Goal: Transaction & Acquisition: Book appointment/travel/reservation

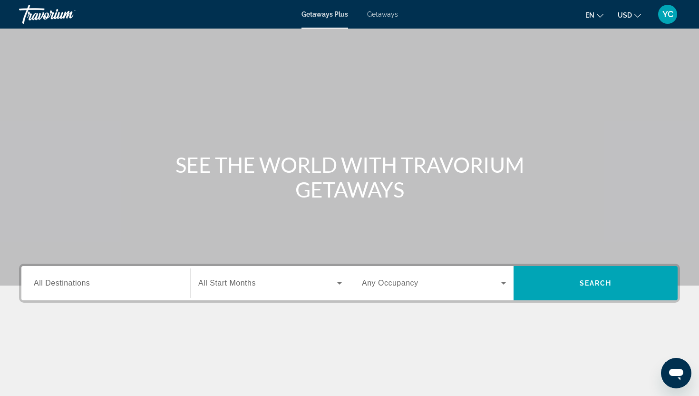
click at [74, 280] on span "All Destinations" at bounding box center [62, 283] width 56 height 8
click at [74, 280] on input "Destination All Destinations" at bounding box center [106, 283] width 144 height 11
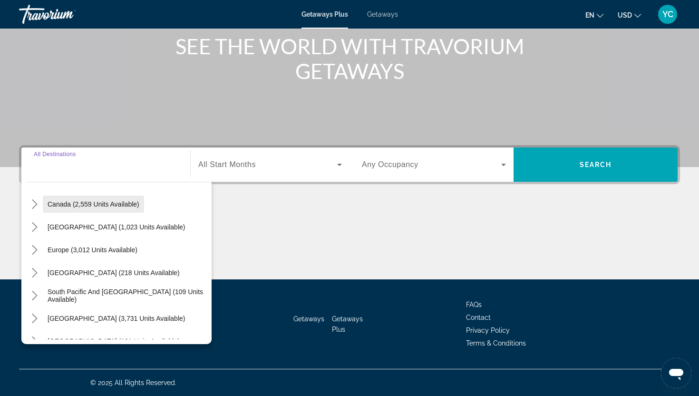
scroll to position [75, 0]
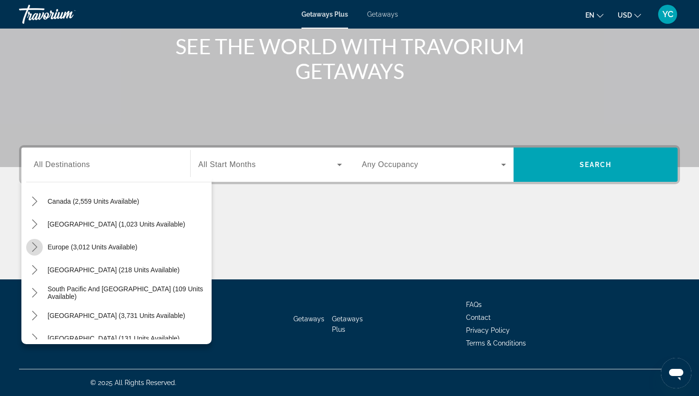
click at [34, 246] on icon "Toggle Europe (3,012 units available) submenu" at bounding box center [35, 247] width 10 height 10
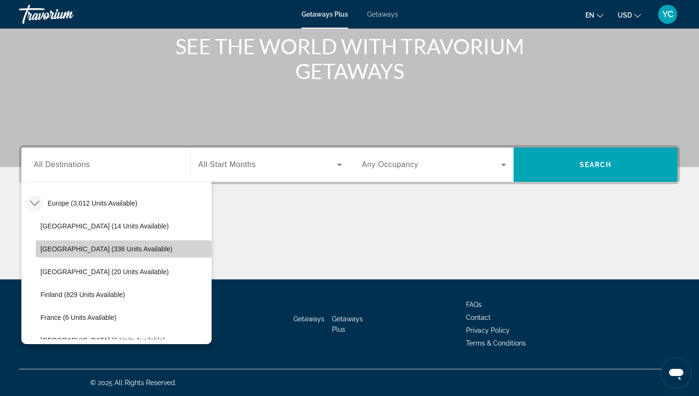
click at [53, 248] on span "[GEOGRAPHIC_DATA] (336 units available)" at bounding box center [106, 249] width 132 height 8
type input "**********"
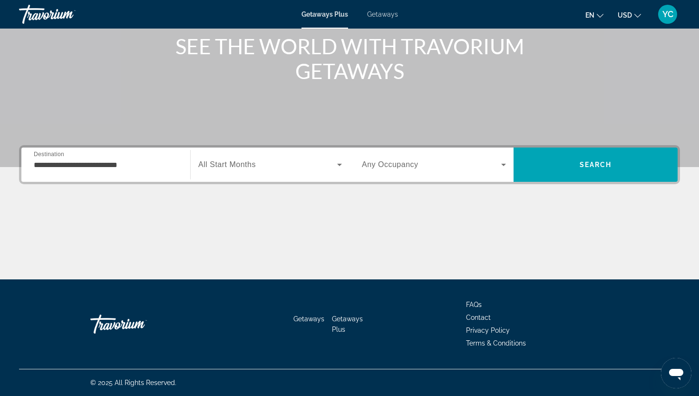
click at [228, 160] on span "All Start Months" at bounding box center [227, 164] width 58 height 8
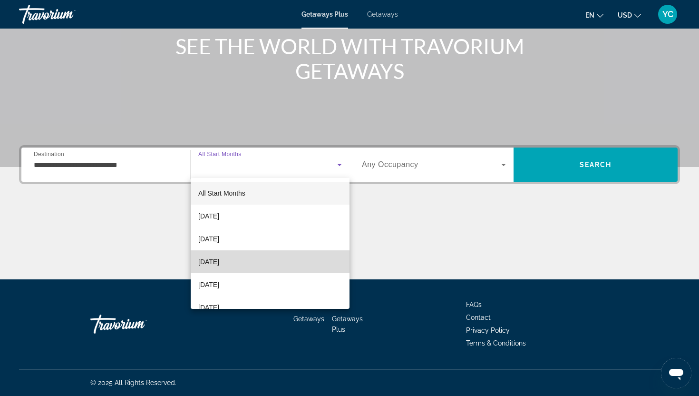
click at [219, 257] on span "[DATE]" at bounding box center [208, 261] width 21 height 11
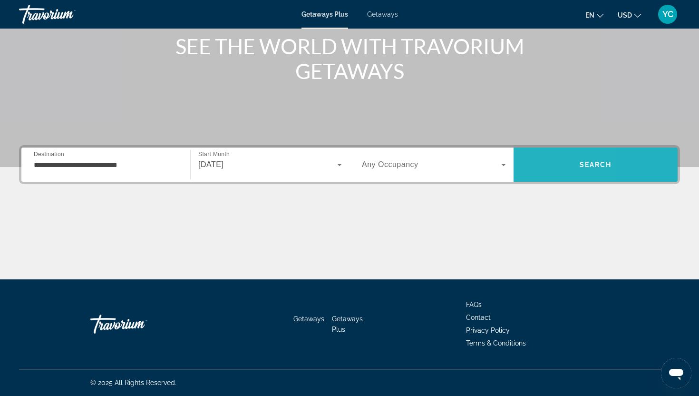
click at [526, 165] on span "Search" at bounding box center [596, 164] width 164 height 23
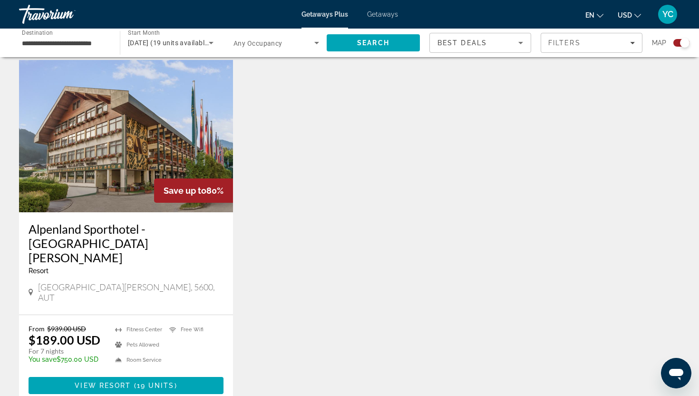
scroll to position [330, 0]
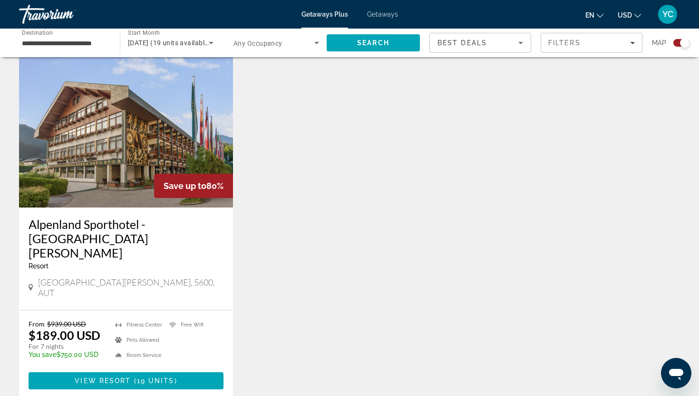
click at [156, 184] on div "Save up to 80%" at bounding box center [193, 186] width 79 height 24
click at [127, 377] on span "View Resort" at bounding box center [103, 381] width 56 height 8
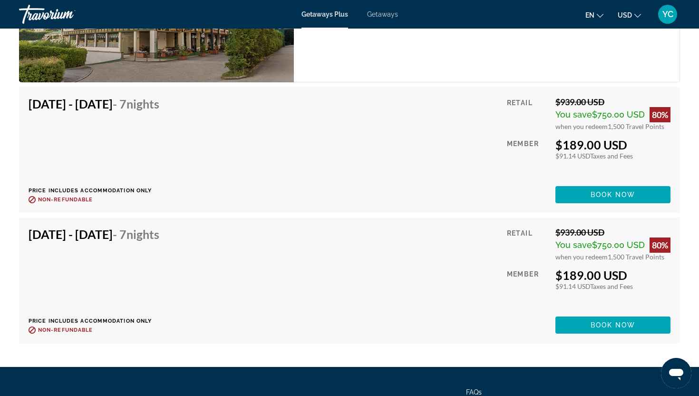
scroll to position [1749, 0]
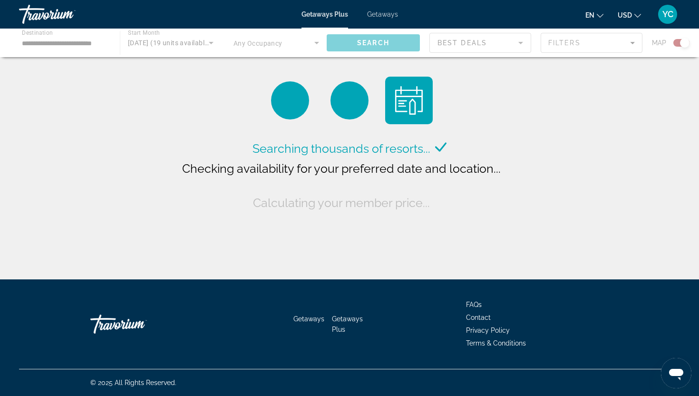
click at [388, 12] on span "Getaways" at bounding box center [382, 14] width 31 height 8
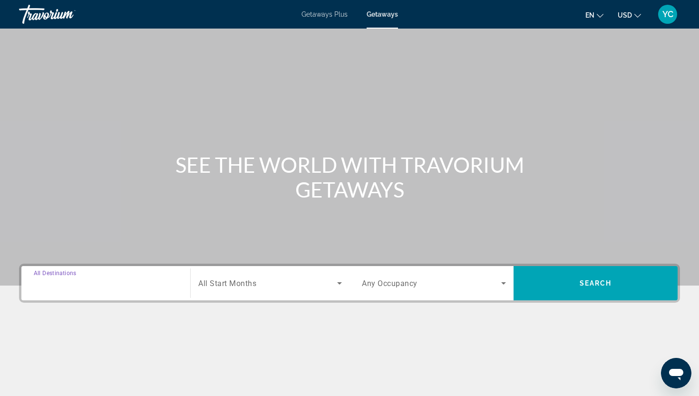
click at [64, 278] on input "Destination All Destinations" at bounding box center [106, 283] width 144 height 11
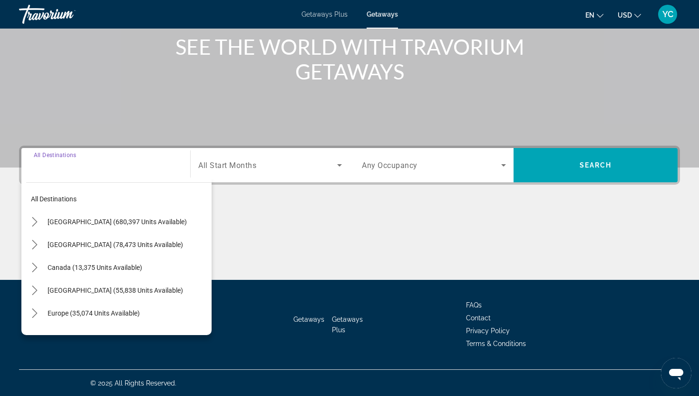
scroll to position [118, 0]
click at [35, 313] on icon "Toggle Europe (35,074 units available) submenu" at bounding box center [35, 313] width 10 height 10
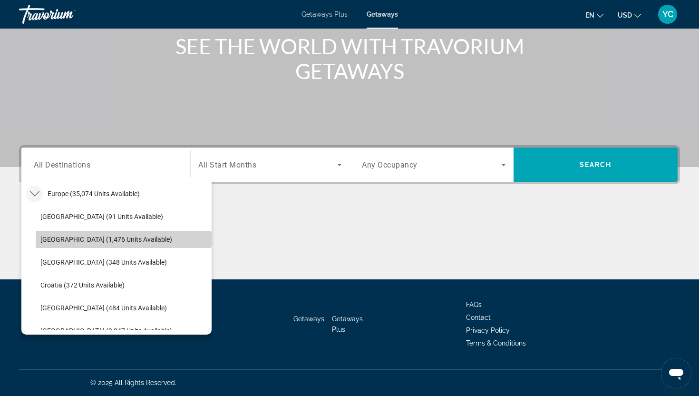
click at [72, 237] on span "[GEOGRAPHIC_DATA] (1,476 units available)" at bounding box center [106, 239] width 132 height 8
type input "**********"
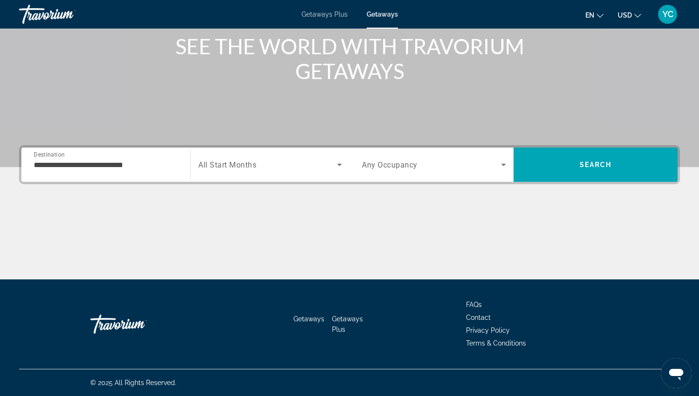
click at [238, 171] on div "Search widget" at bounding box center [270, 164] width 144 height 27
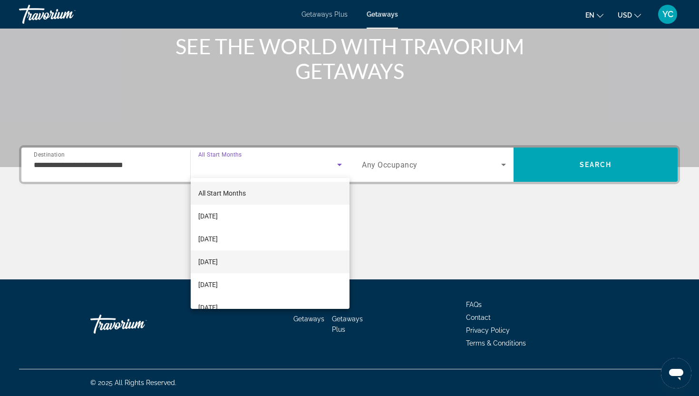
click at [218, 263] on span "[DATE]" at bounding box center [207, 261] width 19 height 11
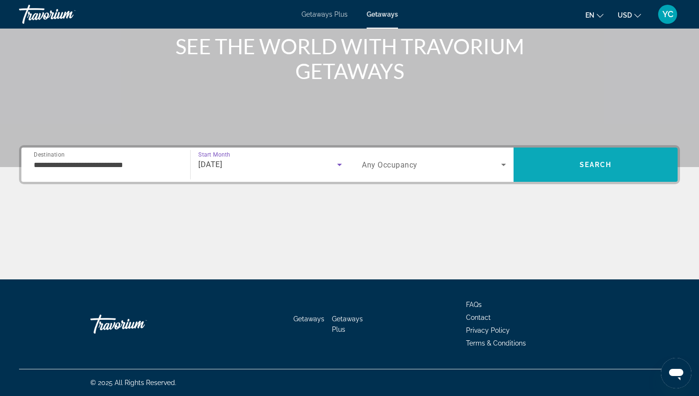
click at [530, 169] on span "Search" at bounding box center [596, 164] width 164 height 23
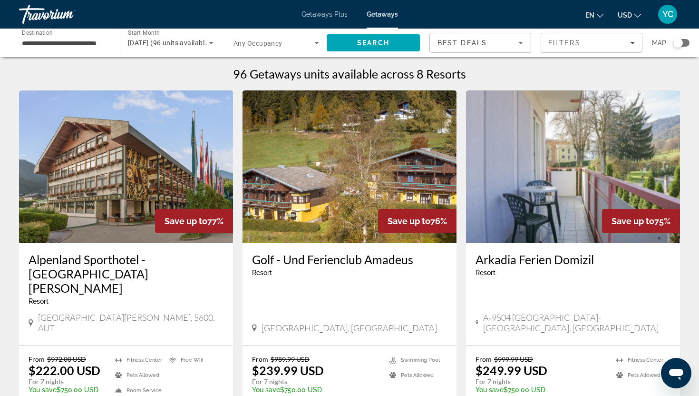
click at [296, 178] on img "Main content" at bounding box center [350, 166] width 214 height 152
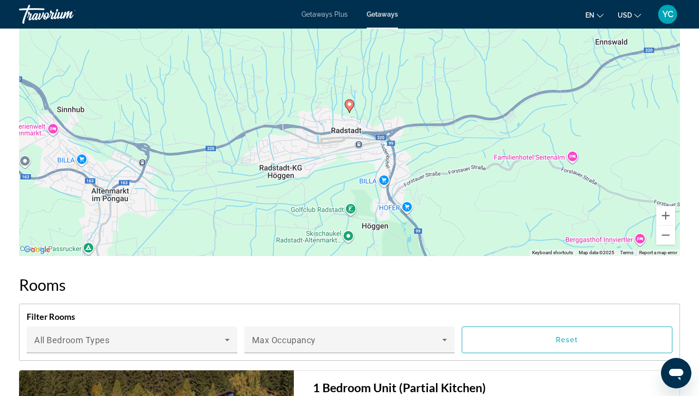
scroll to position [1228, 0]
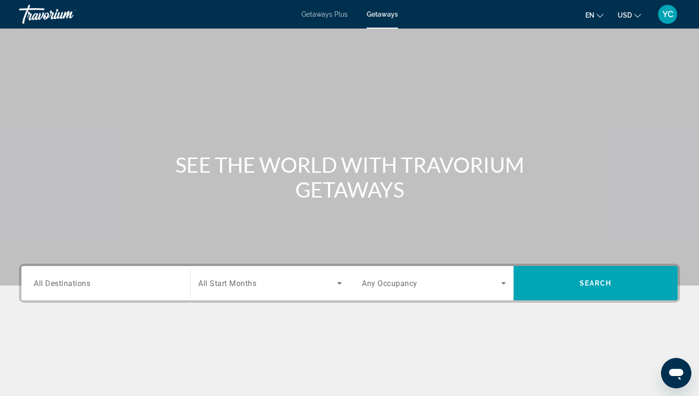
click at [66, 281] on span "All Destinations" at bounding box center [62, 282] width 57 height 9
click at [66, 281] on input "Destination All Destinations" at bounding box center [106, 283] width 144 height 11
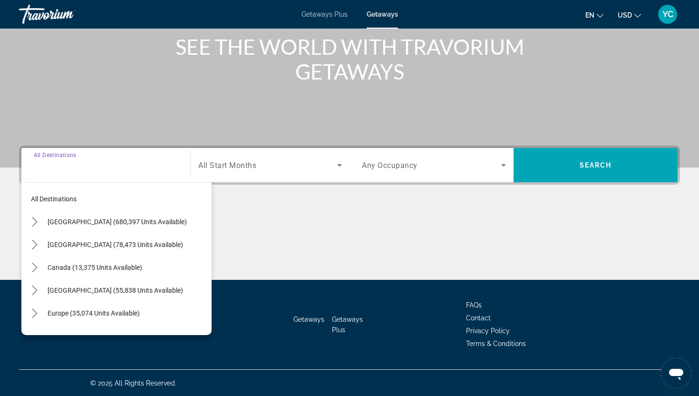
scroll to position [118, 0]
click at [39, 312] on mat-icon "Toggle Europe (35,074 units available) submenu" at bounding box center [34, 312] width 17 height 17
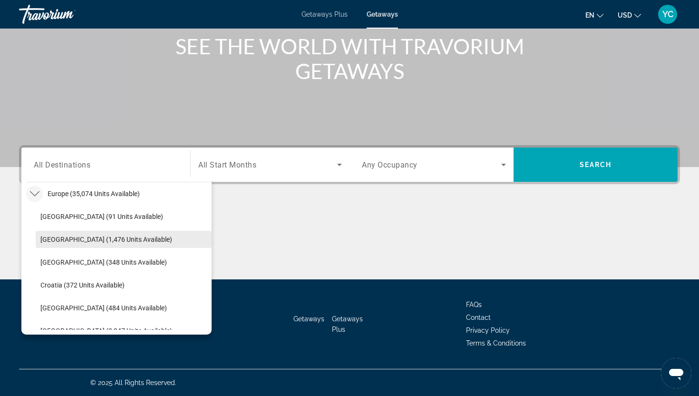
click at [70, 240] on span "[GEOGRAPHIC_DATA] (1,476 units available)" at bounding box center [106, 239] width 132 height 8
type input "**********"
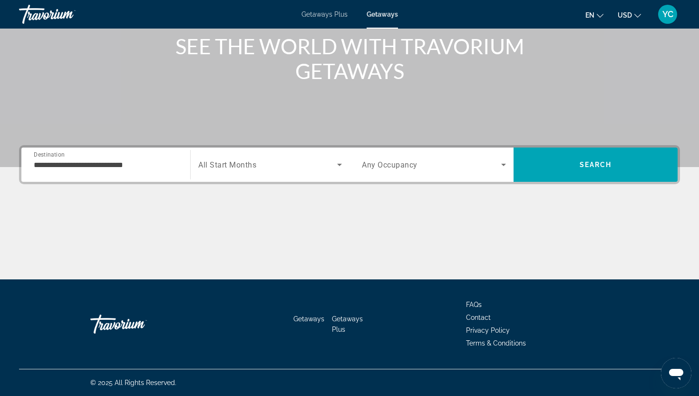
click at [242, 170] on div "Search widget" at bounding box center [270, 164] width 144 height 27
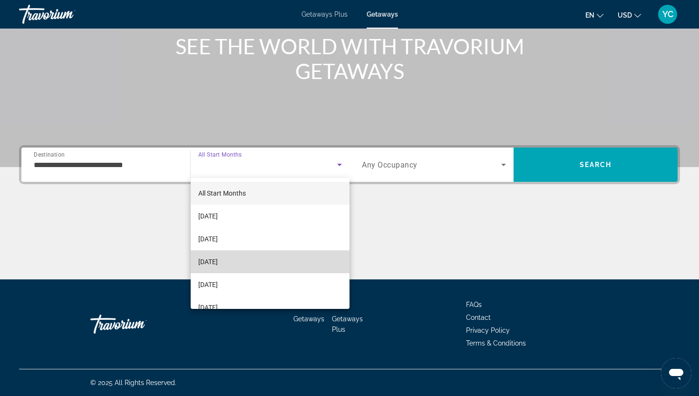
click at [230, 271] on mat-option "[DATE]" at bounding box center [270, 261] width 159 height 23
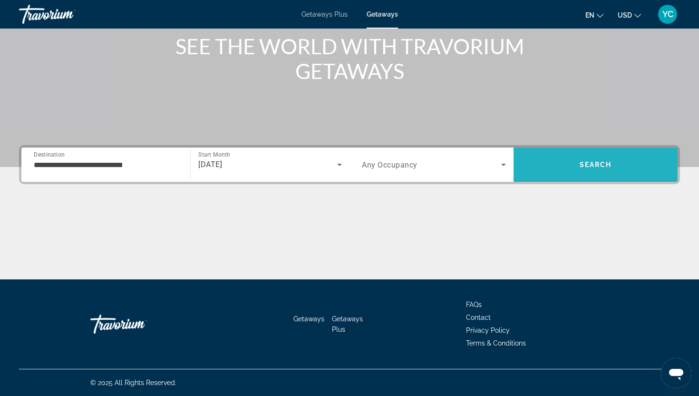
click at [559, 156] on span "Search" at bounding box center [596, 164] width 164 height 23
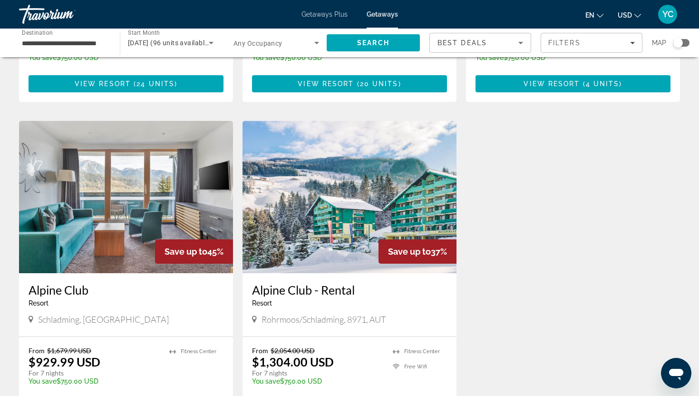
scroll to position [671, 0]
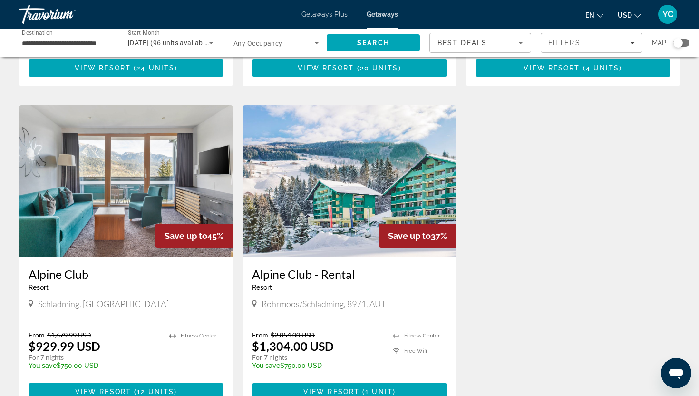
click at [382, 168] on img "Main content" at bounding box center [350, 181] width 214 height 152
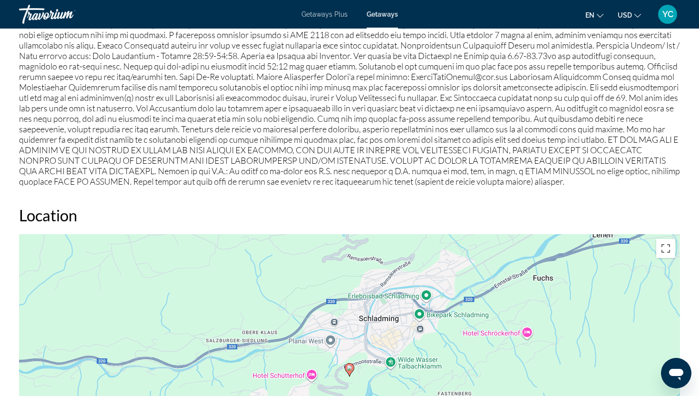
scroll to position [951, 0]
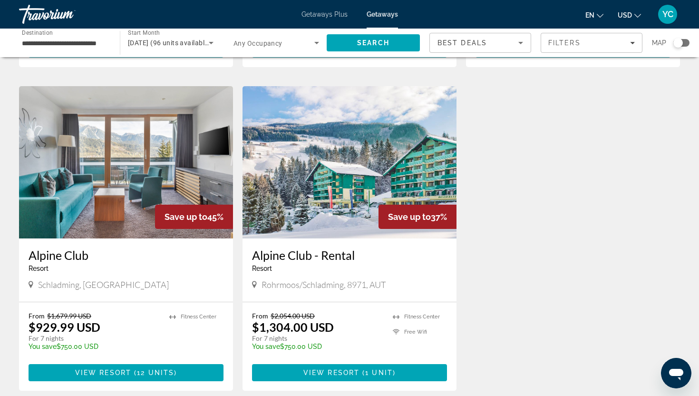
scroll to position [693, 0]
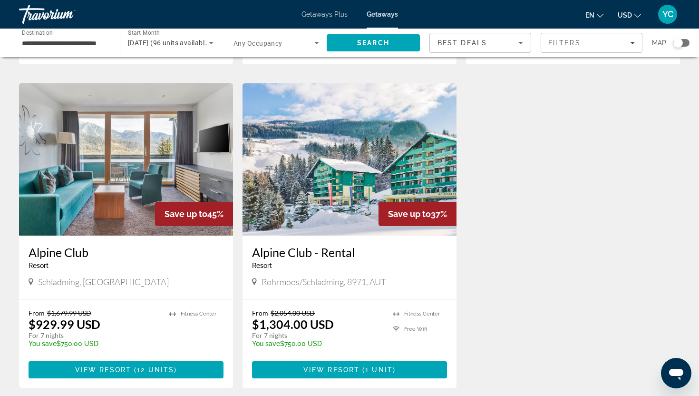
click at [100, 165] on img "Main content" at bounding box center [126, 159] width 214 height 152
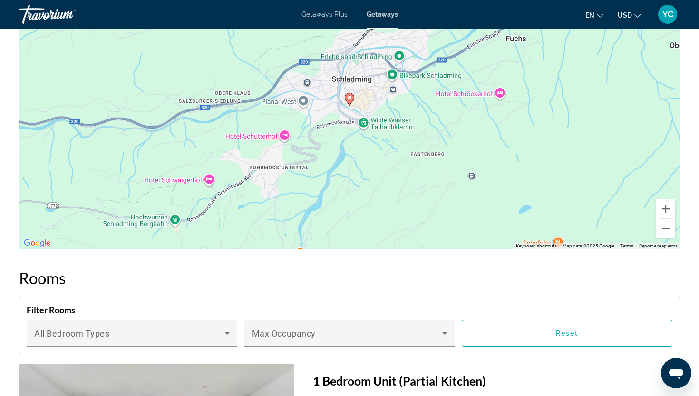
scroll to position [1459, 0]
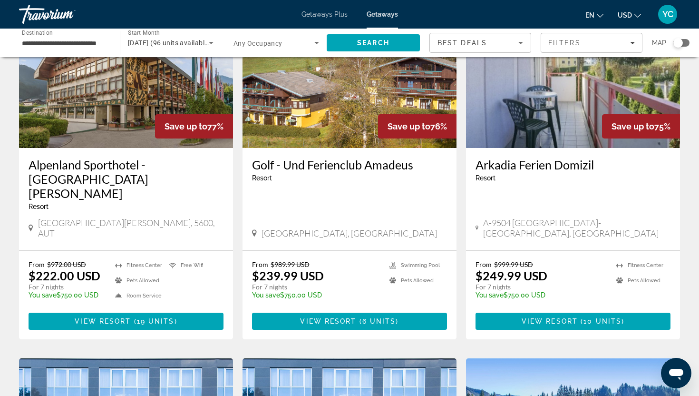
scroll to position [125, 0]
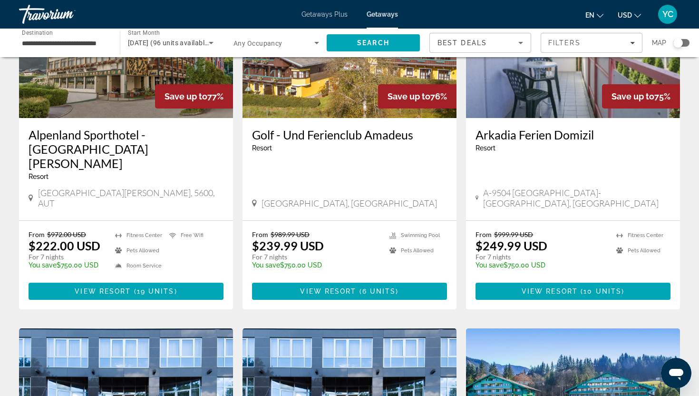
click at [507, 96] on img "Main content" at bounding box center [573, 42] width 214 height 152
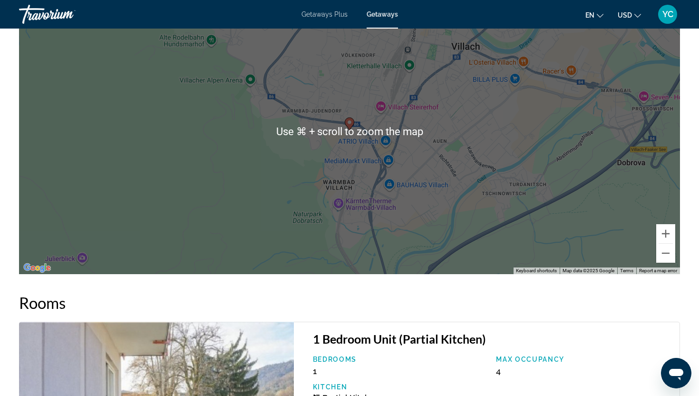
scroll to position [1255, 0]
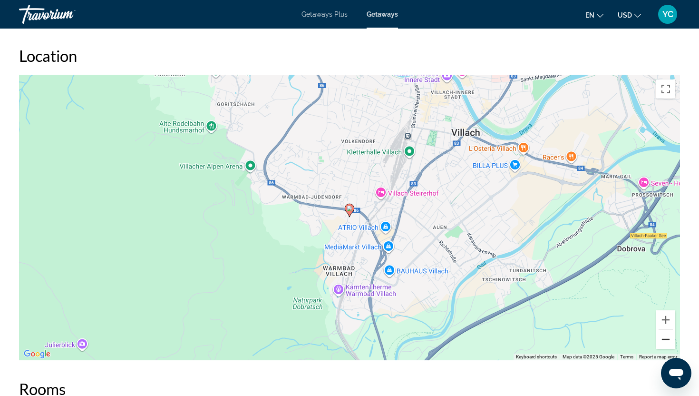
click at [666, 333] on button "Zoom out" at bounding box center [665, 339] width 19 height 19
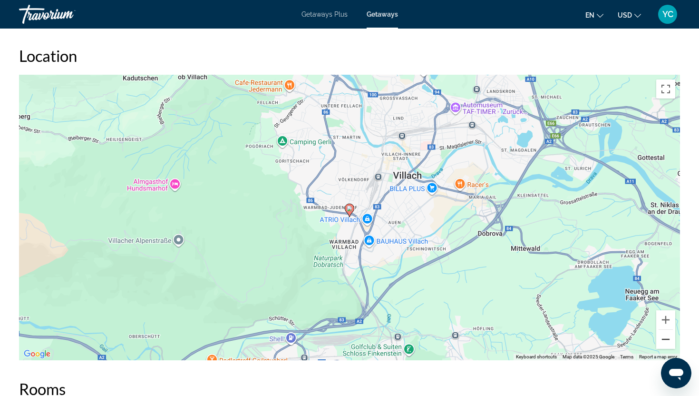
click at [666, 335] on button "Zoom out" at bounding box center [665, 339] width 19 height 19
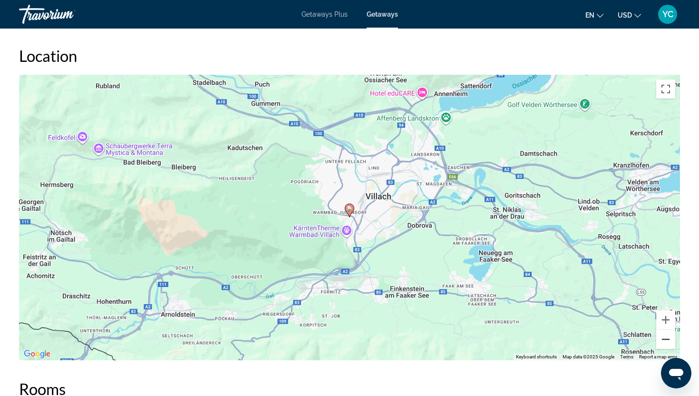
click at [666, 335] on button "Zoom out" at bounding box center [665, 339] width 19 height 19
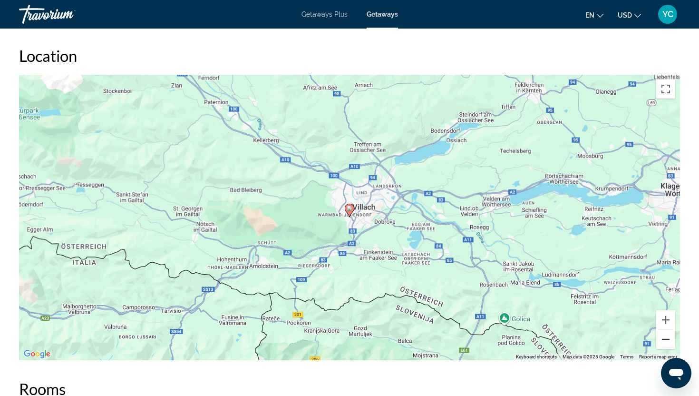
click at [666, 335] on button "Zoom out" at bounding box center [665, 339] width 19 height 19
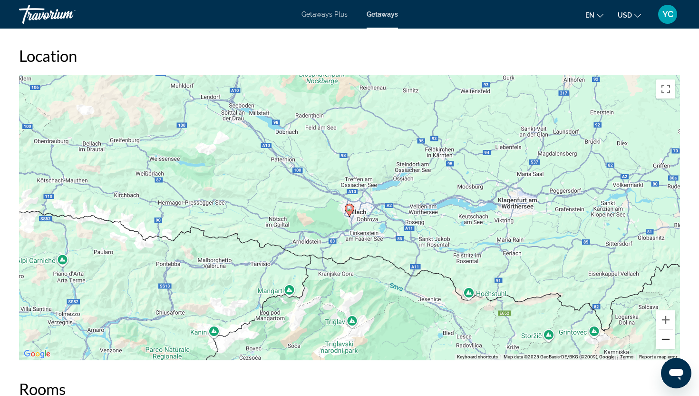
click at [666, 335] on button "Zoom out" at bounding box center [665, 339] width 19 height 19
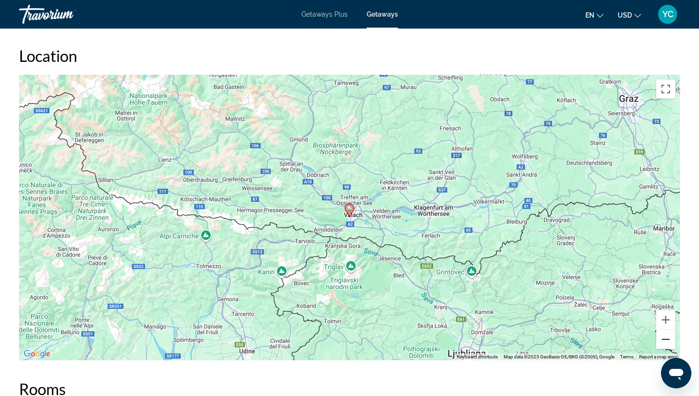
click at [666, 335] on button "Zoom out" at bounding box center [665, 339] width 19 height 19
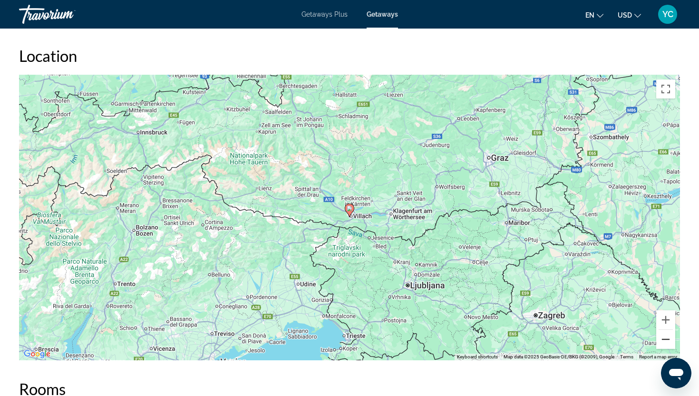
click at [666, 335] on button "Zoom out" at bounding box center [665, 339] width 19 height 19
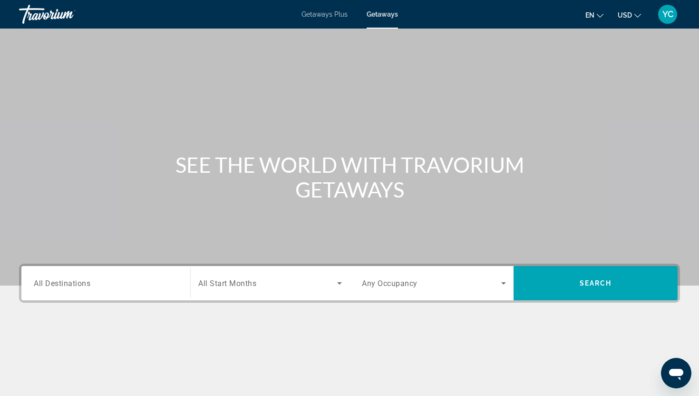
click at [88, 280] on span "All Destinations" at bounding box center [62, 282] width 57 height 9
click at [88, 280] on input "Destination All Destinations" at bounding box center [106, 283] width 144 height 11
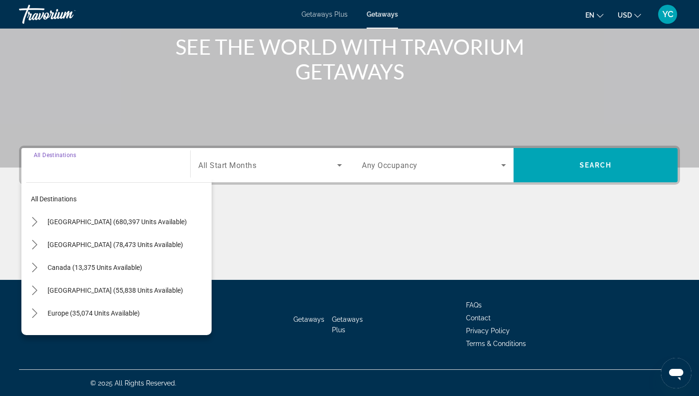
scroll to position [118, 0]
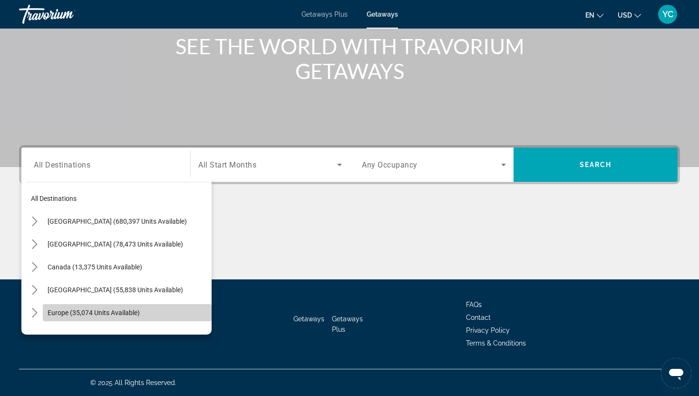
click at [60, 310] on span "Europe (35,074 units available)" at bounding box center [94, 313] width 92 height 8
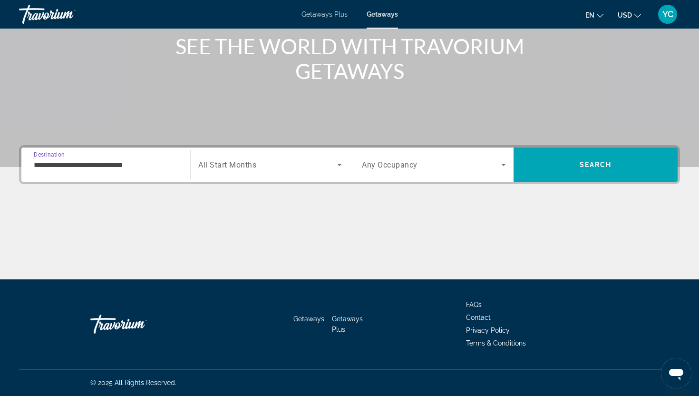
click at [58, 165] on input "**********" at bounding box center [106, 164] width 144 height 11
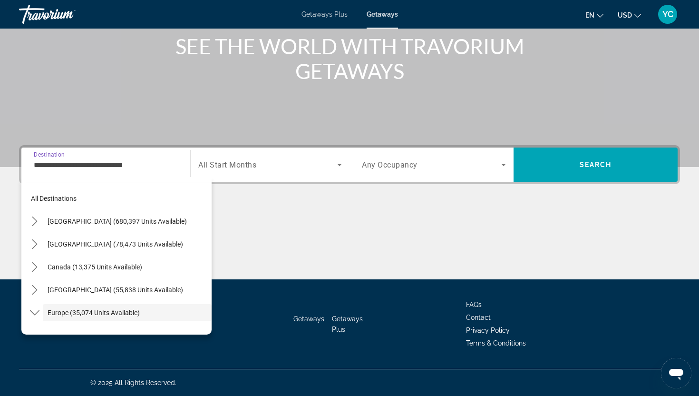
scroll to position [57, 0]
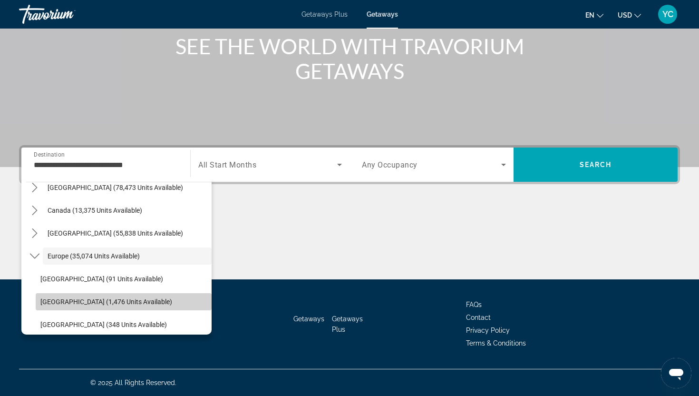
click at [56, 301] on span "[GEOGRAPHIC_DATA] (1,476 units available)" at bounding box center [106, 302] width 132 height 8
type input "**********"
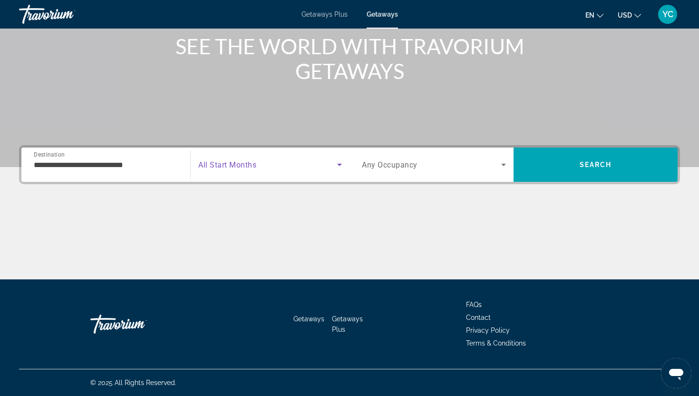
click at [287, 163] on span "Search widget" at bounding box center [267, 164] width 139 height 11
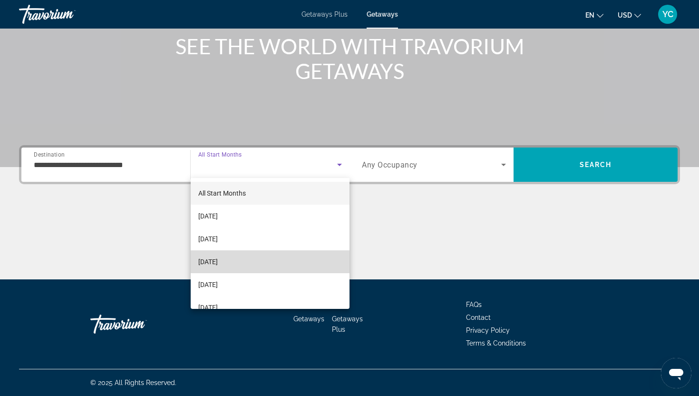
click at [256, 263] on mat-option "[DATE]" at bounding box center [270, 261] width 159 height 23
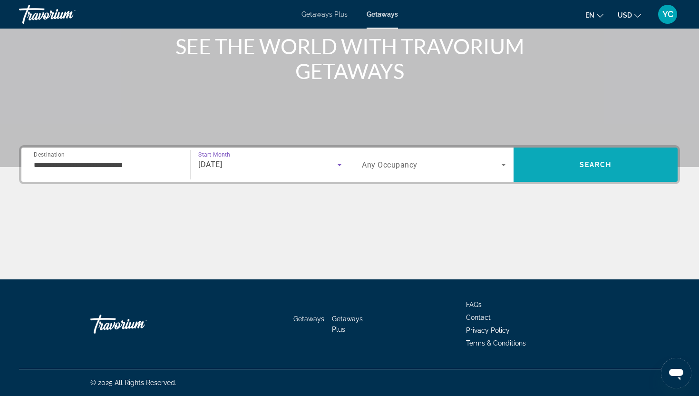
click at [545, 163] on span "Search" at bounding box center [596, 164] width 164 height 23
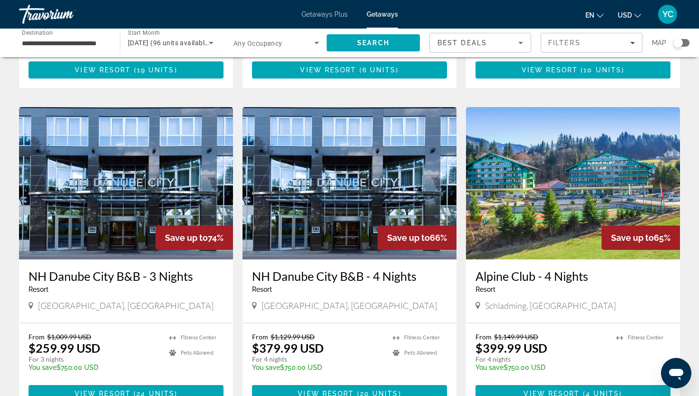
scroll to position [354, 0]
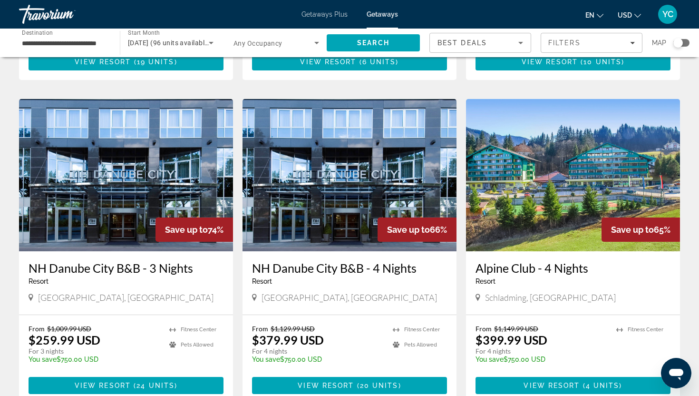
click at [173, 150] on img "Main content" at bounding box center [126, 175] width 214 height 152
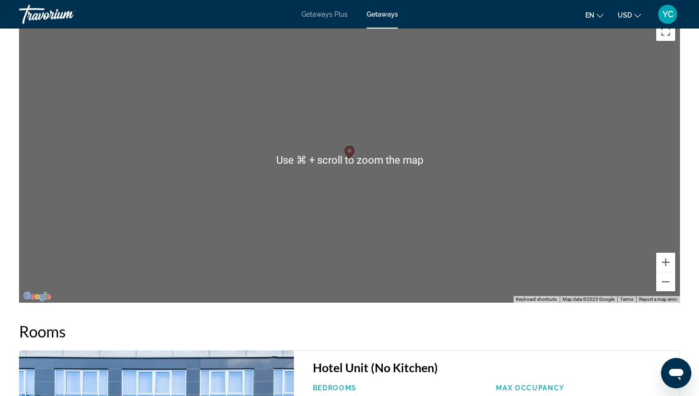
scroll to position [1150, 0]
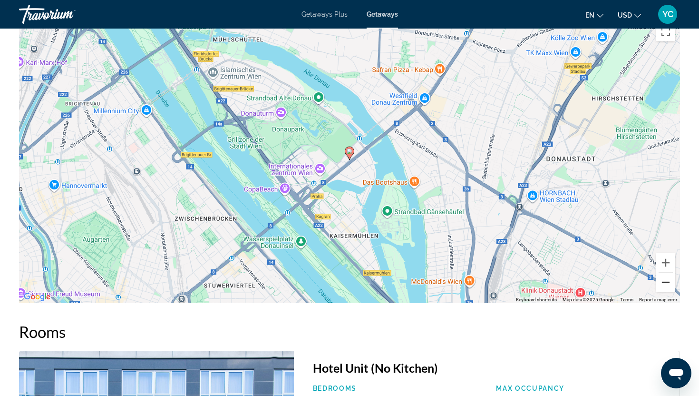
click at [662, 284] on button "Zoom out" at bounding box center [665, 282] width 19 height 19
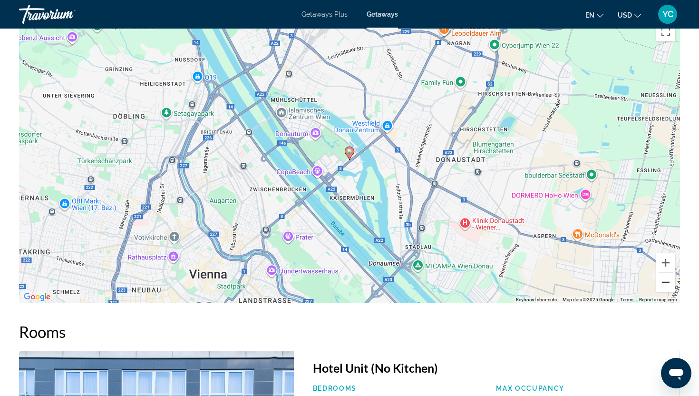
click at [662, 284] on button "Zoom out" at bounding box center [665, 282] width 19 height 19
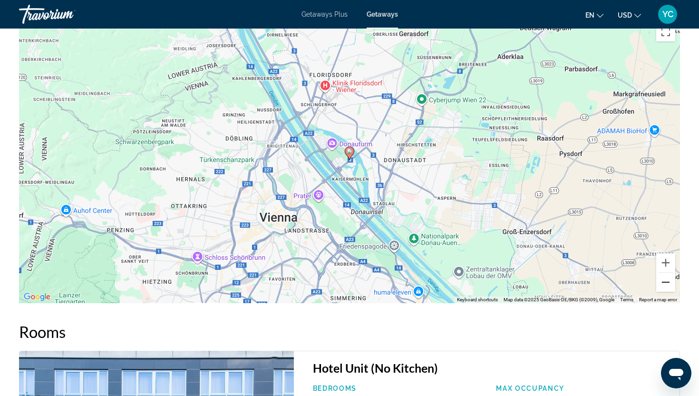
click at [662, 284] on button "Zoom out" at bounding box center [665, 282] width 19 height 19
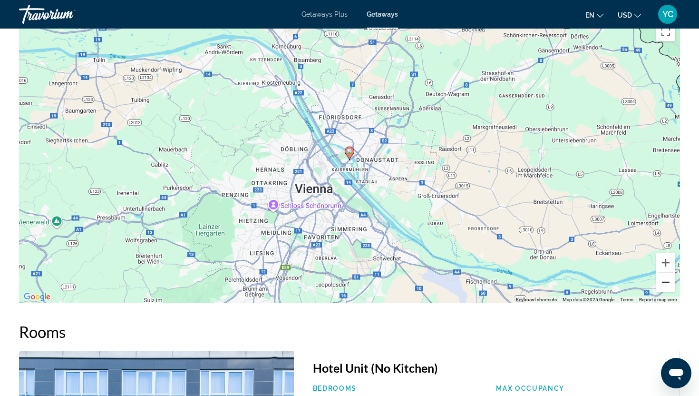
click at [662, 284] on button "Zoom out" at bounding box center [665, 282] width 19 height 19
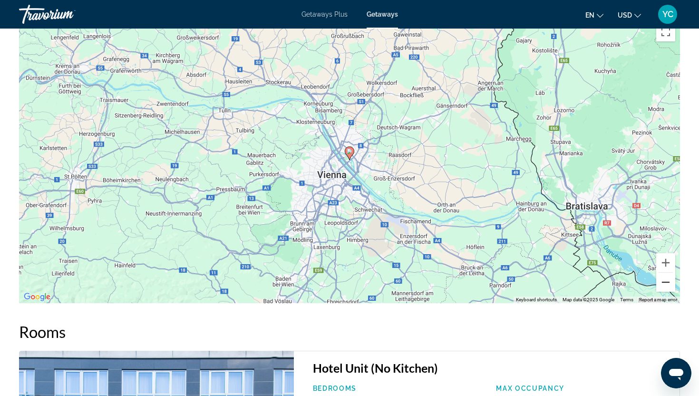
click at [662, 284] on button "Zoom out" at bounding box center [665, 282] width 19 height 19
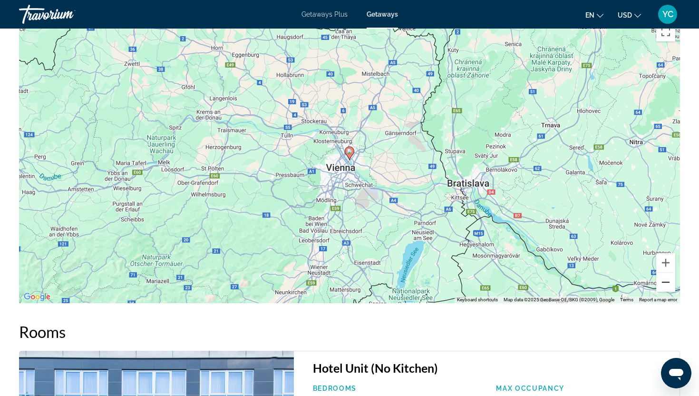
click at [664, 283] on button "Zoom out" at bounding box center [665, 282] width 19 height 19
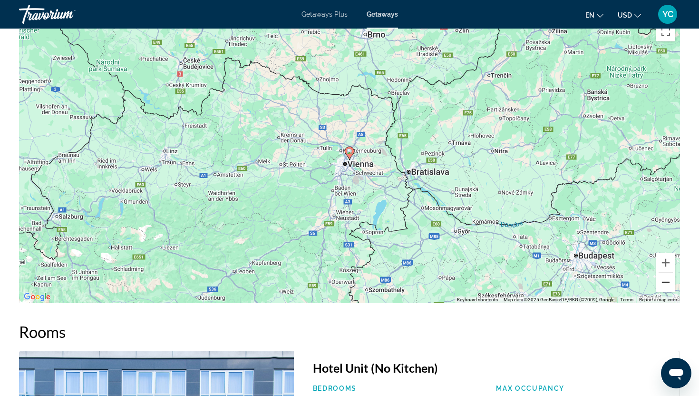
click at [664, 283] on button "Zoom out" at bounding box center [665, 282] width 19 height 19
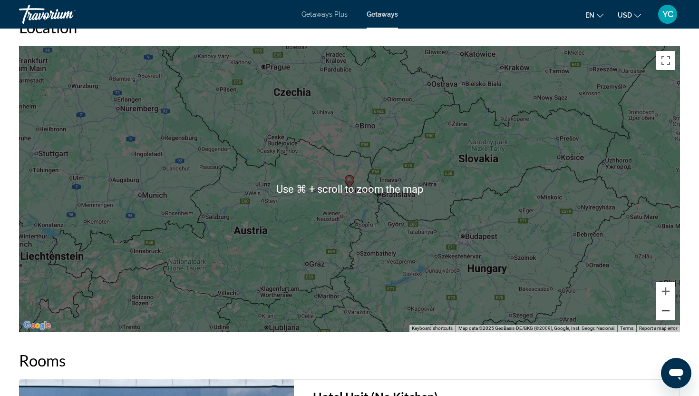
scroll to position [1121, 0]
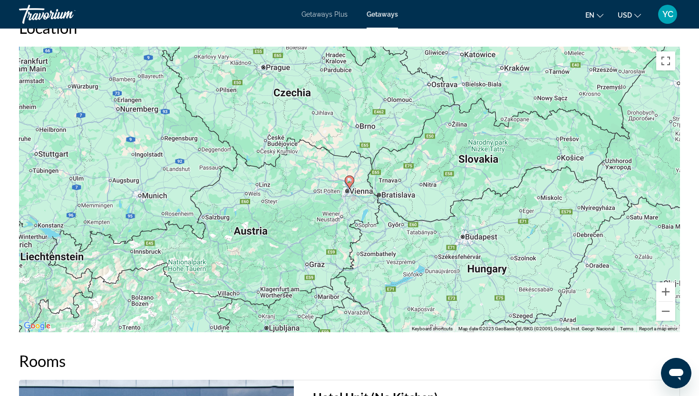
click at [186, 185] on div "To activate drag with keyboard, press Alt + Enter. Once in keyboard drag state,…" at bounding box center [349, 189] width 661 height 285
click at [668, 313] on button "Zoom out" at bounding box center [665, 311] width 19 height 19
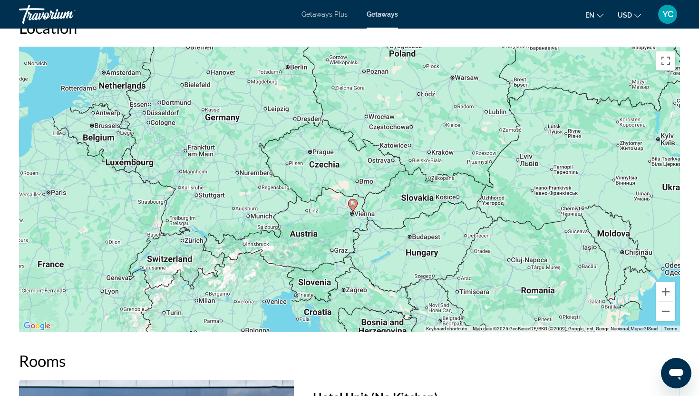
drag, startPoint x: 556, startPoint y: 242, endPoint x: 559, endPoint y: 266, distance: 25.0
click at [559, 266] on div "To activate drag with keyboard, press Alt + Enter. Once in keyboard drag state,…" at bounding box center [349, 189] width 661 height 285
click at [153, 56] on div "To activate drag with keyboard, press Alt + Enter. Once in keyboard drag state,…" at bounding box center [349, 189] width 661 height 285
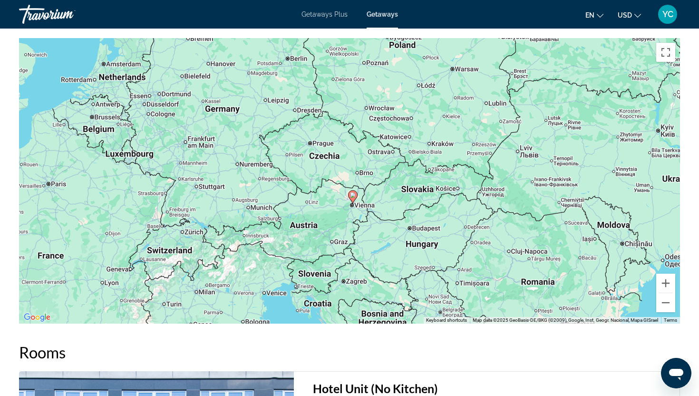
scroll to position [1130, 0]
click at [666, 309] on button "Zoom out" at bounding box center [665, 301] width 19 height 19
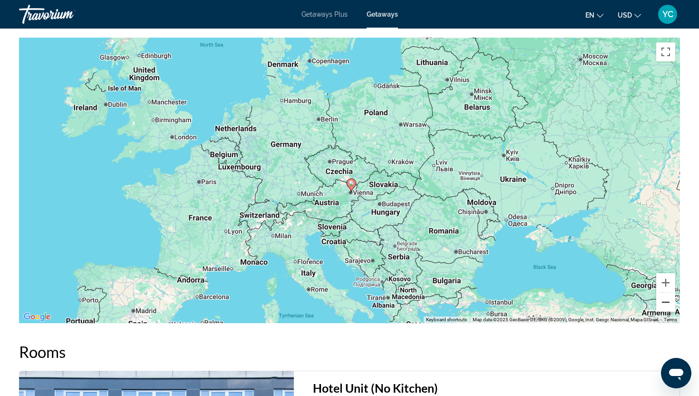
click at [668, 299] on button "Zoom out" at bounding box center [665, 301] width 19 height 19
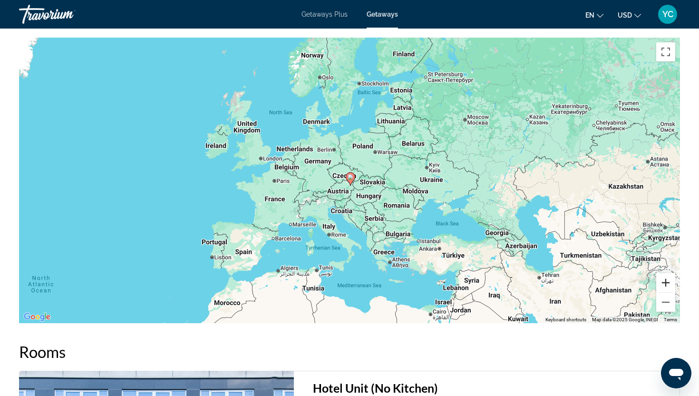
click at [667, 279] on button "Zoom in" at bounding box center [665, 282] width 19 height 19
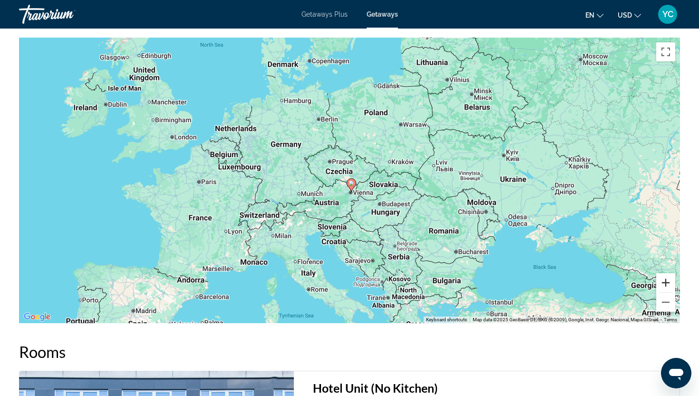
click at [667, 279] on button "Zoom in" at bounding box center [665, 282] width 19 height 19
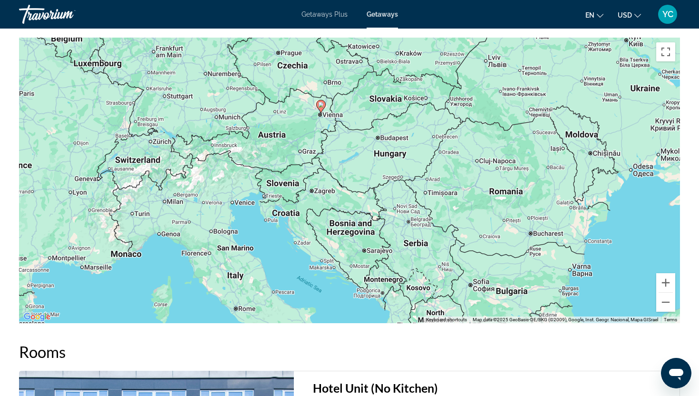
drag, startPoint x: 576, startPoint y: 272, endPoint x: 545, endPoint y: 181, distance: 96.7
click at [545, 181] on div "To activate drag with keyboard, press Alt + Enter. Once in keyboard drag state,…" at bounding box center [349, 180] width 661 height 285
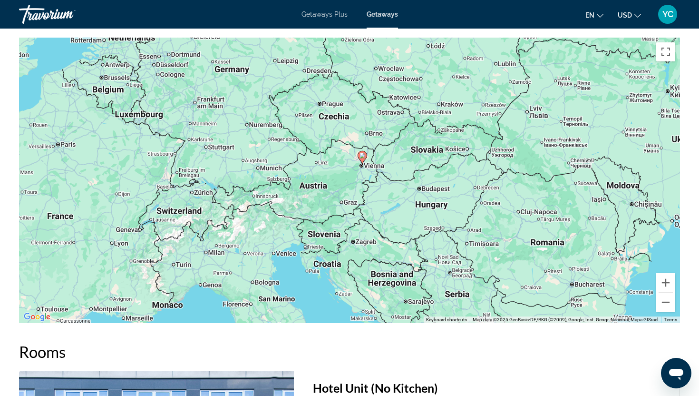
drag, startPoint x: 414, startPoint y: 222, endPoint x: 455, endPoint y: 272, distance: 64.2
click at [456, 273] on div "To activate drag with keyboard, press Alt + Enter. Once in keyboard drag state,…" at bounding box center [349, 180] width 661 height 285
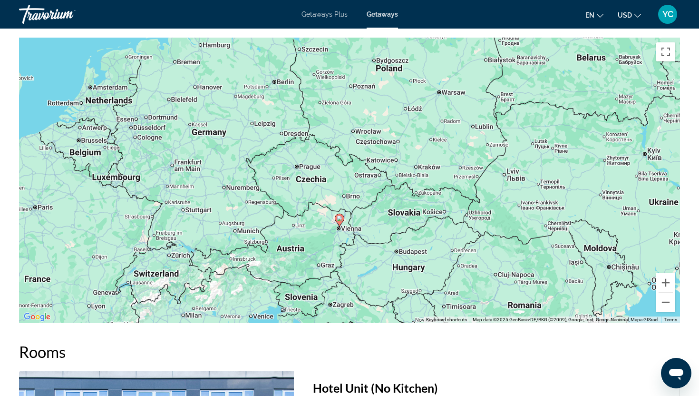
drag, startPoint x: 418, startPoint y: 244, endPoint x: 395, endPoint y: 307, distance: 67.1
click at [396, 308] on div "To activate drag with keyboard, press Alt + Enter. Once in keyboard drag state,…" at bounding box center [349, 180] width 661 height 285
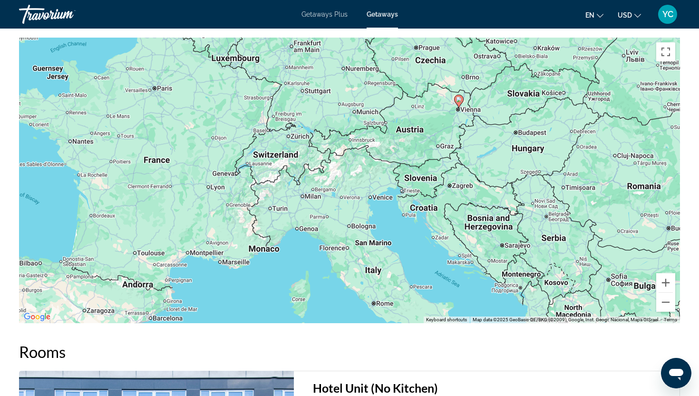
drag, startPoint x: 492, startPoint y: 80, endPoint x: 613, endPoint y: -37, distance: 168.2
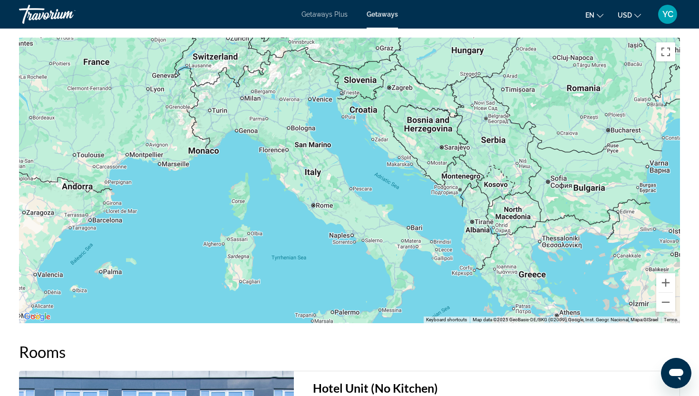
drag, startPoint x: 392, startPoint y: 231, endPoint x: 332, endPoint y: 132, distance: 116.3
click at [332, 132] on div "To activate drag with keyboard, press Alt + Enter. Once in keyboard drag state,…" at bounding box center [349, 180] width 661 height 285
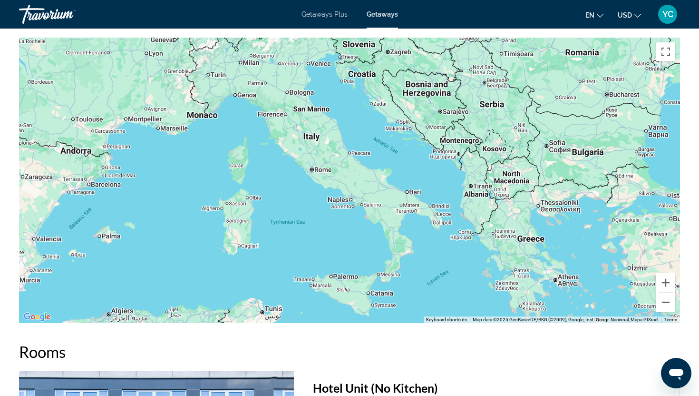
drag, startPoint x: 369, startPoint y: 177, endPoint x: 363, endPoint y: 135, distance: 42.7
click at [363, 135] on div "To activate drag with keyboard, press Alt + Enter. Once in keyboard drag state,…" at bounding box center [349, 180] width 661 height 285
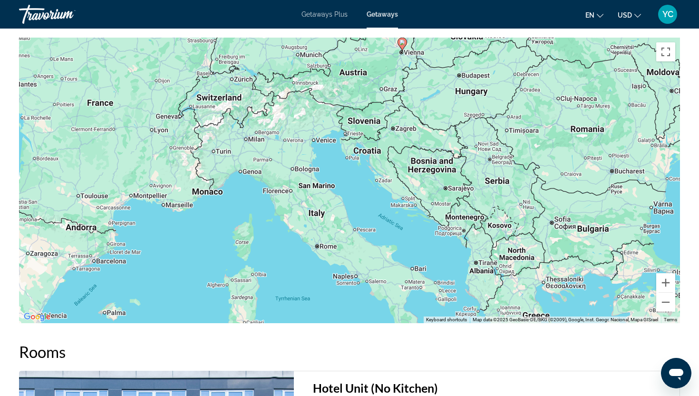
drag, startPoint x: 364, startPoint y: 136, endPoint x: 370, endPoint y: 214, distance: 77.7
click at [370, 214] on div "To activate drag with keyboard, press Alt + Enter. Once in keyboard drag state,…" at bounding box center [349, 180] width 661 height 285
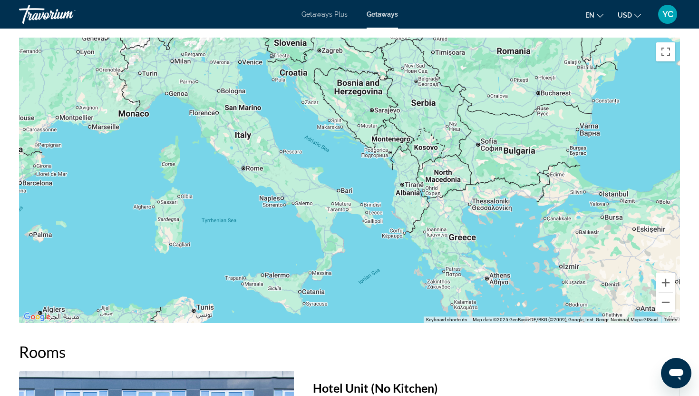
drag, startPoint x: 436, startPoint y: 248, endPoint x: 361, endPoint y: 169, distance: 109.3
click at [361, 169] on div "To activate drag with keyboard, press Alt + Enter. Once in keyboard drag state,…" at bounding box center [349, 180] width 661 height 285
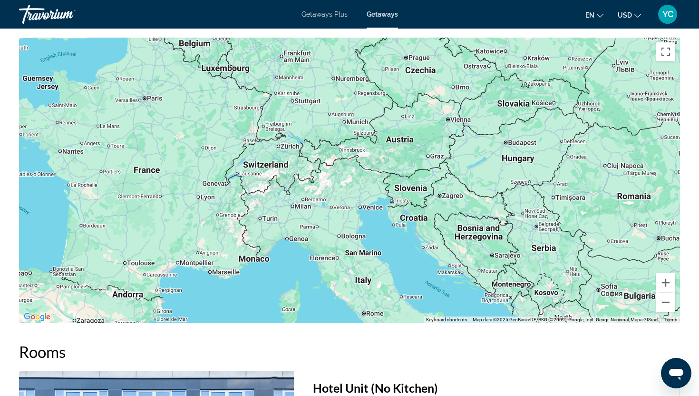
drag, startPoint x: 361, startPoint y: 170, endPoint x: 480, endPoint y: 315, distance: 187.2
click at [481, 316] on div "Use ⌘ + scroll to zoom the map Keyboard shortcuts Map Data Map data ©2025 GeoBa…" at bounding box center [349, 180] width 661 height 285
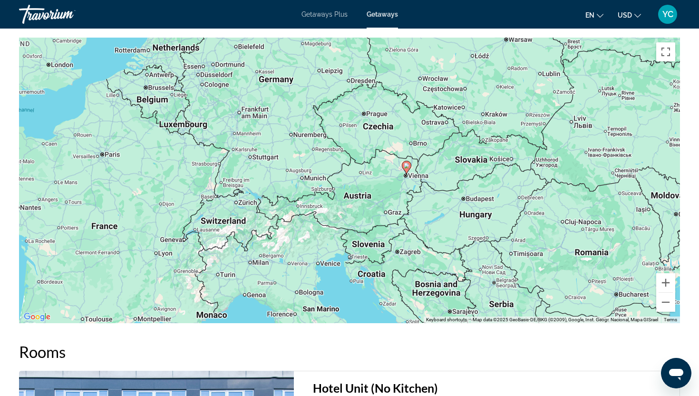
drag, startPoint x: 480, startPoint y: 315, endPoint x: 440, endPoint y: 373, distance: 70.7
click at [440, 373] on div "Overview Type Resort All-Inclusive No All-Inclusive Address [STREET_ADDRESS] De…" at bounding box center [349, 308] width 671 height 2154
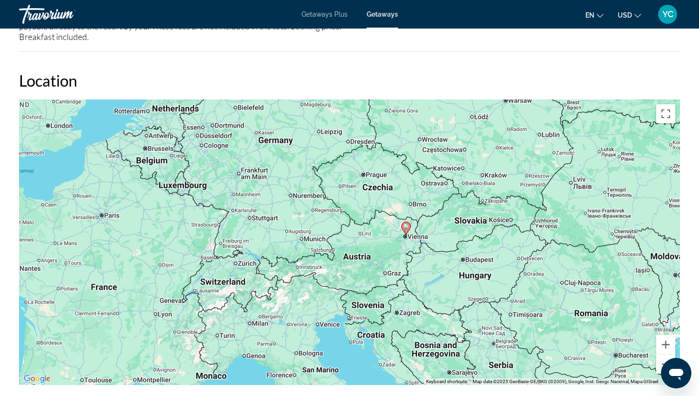
scroll to position [1067, 0]
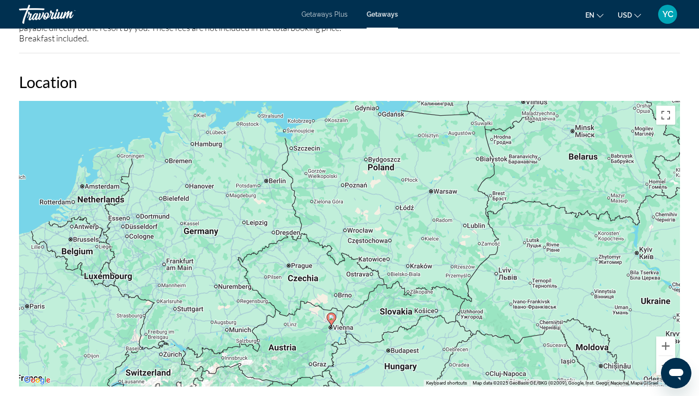
drag, startPoint x: 458, startPoint y: 305, endPoint x: 381, endPoint y: 395, distance: 117.8
click at [381, 395] on div "Overview Type Resort All-Inclusive No All-Inclusive Address [STREET_ADDRESS] De…" at bounding box center [349, 371] width 671 height 2154
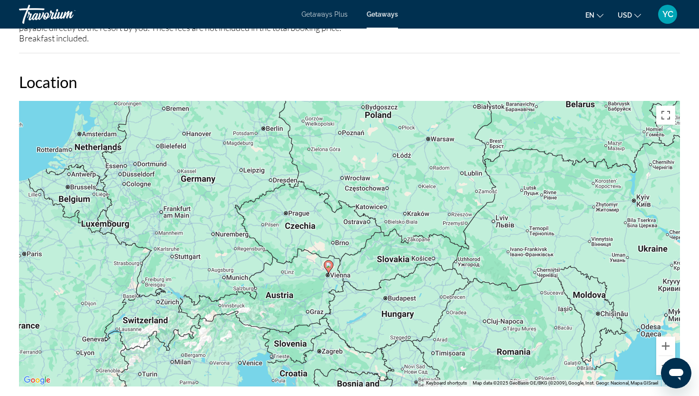
drag, startPoint x: 388, startPoint y: 283, endPoint x: 387, endPoint y: 229, distance: 53.7
click at [387, 229] on div "To activate drag with keyboard, press Alt + Enter. Once in keyboard drag state,…" at bounding box center [349, 243] width 661 height 285
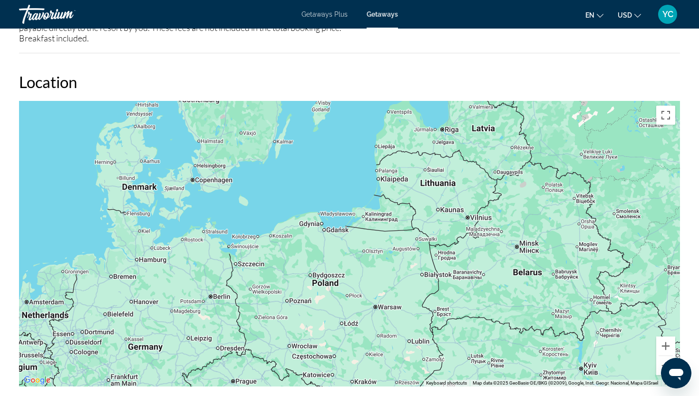
drag, startPoint x: 501, startPoint y: 137, endPoint x: 457, endPoint y: 305, distance: 173.6
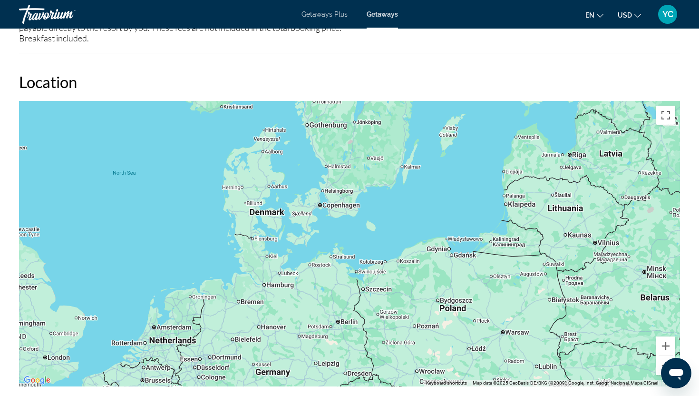
drag, startPoint x: 292, startPoint y: 370, endPoint x: 411, endPoint y: 394, distance: 121.7
click at [411, 394] on div "Overview Type Resort All-Inclusive No All-Inclusive Address [STREET_ADDRESS] De…" at bounding box center [349, 371] width 671 height 2154
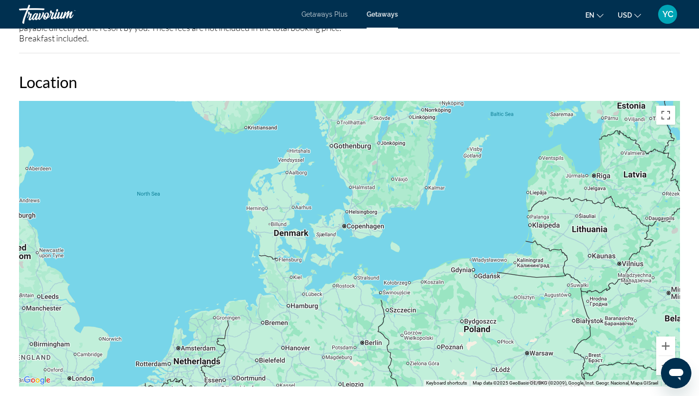
drag, startPoint x: 315, startPoint y: 372, endPoint x: 339, endPoint y: 395, distance: 33.0
click at [340, 395] on div "Overview Type Resort All-Inclusive No All-Inclusive Address [STREET_ADDRESS] De…" at bounding box center [349, 371] width 671 height 2154
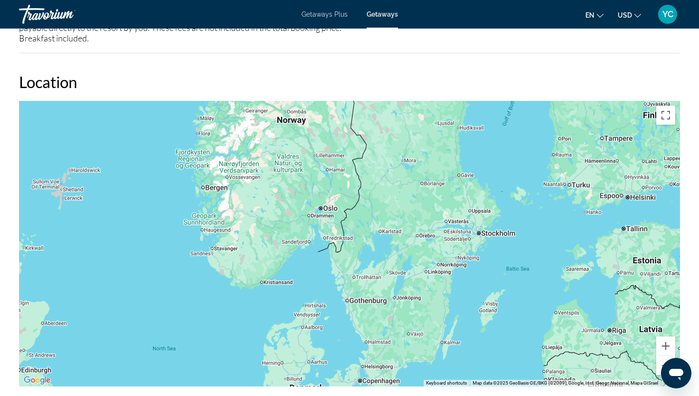
drag, startPoint x: 412, startPoint y: 240, endPoint x: 428, endPoint y: 393, distance: 154.4
click at [428, 394] on div "Overview Type Resort All-Inclusive No All-Inclusive Address [STREET_ADDRESS] De…" at bounding box center [349, 371] width 671 height 2154
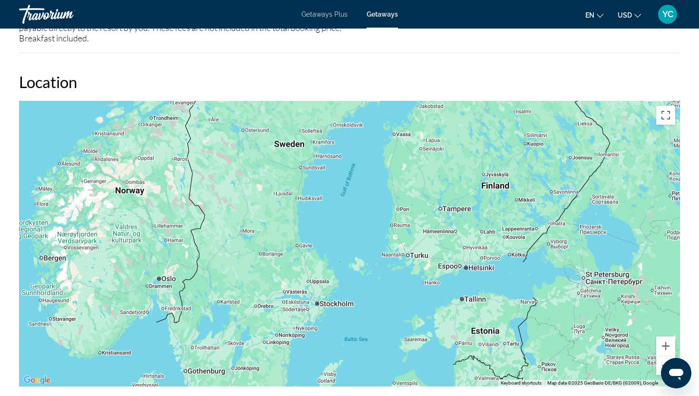
drag, startPoint x: 518, startPoint y: 221, endPoint x: 356, endPoint y: 296, distance: 179.2
click at [356, 296] on div "Main content" at bounding box center [349, 243] width 661 height 285
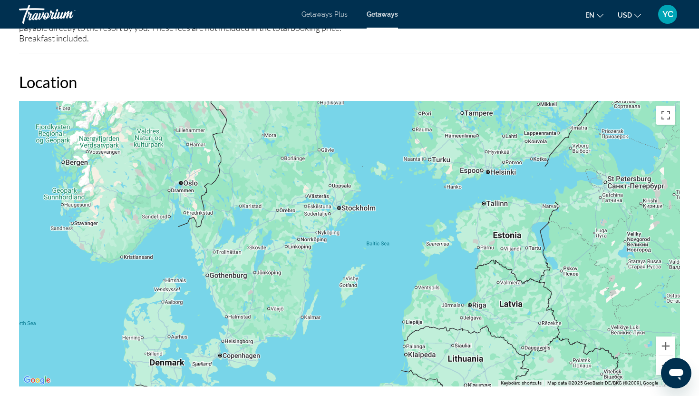
drag, startPoint x: 422, startPoint y: 294, endPoint x: 444, endPoint y: 199, distance: 98.0
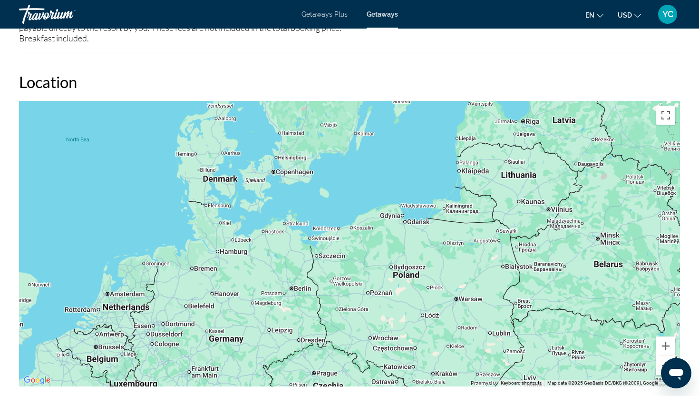
drag, startPoint x: 443, startPoint y: 199, endPoint x: 498, endPoint y: 3, distance: 203.6
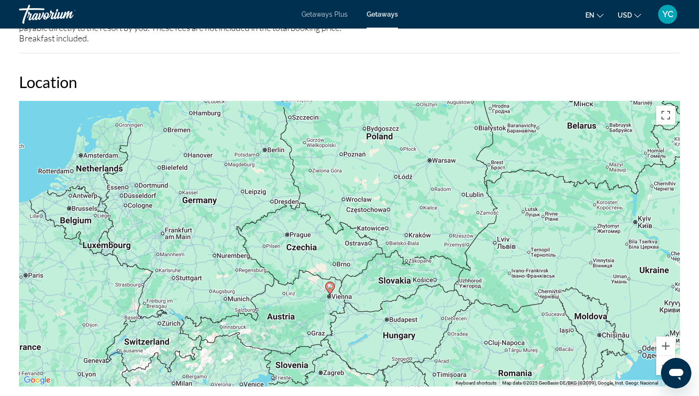
drag, startPoint x: 490, startPoint y: 204, endPoint x: 461, endPoint y: 74, distance: 133.5
click at [461, 74] on div "Location ← Move left → Move right ↑ Move up ↓ Move down + Zoom in - Zoom out Ho…" at bounding box center [349, 229] width 661 height 314
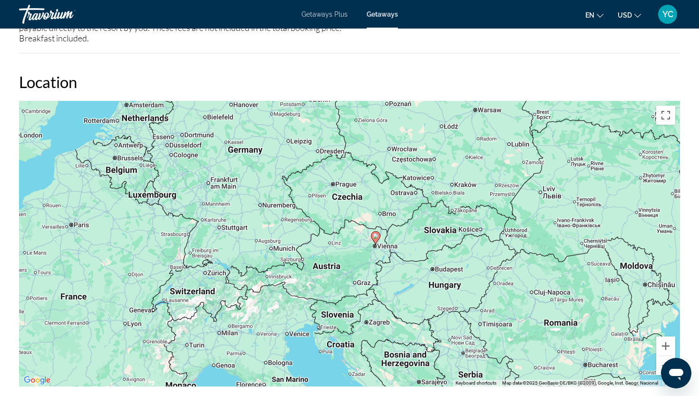
drag, startPoint x: 453, startPoint y: 264, endPoint x: 498, endPoint y: 211, distance: 69.8
click at [498, 211] on div "To activate drag with keyboard, press Alt + Enter. Once in keyboard drag state,…" at bounding box center [349, 243] width 661 height 285
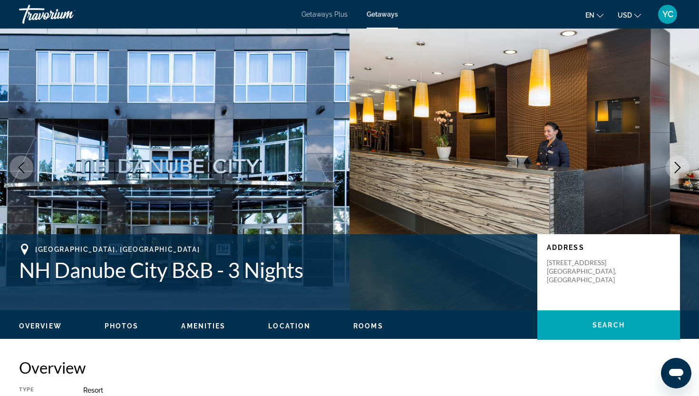
scroll to position [0, 0]
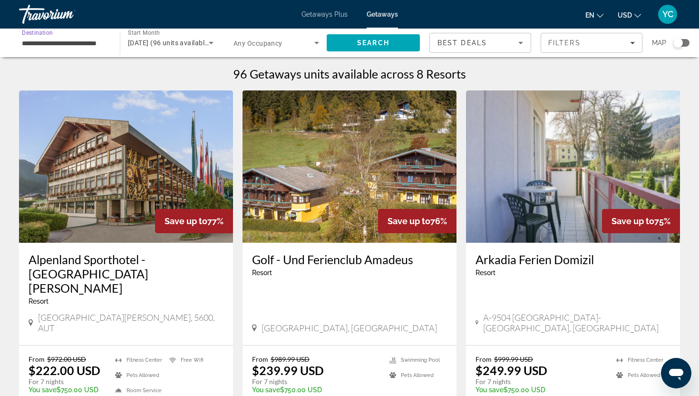
click at [24, 45] on input "**********" at bounding box center [65, 43] width 86 height 11
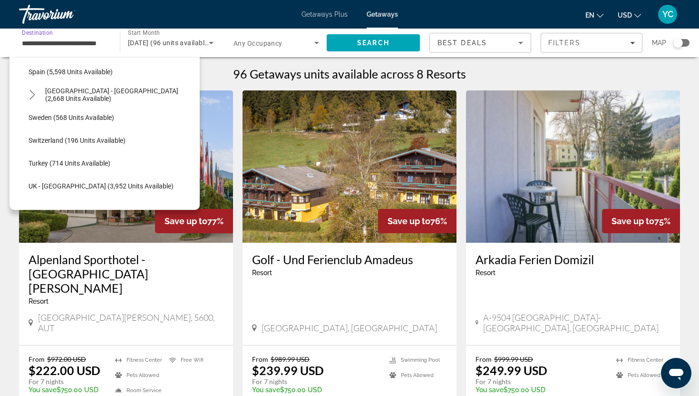
scroll to position [496, 0]
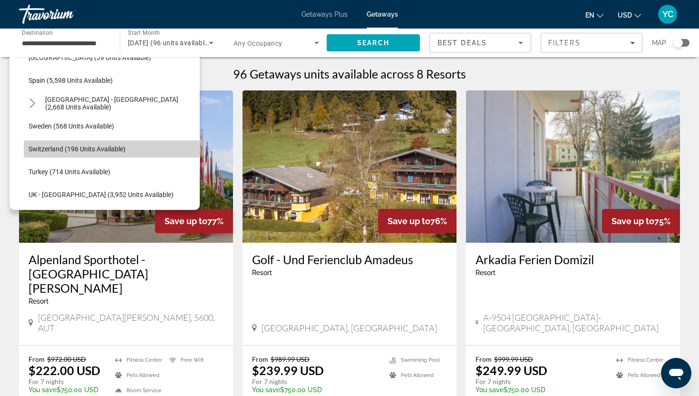
click at [55, 156] on span "Select destination: Switzerland (196 units available)" at bounding box center [112, 148] width 176 height 23
type input "**********"
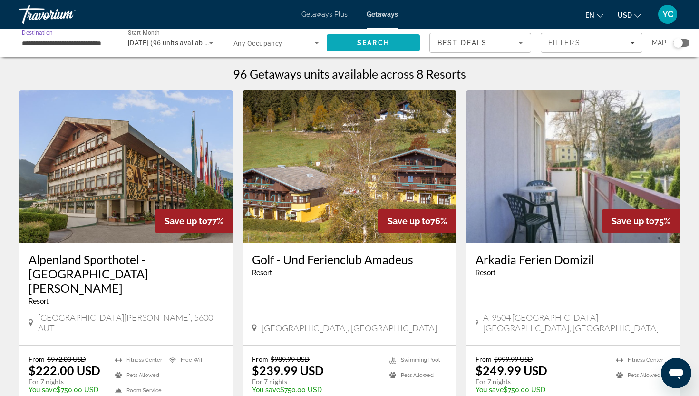
click at [363, 39] on span "Search" at bounding box center [373, 43] width 32 height 8
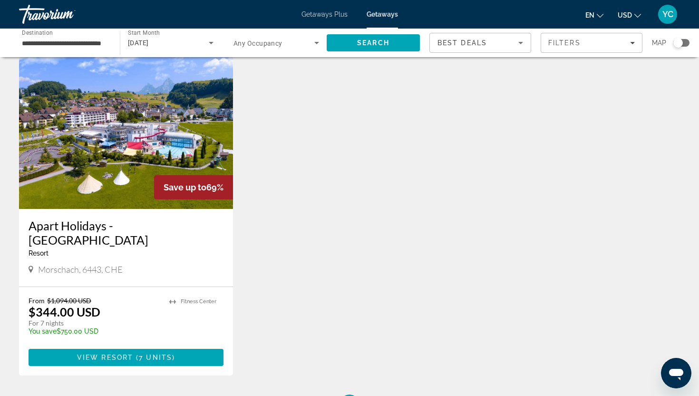
scroll to position [364, 0]
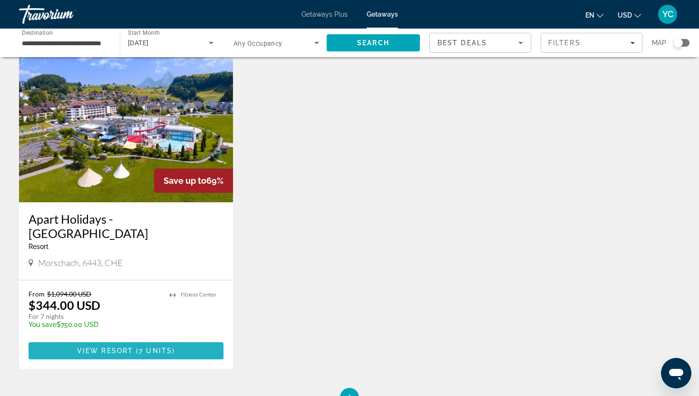
click at [128, 343] on span "Main content" at bounding box center [126, 350] width 195 height 23
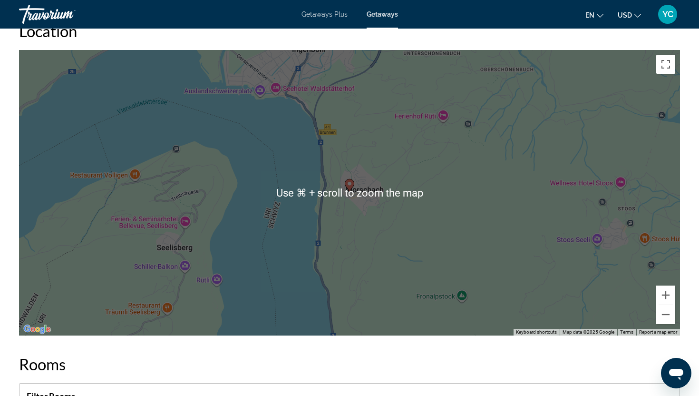
scroll to position [1172, 0]
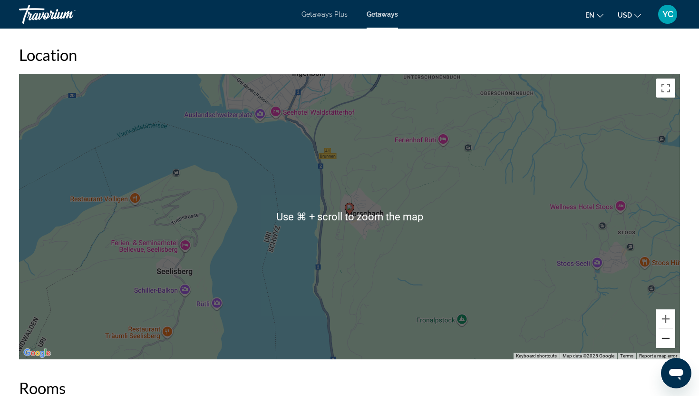
click at [666, 340] on button "Zoom out" at bounding box center [665, 338] width 19 height 19
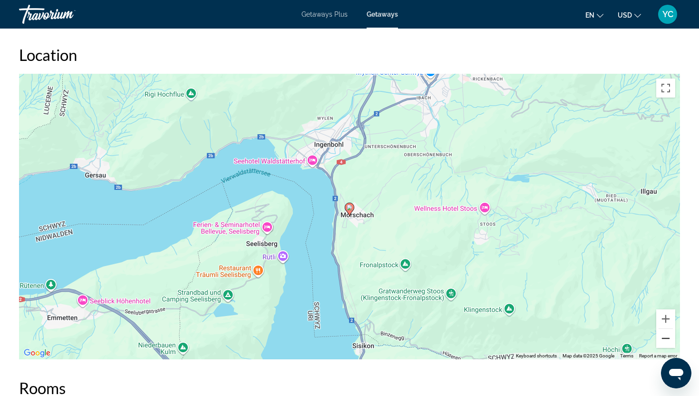
click at [666, 340] on button "Zoom out" at bounding box center [665, 338] width 19 height 19
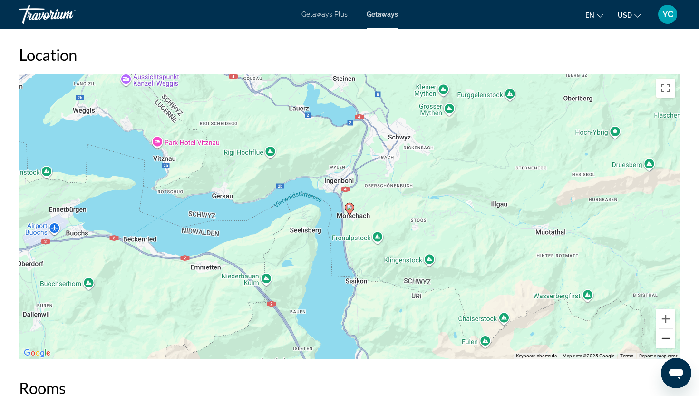
click at [666, 340] on button "Zoom out" at bounding box center [665, 338] width 19 height 19
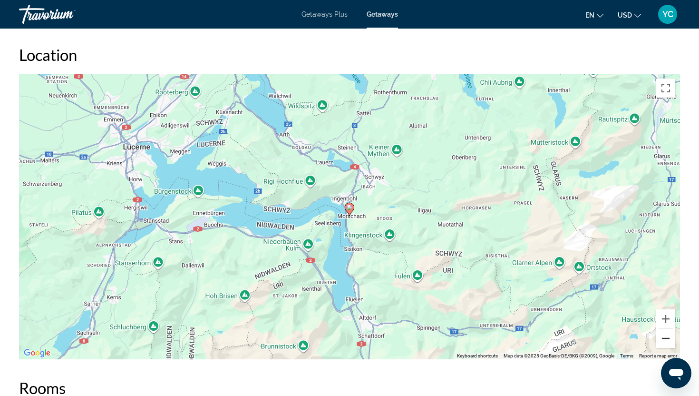
click at [666, 340] on button "Zoom out" at bounding box center [665, 338] width 19 height 19
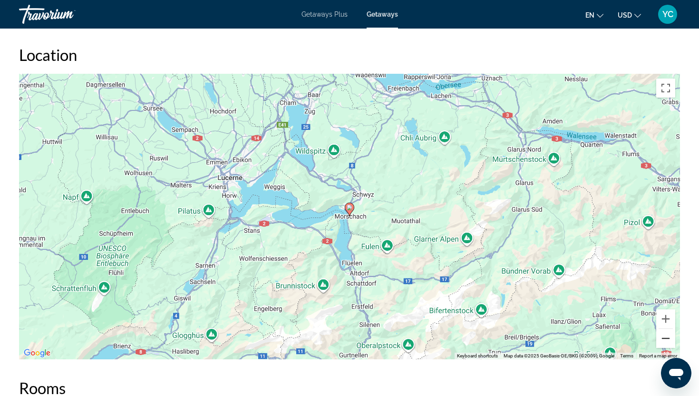
click at [666, 340] on button "Zoom out" at bounding box center [665, 338] width 19 height 19
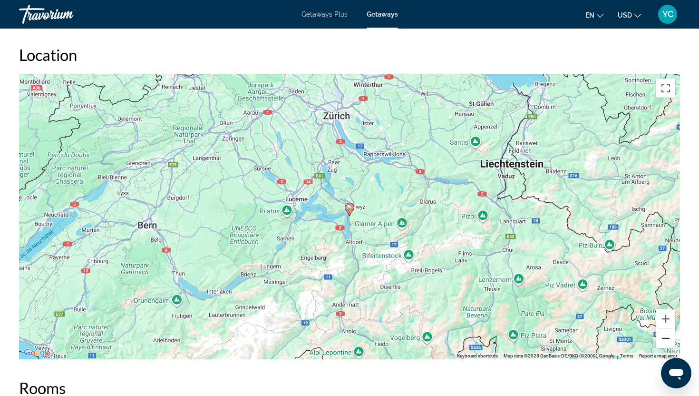
click at [666, 340] on button "Zoom out" at bounding box center [665, 338] width 19 height 19
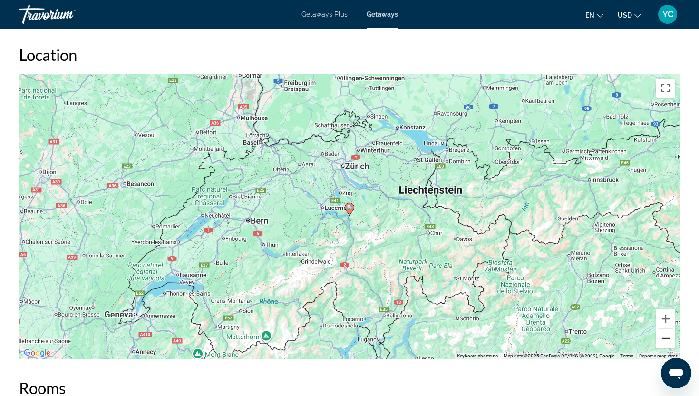
click at [666, 340] on button "Zoom out" at bounding box center [665, 338] width 19 height 19
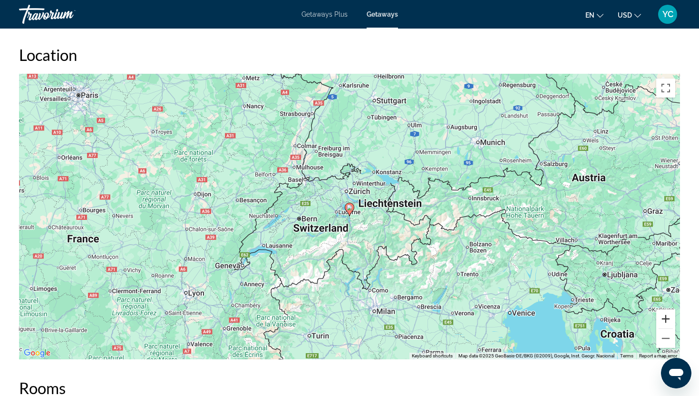
click at [663, 319] on button "Zoom in" at bounding box center [665, 318] width 19 height 19
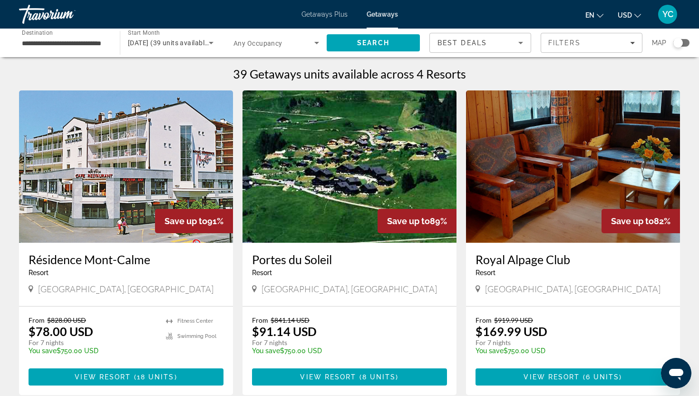
click at [315, 179] on img "Main content" at bounding box center [350, 166] width 214 height 152
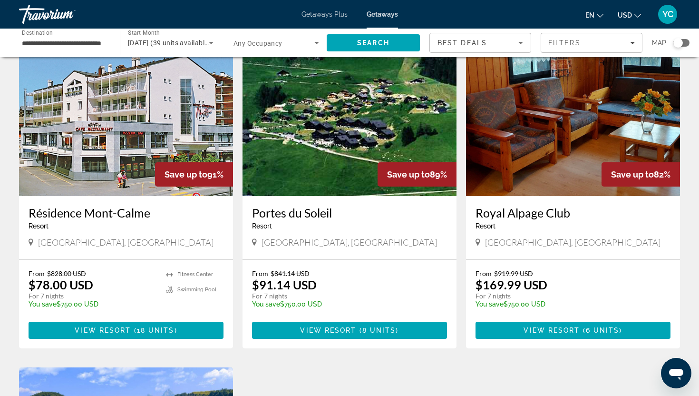
scroll to position [43, 0]
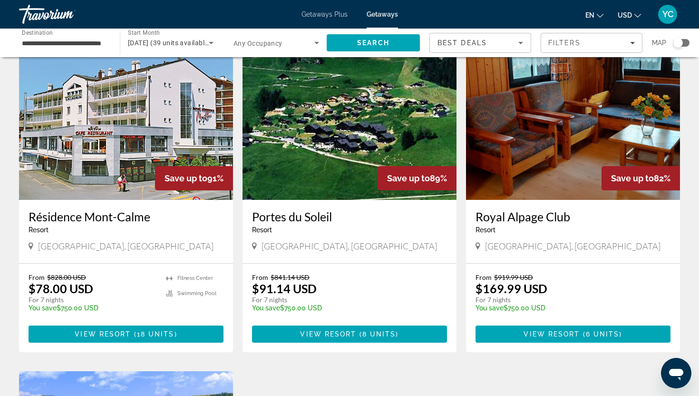
click at [118, 141] on img "Main content" at bounding box center [126, 124] width 214 height 152
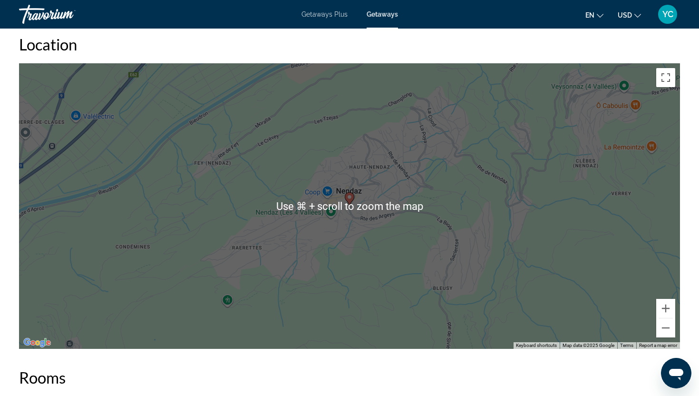
scroll to position [1497, 0]
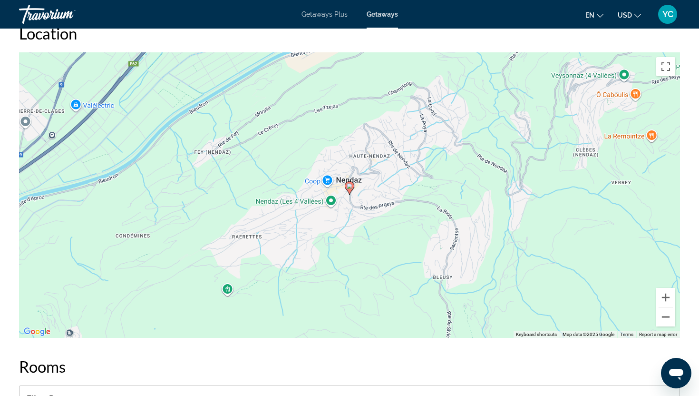
click at [671, 319] on button "Zoom out" at bounding box center [665, 316] width 19 height 19
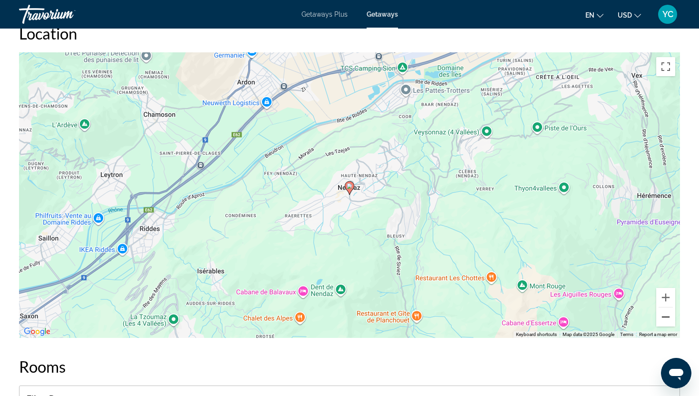
click at [669, 319] on button "Zoom out" at bounding box center [665, 316] width 19 height 19
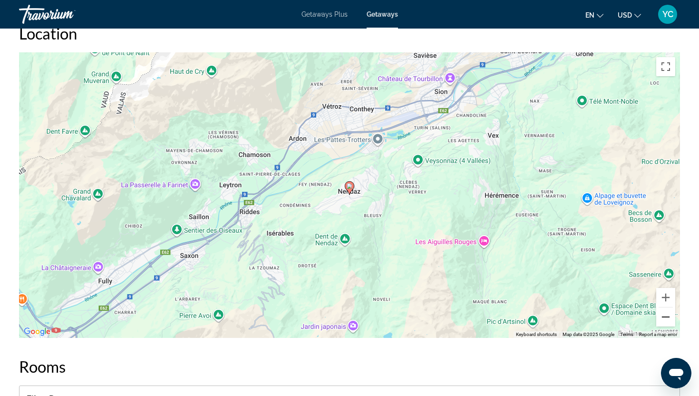
click at [668, 320] on button "Zoom out" at bounding box center [665, 316] width 19 height 19
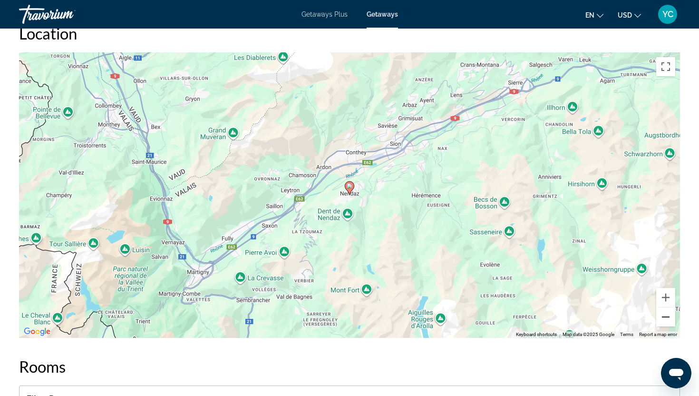
click at [668, 320] on button "Zoom out" at bounding box center [665, 316] width 19 height 19
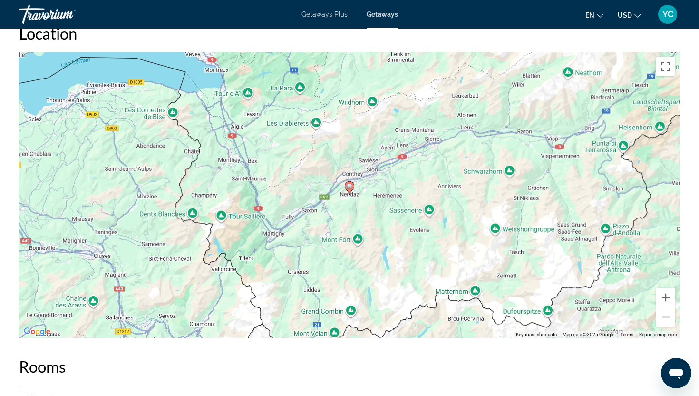
click at [668, 320] on button "Zoom out" at bounding box center [665, 316] width 19 height 19
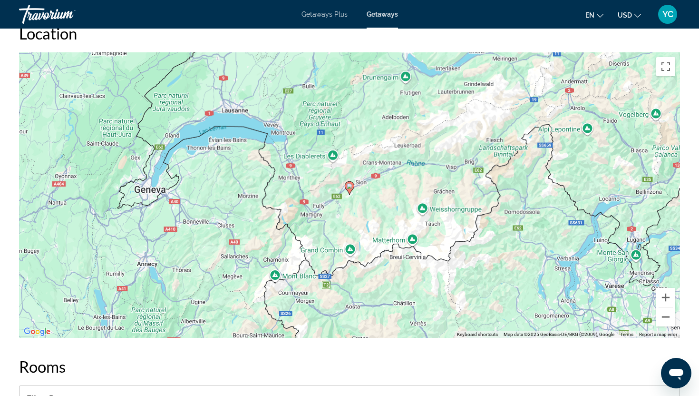
click at [668, 320] on button "Zoom out" at bounding box center [665, 316] width 19 height 19
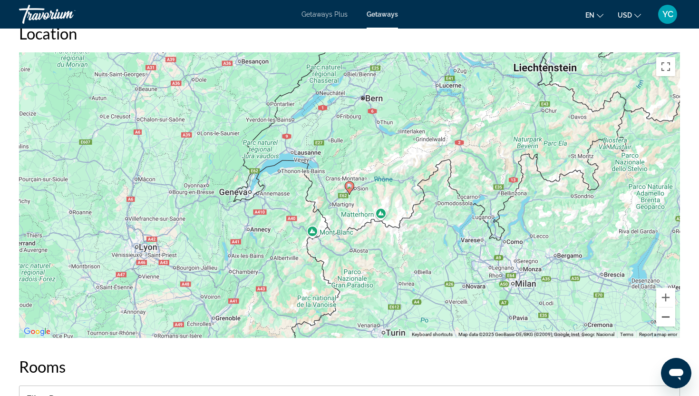
click at [668, 320] on button "Zoom out" at bounding box center [665, 316] width 19 height 19
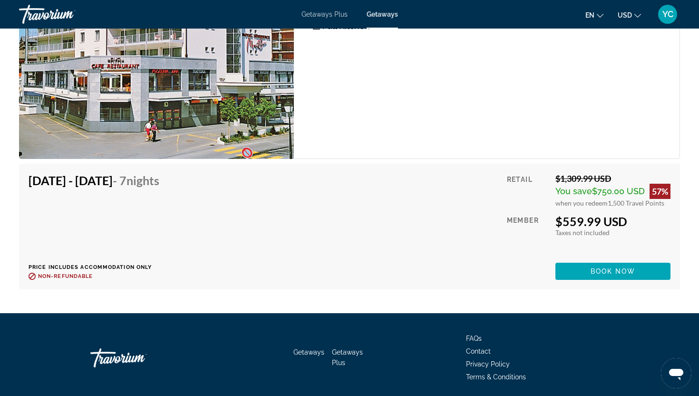
scroll to position [2987, 0]
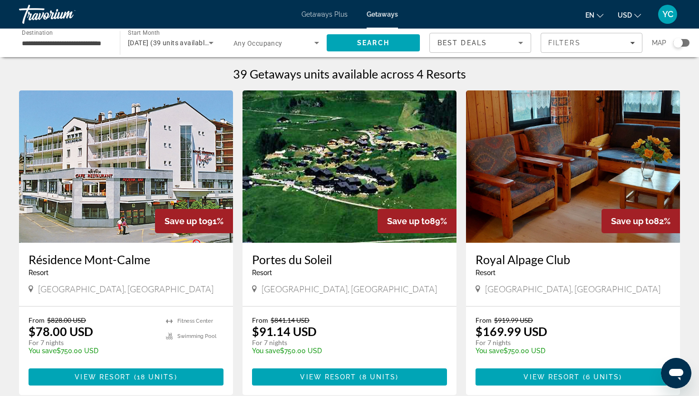
click at [539, 221] on img "Main content" at bounding box center [573, 166] width 214 height 152
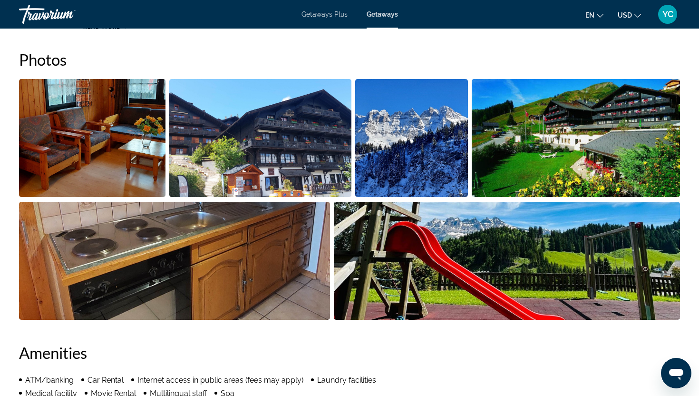
scroll to position [431, 0]
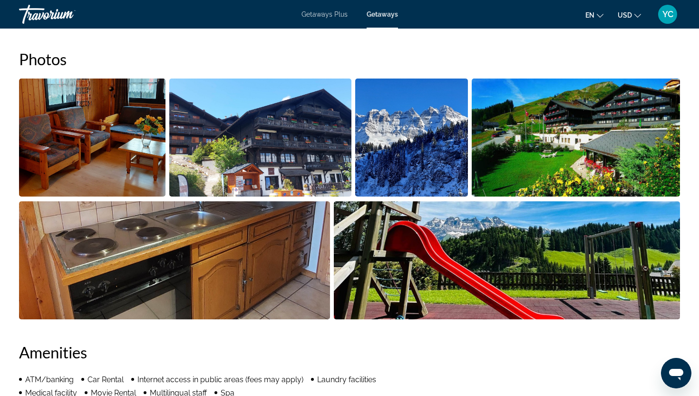
click at [117, 123] on img "Open full-screen image slider" at bounding box center [92, 137] width 146 height 118
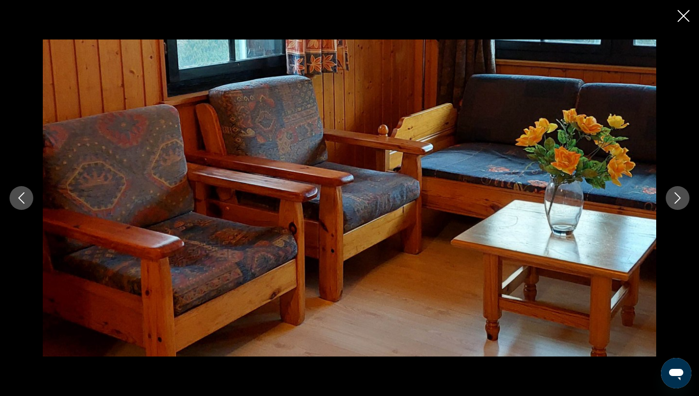
click at [681, 202] on icon "Next image" at bounding box center [677, 197] width 11 height 11
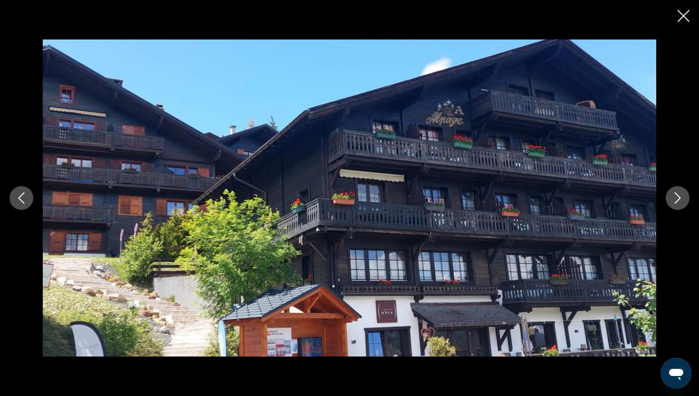
click at [681, 202] on icon "Next image" at bounding box center [677, 197] width 11 height 11
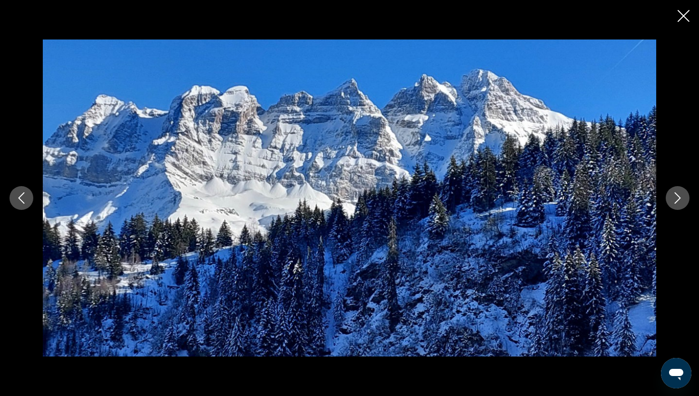
click at [681, 202] on icon "Next image" at bounding box center [677, 197] width 11 height 11
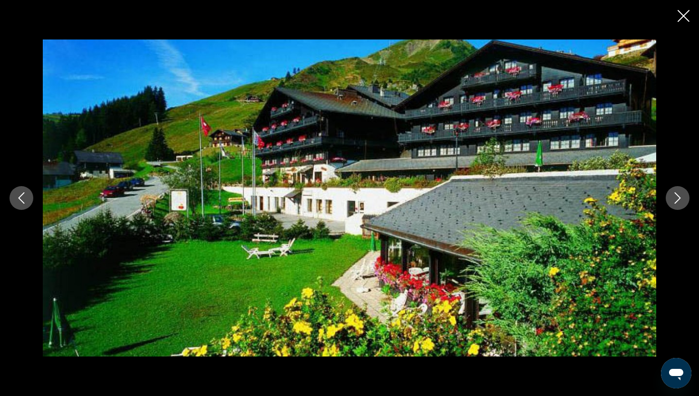
click at [681, 202] on icon "Next image" at bounding box center [677, 197] width 11 height 11
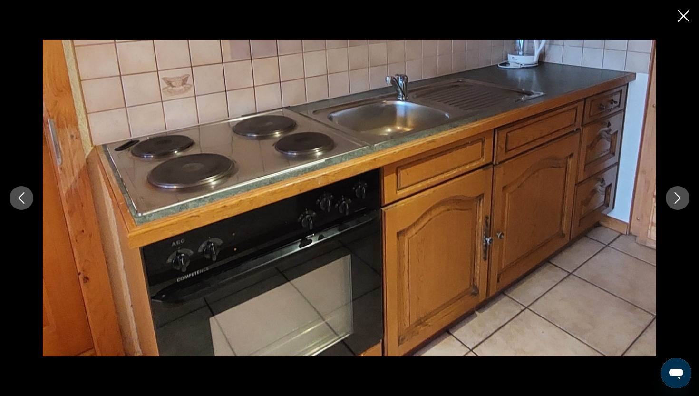
click at [681, 202] on icon "Next image" at bounding box center [677, 197] width 11 height 11
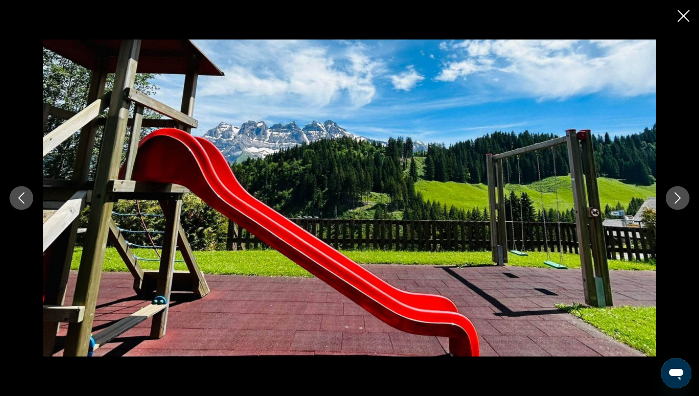
click at [22, 192] on icon "Previous image" at bounding box center [21, 197] width 11 height 11
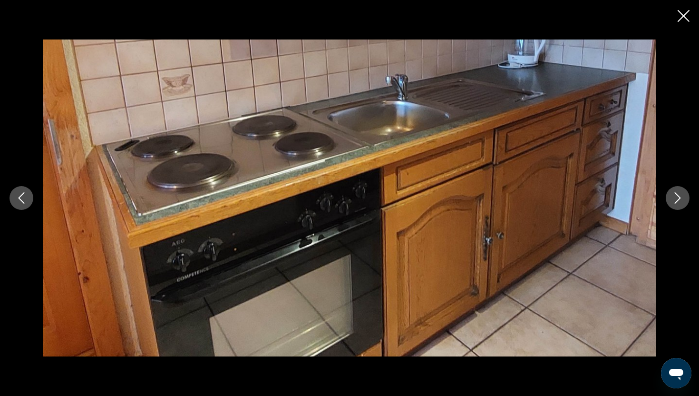
click at [676, 194] on icon "Next image" at bounding box center [678, 197] width 6 height 11
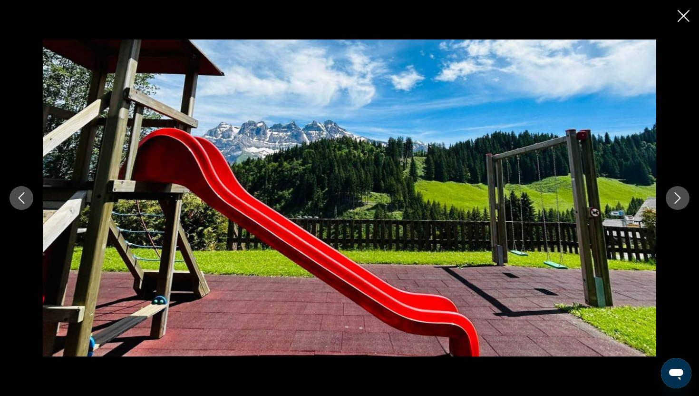
click at [676, 194] on icon "Next image" at bounding box center [678, 197] width 6 height 11
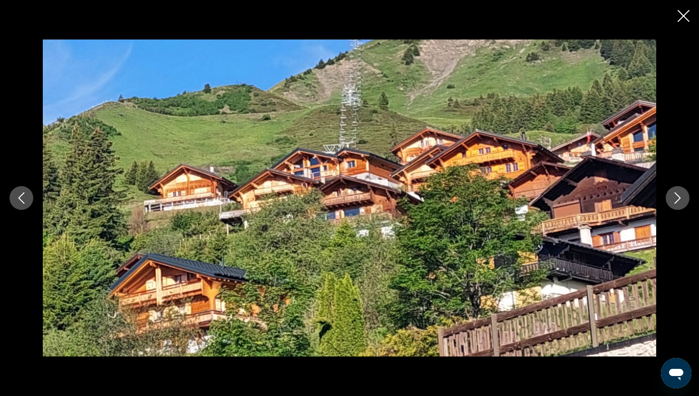
scroll to position [1058, 0]
click at [675, 200] on icon "Next image" at bounding box center [677, 197] width 11 height 11
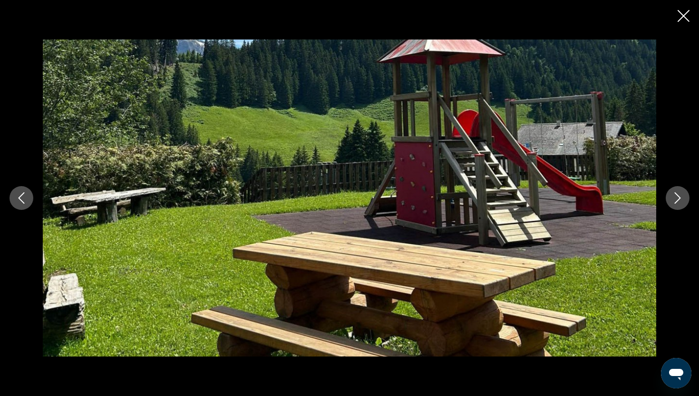
click at [681, 17] on icon "Close slideshow" at bounding box center [684, 16] width 12 height 12
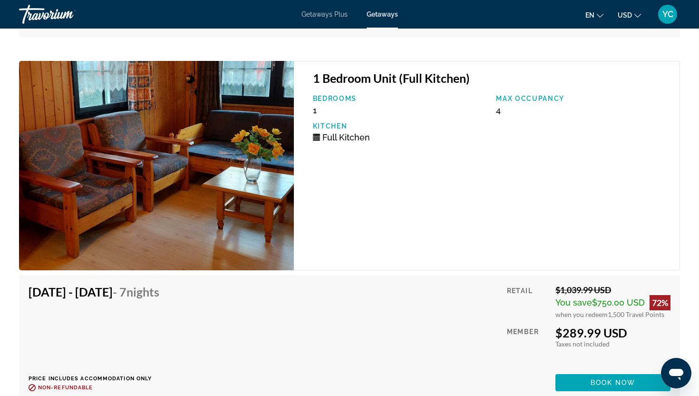
scroll to position [2148, 0]
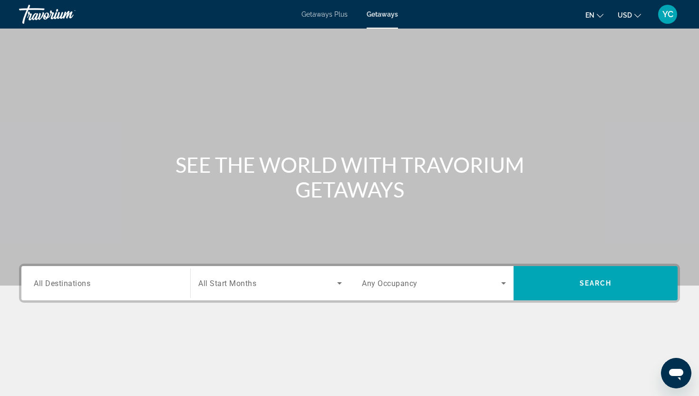
click at [78, 285] on span "All Destinations" at bounding box center [62, 282] width 57 height 9
click at [78, 285] on input "Destination All Destinations" at bounding box center [106, 283] width 144 height 11
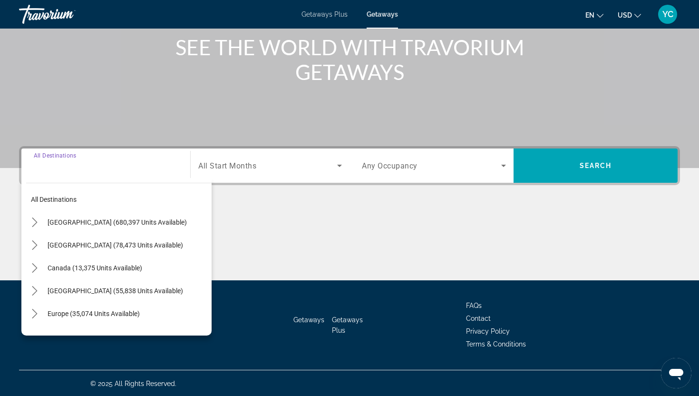
scroll to position [118, 0]
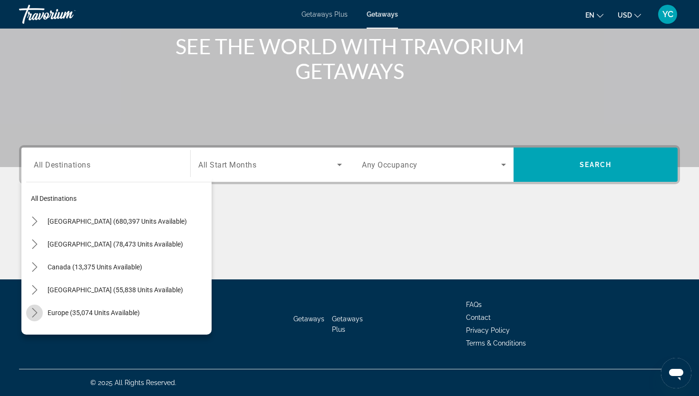
click at [36, 310] on icon "Toggle Europe (35,074 units available) submenu" at bounding box center [35, 313] width 10 height 10
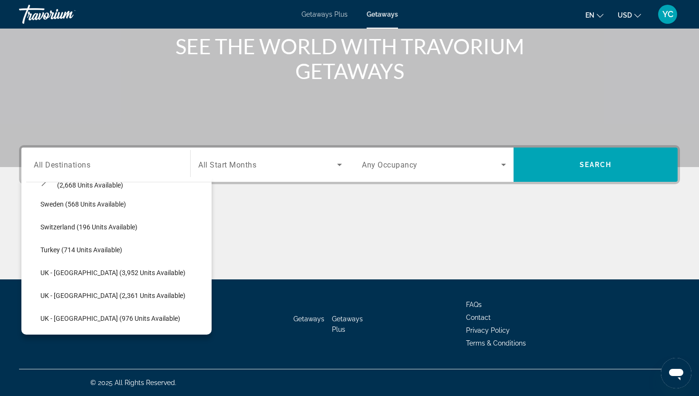
scroll to position [548, 0]
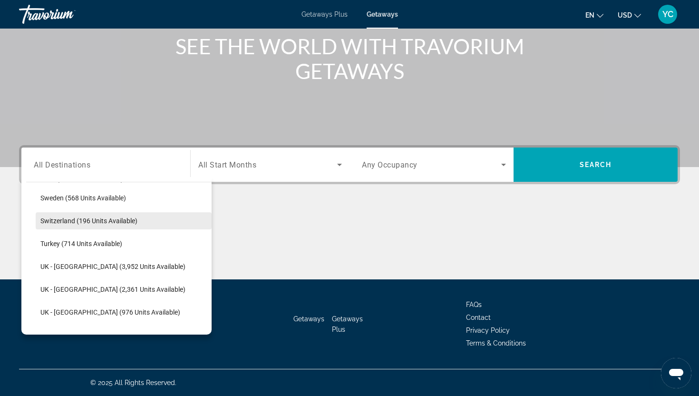
click at [70, 226] on span "Select destination: Switzerland (196 units available)" at bounding box center [124, 220] width 176 height 23
type input "**********"
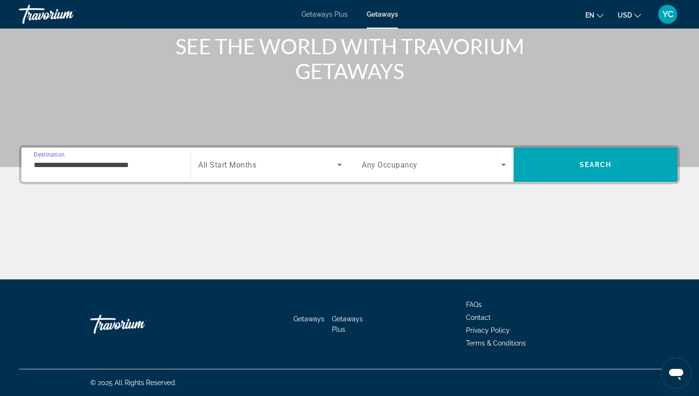
click at [224, 166] on span "All Start Months" at bounding box center [227, 164] width 58 height 9
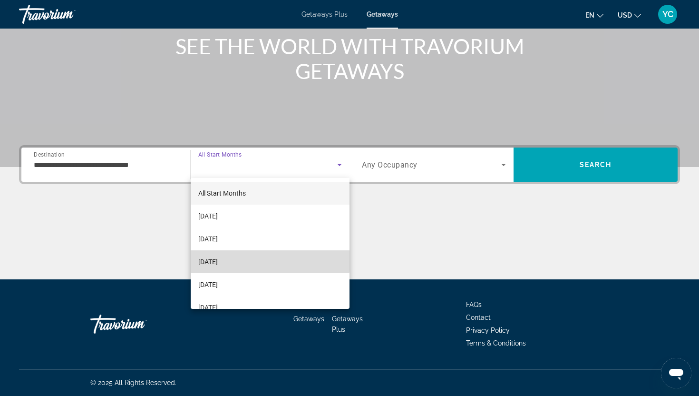
click at [218, 260] on span "[DATE]" at bounding box center [207, 261] width 19 height 11
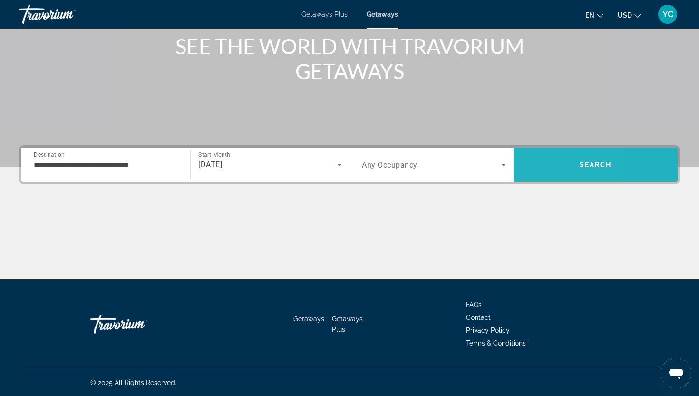
click at [530, 163] on span "Search" at bounding box center [596, 164] width 164 height 23
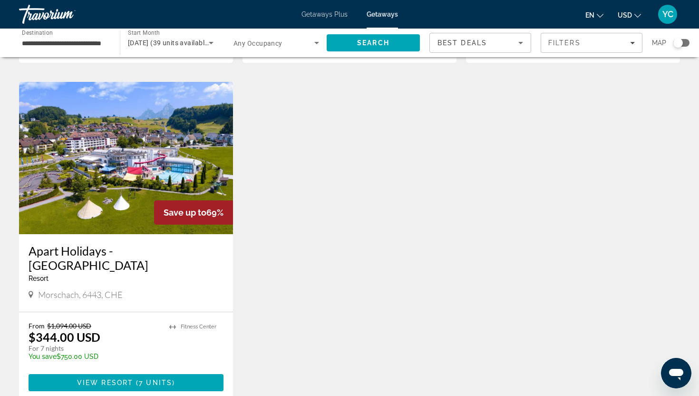
scroll to position [335, 0]
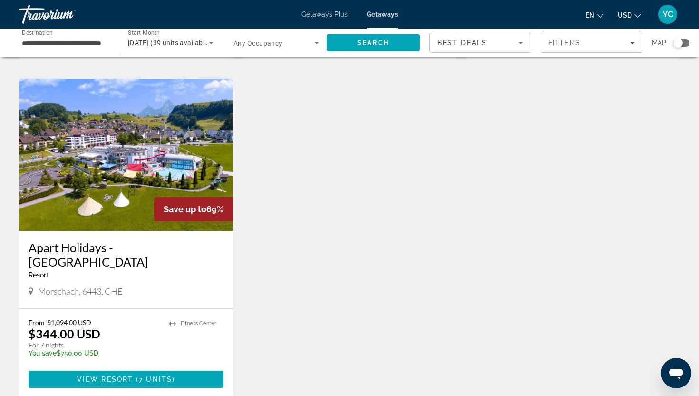
click at [181, 162] on img "Main content" at bounding box center [126, 154] width 214 height 152
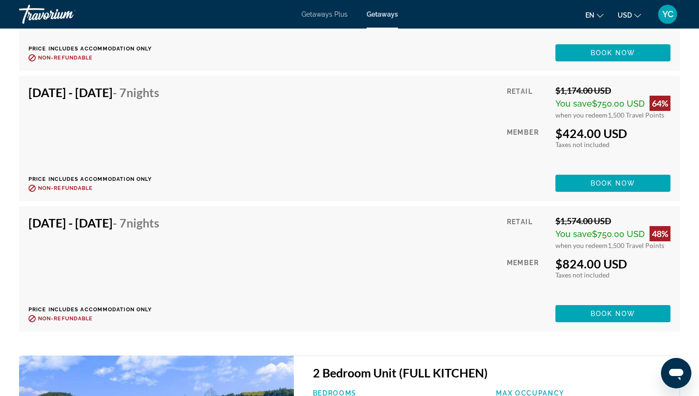
scroll to position [1931, 0]
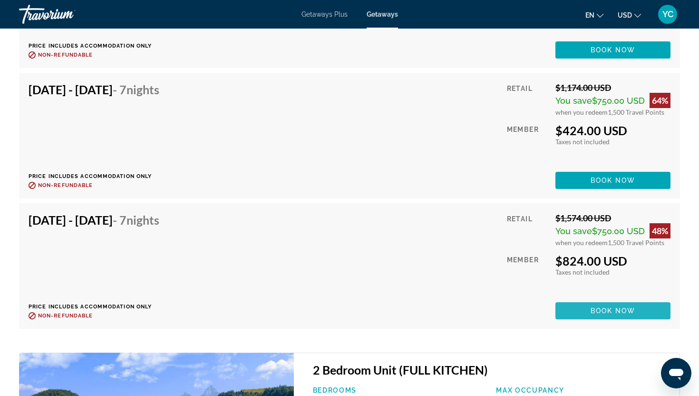
click at [578, 315] on span "Main content" at bounding box center [612, 310] width 115 height 23
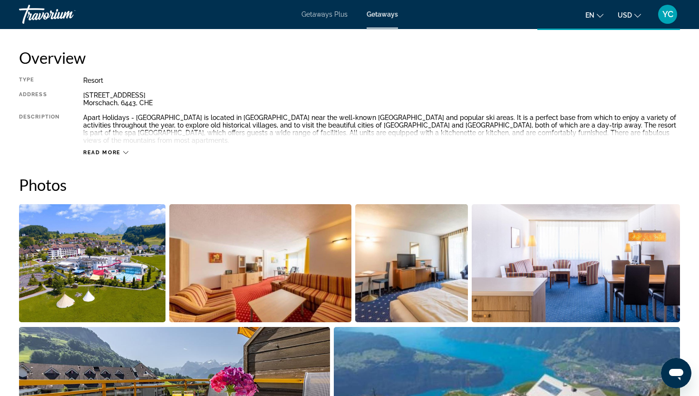
scroll to position [314, 0]
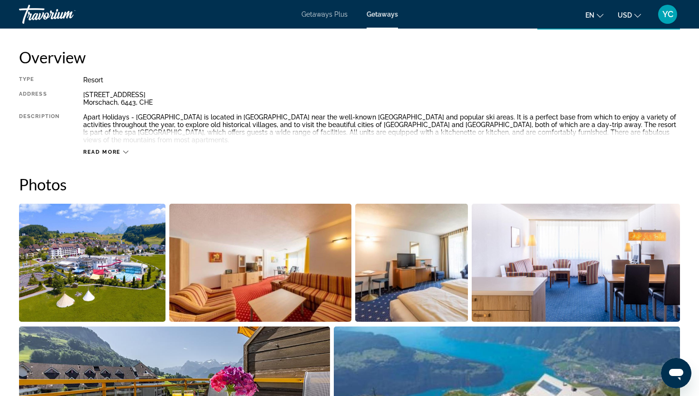
click at [96, 239] on img "Open full-screen image slider" at bounding box center [92, 263] width 146 height 118
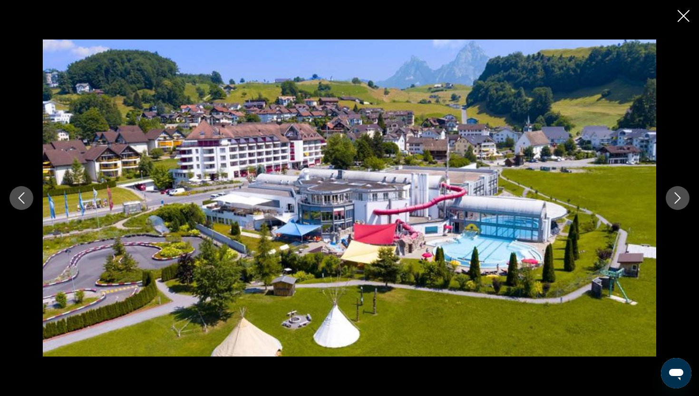
click at [678, 199] on icon "Next image" at bounding box center [677, 197] width 11 height 11
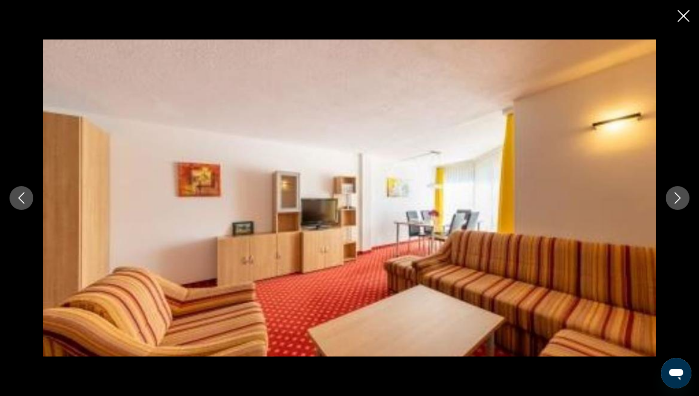
click at [678, 199] on icon "Next image" at bounding box center [677, 197] width 11 height 11
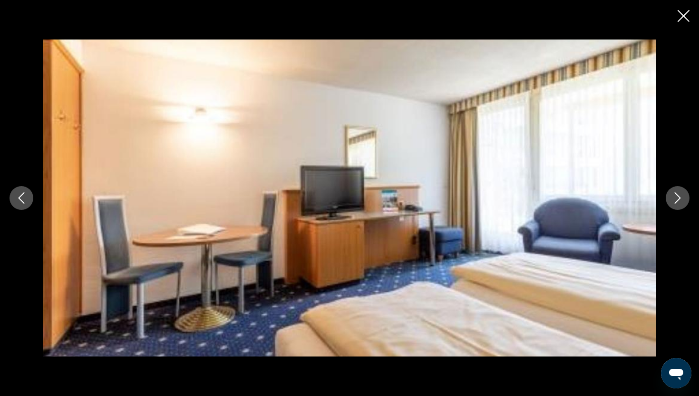
click at [678, 199] on icon "Next image" at bounding box center [677, 197] width 11 height 11
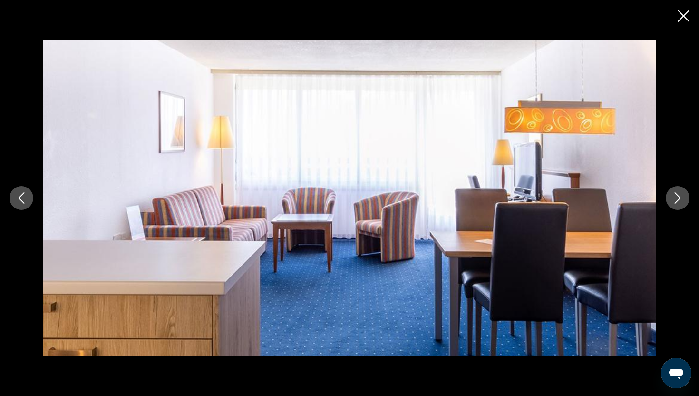
click at [678, 199] on icon "Next image" at bounding box center [677, 197] width 11 height 11
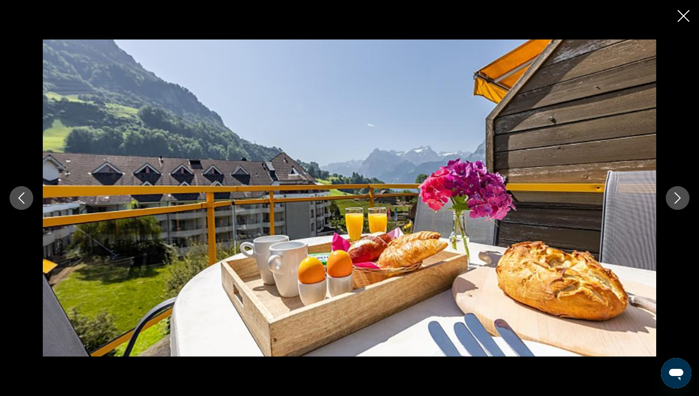
click at [678, 199] on icon "Next image" at bounding box center [677, 197] width 11 height 11
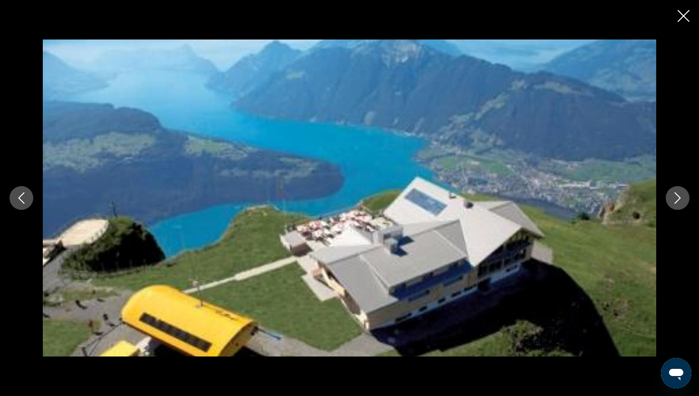
click at [678, 199] on icon "Next image" at bounding box center [678, 197] width 6 height 11
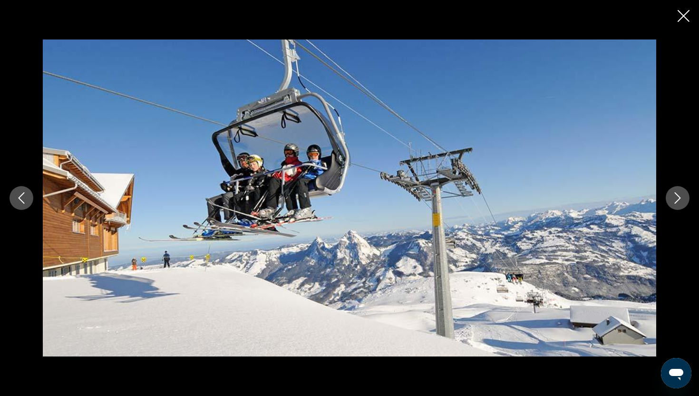
click at [679, 199] on icon "Next image" at bounding box center [678, 197] width 6 height 11
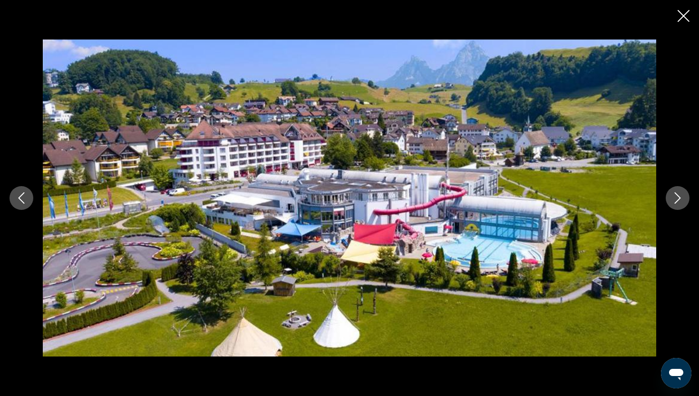
click at [681, 18] on icon "Close slideshow" at bounding box center [684, 16] width 12 height 12
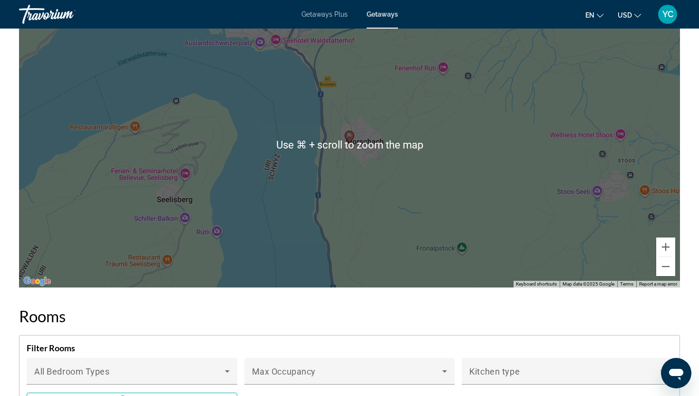
scroll to position [1257, 0]
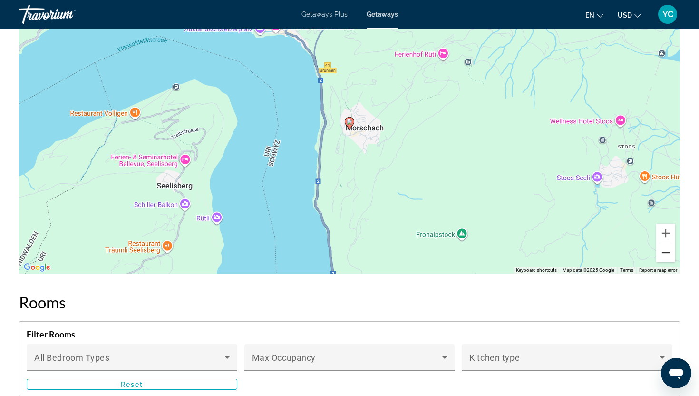
click at [673, 254] on button "Zoom out" at bounding box center [665, 252] width 19 height 19
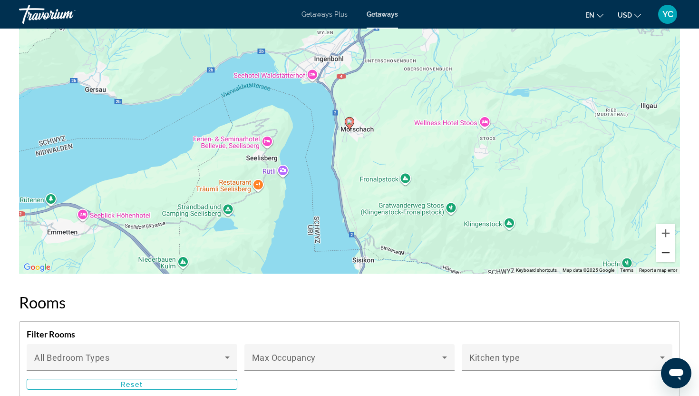
click at [668, 253] on button "Zoom out" at bounding box center [665, 252] width 19 height 19
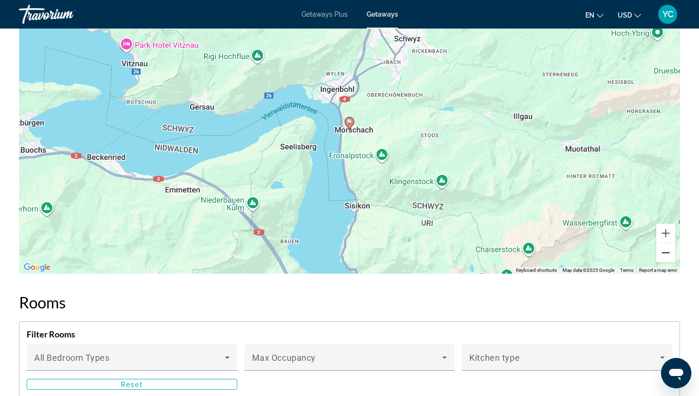
click at [668, 253] on button "Zoom out" at bounding box center [665, 252] width 19 height 19
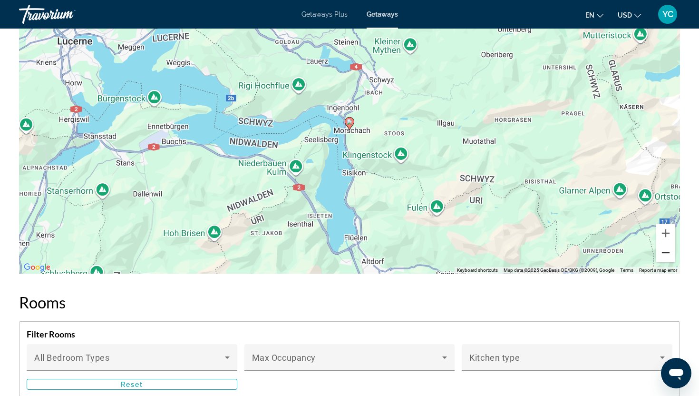
click at [668, 253] on button "Zoom out" at bounding box center [665, 252] width 19 height 19
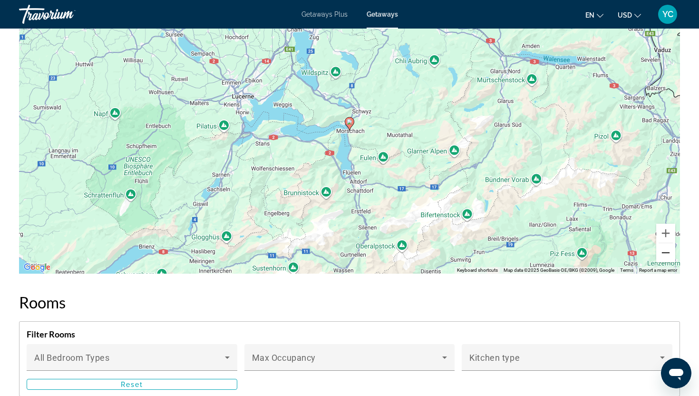
click at [668, 253] on button "Zoom out" at bounding box center [665, 252] width 19 height 19
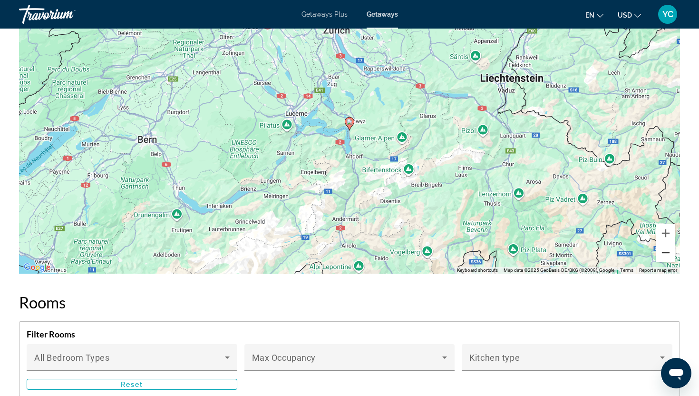
click at [668, 253] on button "Zoom out" at bounding box center [665, 252] width 19 height 19
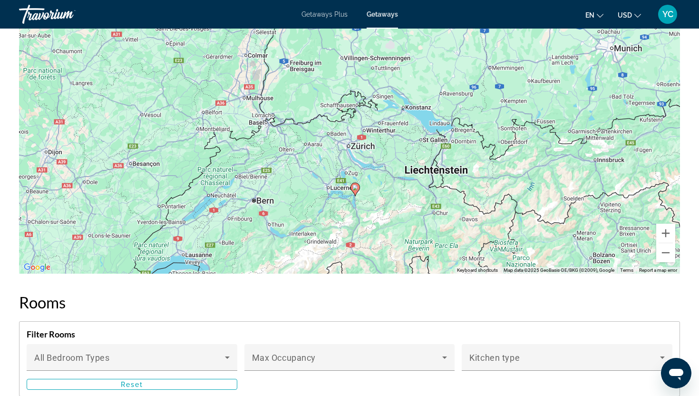
drag, startPoint x: 508, startPoint y: 179, endPoint x: 513, endPoint y: 245, distance: 66.3
click at [514, 246] on div "To activate drag with keyboard, press Alt + Enter. Once in keyboard drag state,…" at bounding box center [349, 130] width 661 height 285
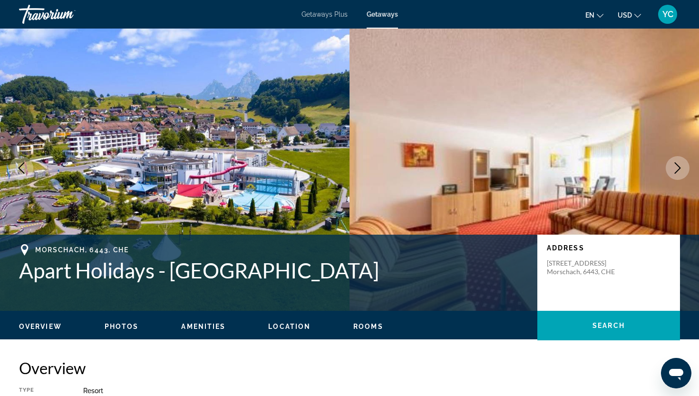
scroll to position [0, 0]
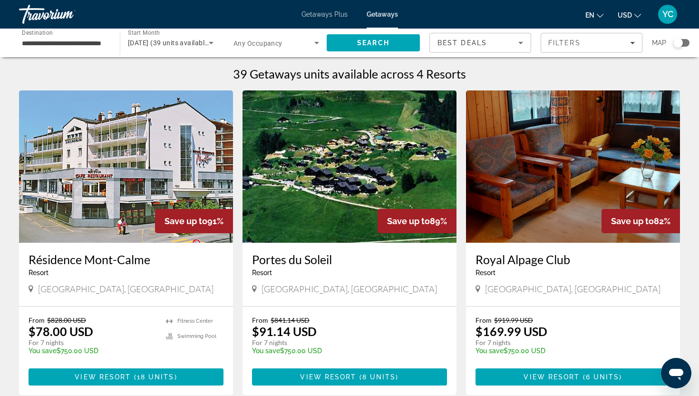
click at [316, 199] on img "Main content" at bounding box center [350, 166] width 214 height 152
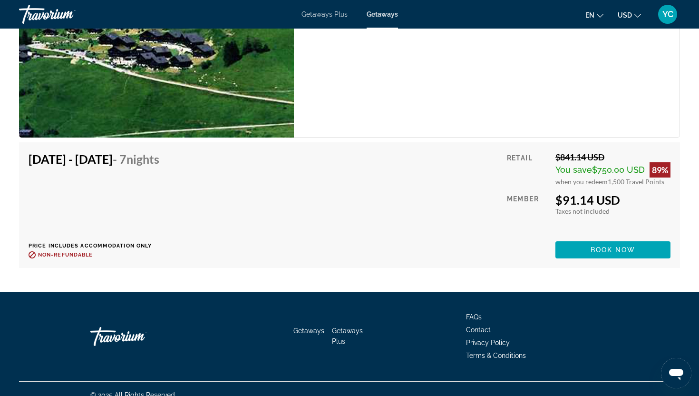
scroll to position [2317, 0]
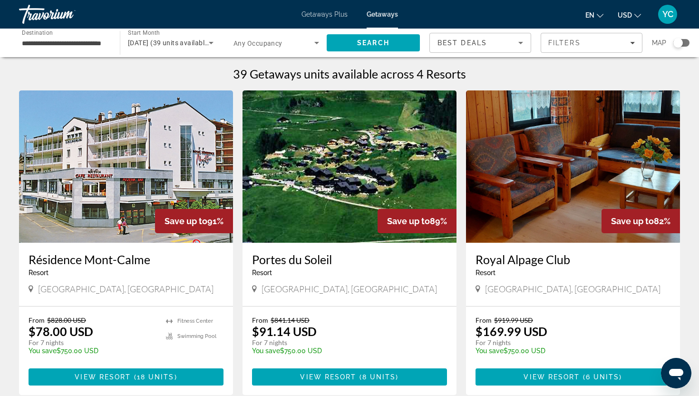
click at [514, 205] on img "Main content" at bounding box center [573, 166] width 214 height 152
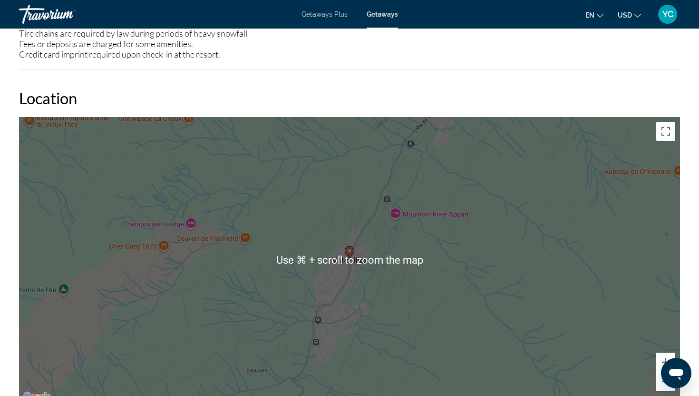
scroll to position [1128, 0]
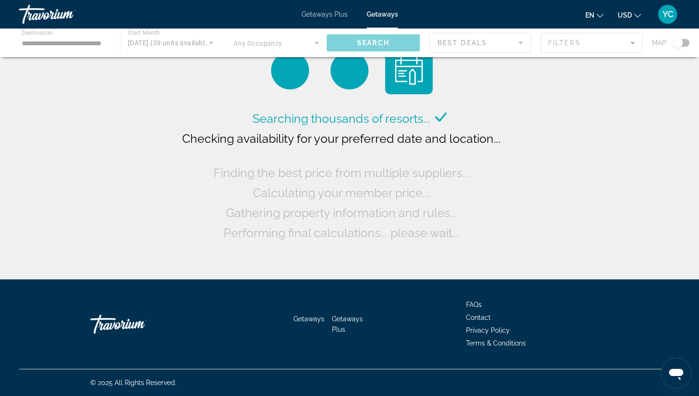
click at [46, 41] on div "Main content" at bounding box center [349, 43] width 699 height 29
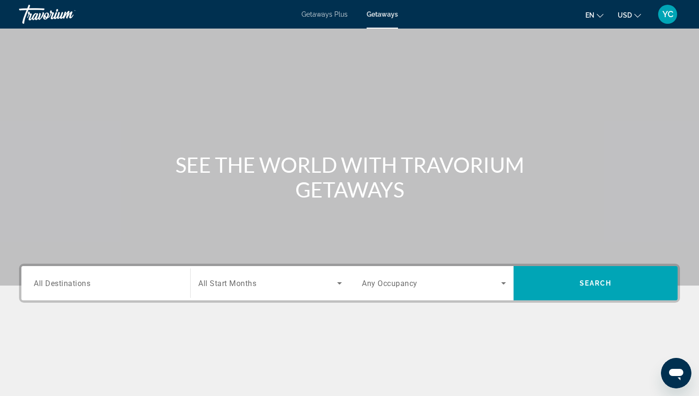
click at [60, 283] on span "All Destinations" at bounding box center [62, 282] width 57 height 9
click at [60, 283] on input "Destination All Destinations" at bounding box center [106, 283] width 144 height 11
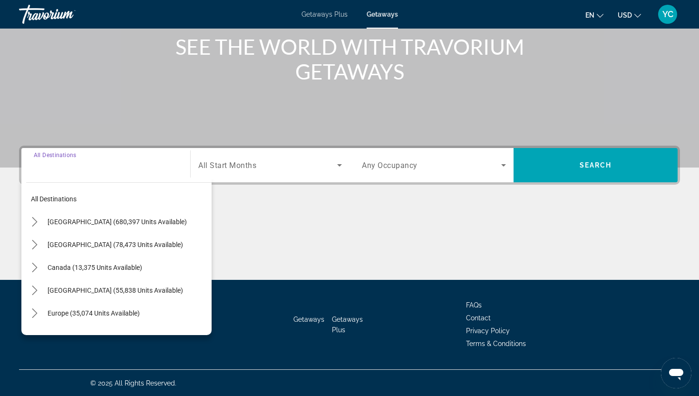
scroll to position [118, 0]
click at [36, 310] on icon "Toggle Europe (35,074 units available) submenu" at bounding box center [35, 313] width 10 height 10
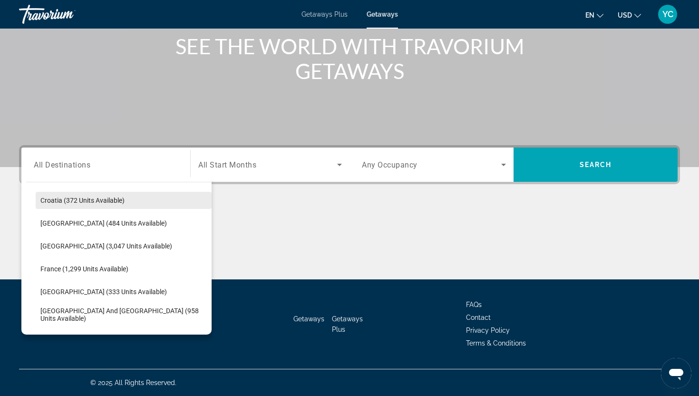
scroll to position [206, 0]
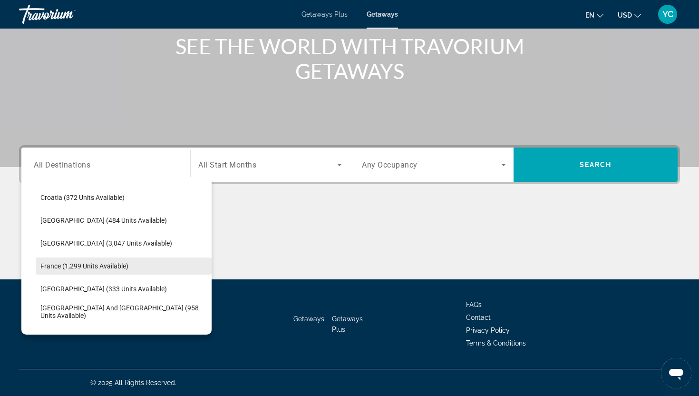
click at [61, 265] on span "France (1,299 units available)" at bounding box center [84, 266] width 88 height 8
type input "**********"
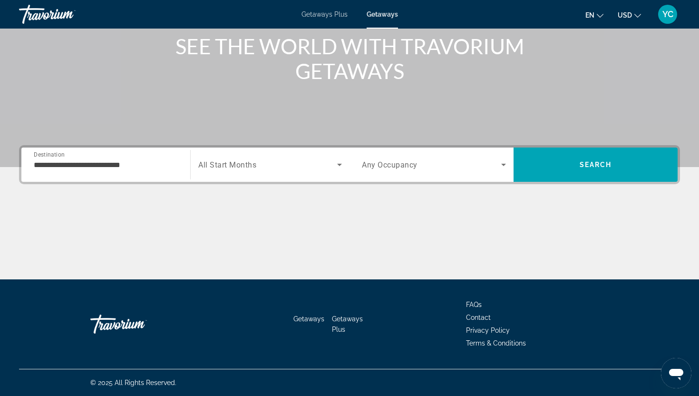
click at [232, 173] on div "Search widget" at bounding box center [270, 164] width 144 height 27
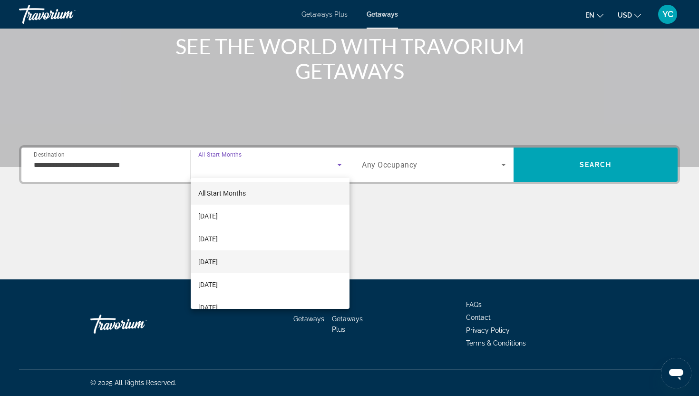
click at [218, 259] on span "[DATE]" at bounding box center [207, 261] width 19 height 11
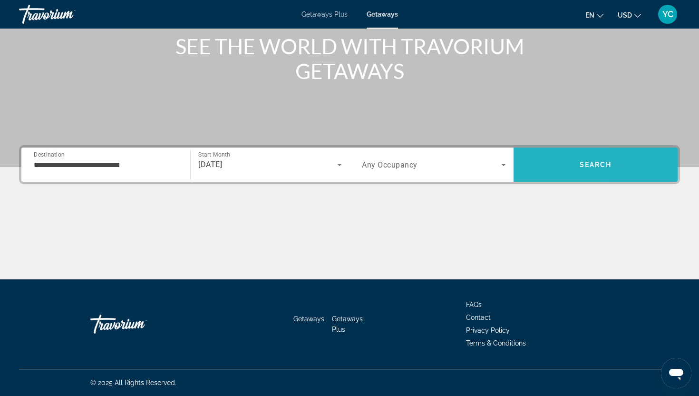
click at [522, 170] on span "Search" at bounding box center [596, 164] width 164 height 23
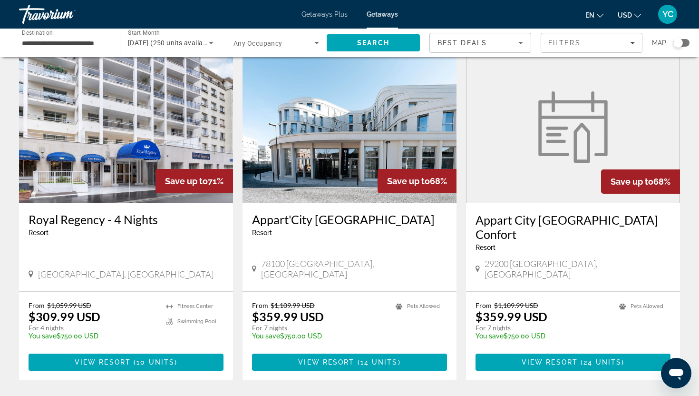
scroll to position [712, 0]
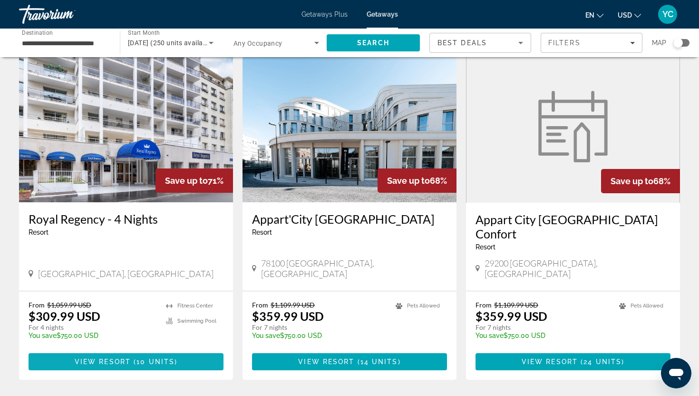
click at [185, 350] on span "Main content" at bounding box center [126, 361] width 195 height 23
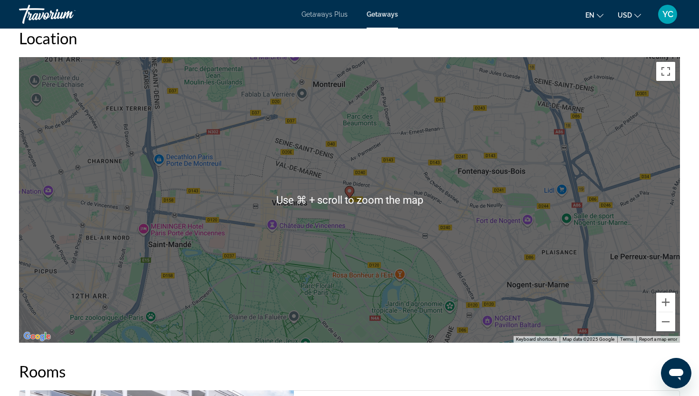
scroll to position [1389, 0]
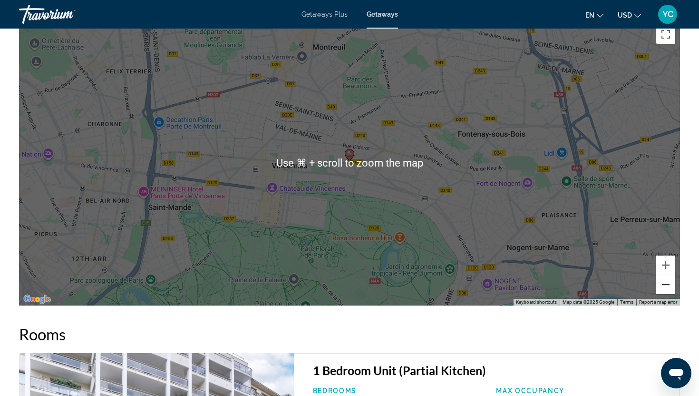
click at [662, 294] on button "Zoom out" at bounding box center [665, 284] width 19 height 19
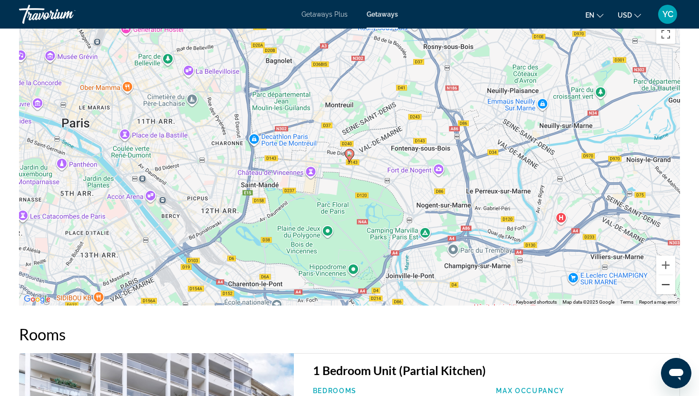
click at [662, 294] on button "Zoom out" at bounding box center [665, 284] width 19 height 19
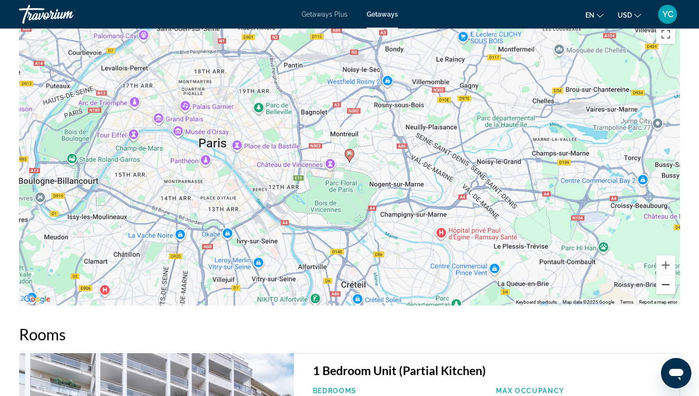
click at [662, 294] on button "Zoom out" at bounding box center [665, 284] width 19 height 19
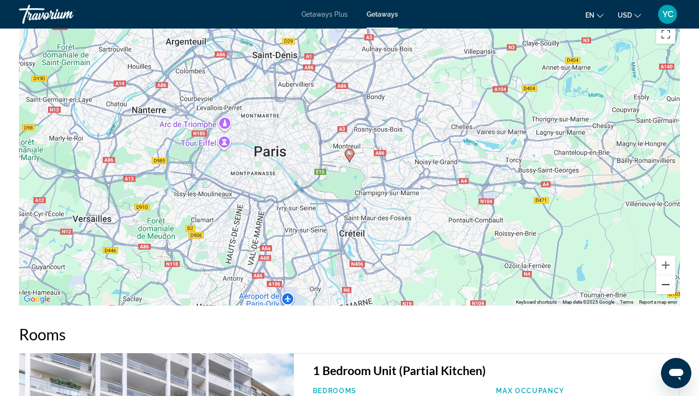
click at [662, 294] on button "Zoom out" at bounding box center [665, 284] width 19 height 19
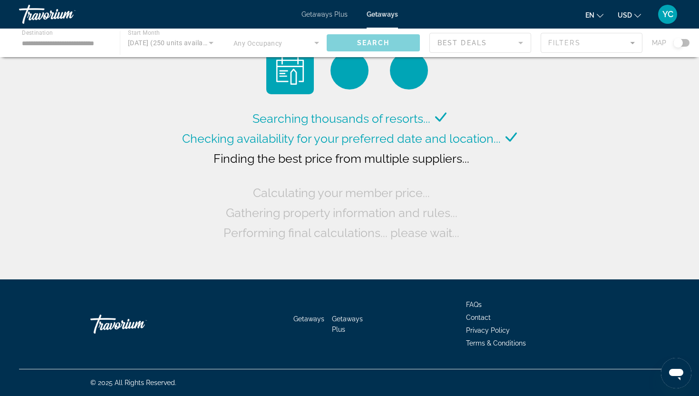
click at [53, 47] on div "Main content" at bounding box center [349, 43] width 699 height 29
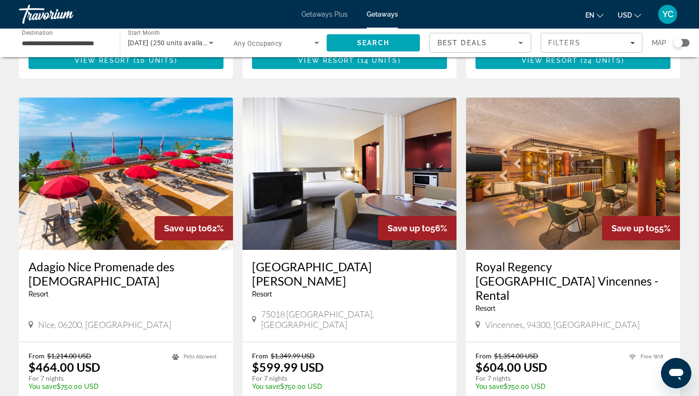
scroll to position [1014, 0]
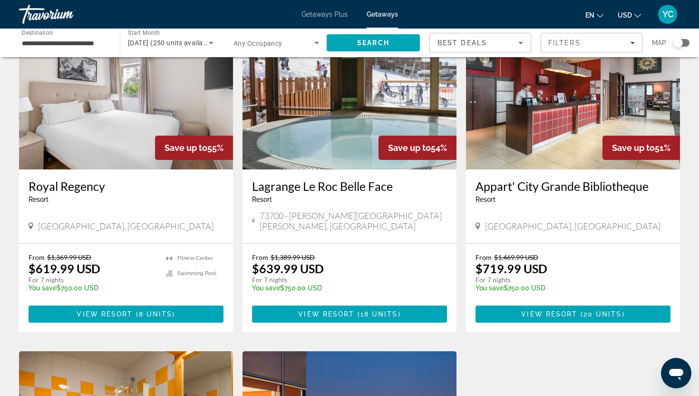
scroll to position [75, 0]
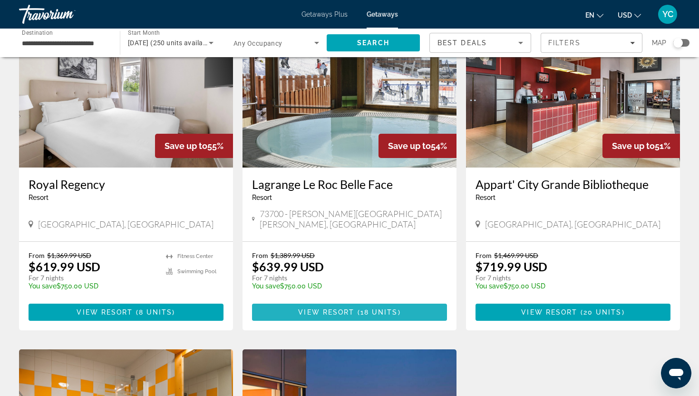
click at [320, 308] on span "View Resort" at bounding box center [326, 312] width 56 height 8
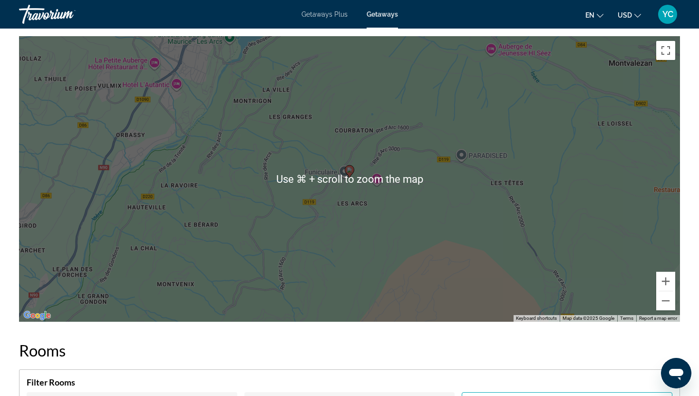
scroll to position [1336, 0]
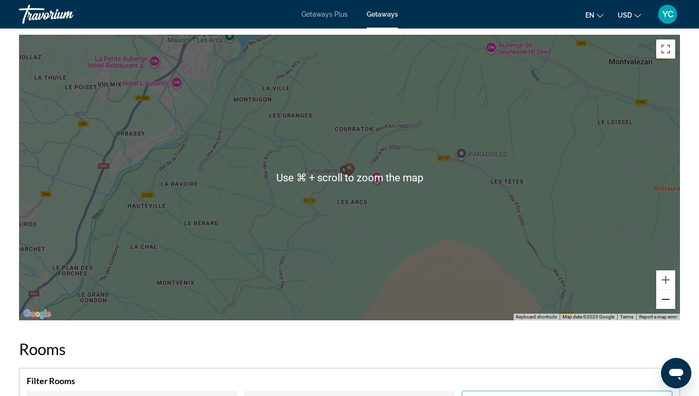
click at [664, 291] on button "Zoom out" at bounding box center [665, 299] width 19 height 19
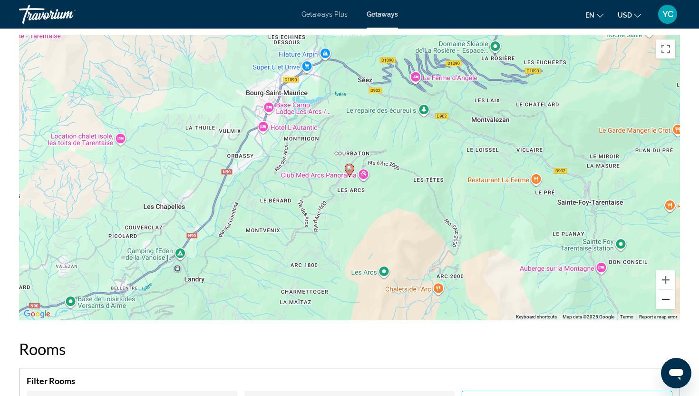
click at [664, 291] on button "Zoom out" at bounding box center [665, 299] width 19 height 19
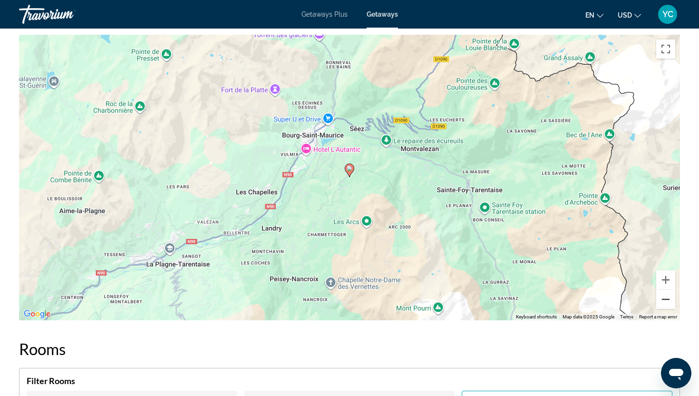
click at [664, 291] on button "Zoom out" at bounding box center [665, 299] width 19 height 19
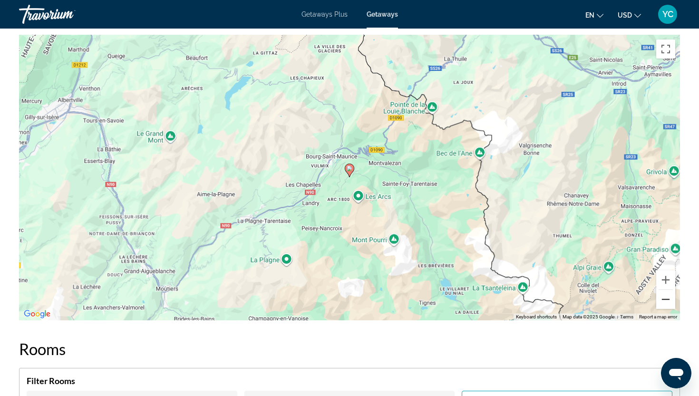
click at [664, 291] on button "Zoom out" at bounding box center [665, 299] width 19 height 19
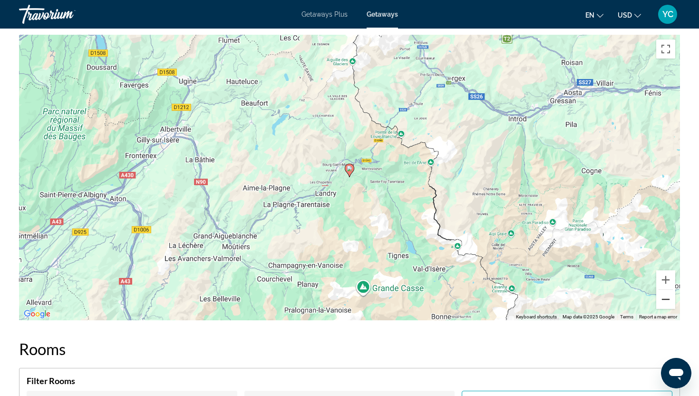
click at [664, 291] on button "Zoom out" at bounding box center [665, 299] width 19 height 19
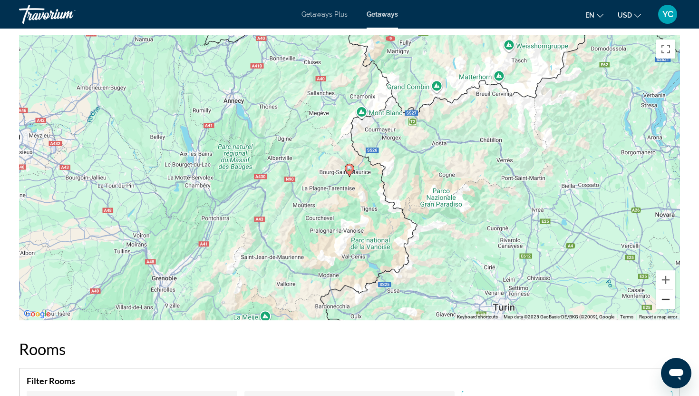
click at [664, 291] on button "Zoom out" at bounding box center [665, 299] width 19 height 19
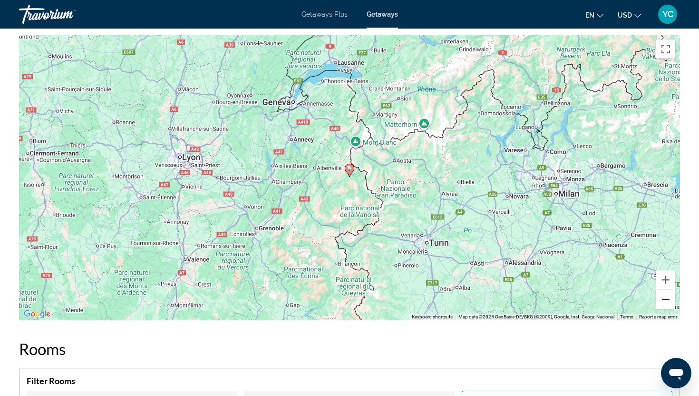
click at [664, 291] on button "Zoom out" at bounding box center [665, 299] width 19 height 19
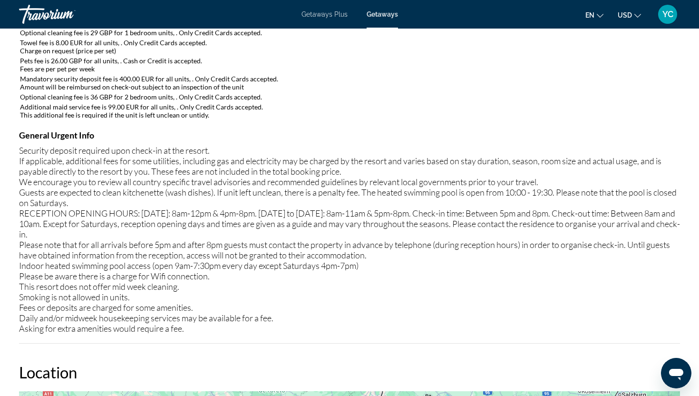
scroll to position [883, 0]
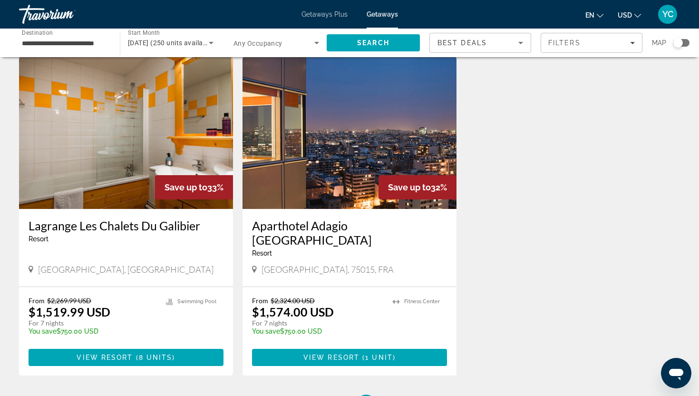
scroll to position [369, 0]
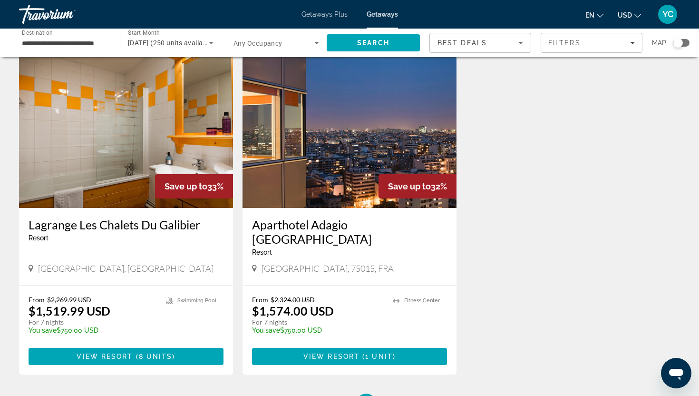
click at [119, 174] on img "Main content" at bounding box center [126, 132] width 214 height 152
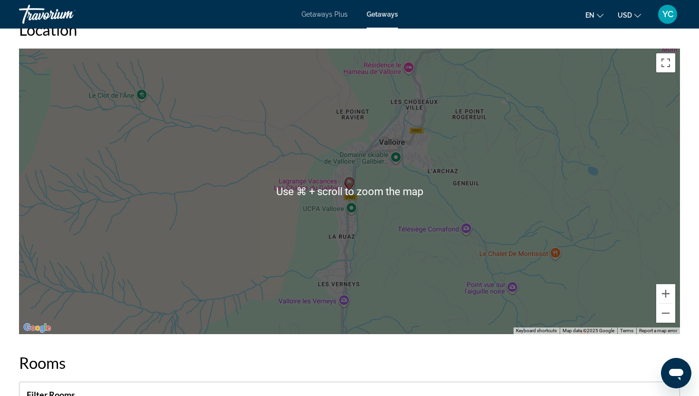
scroll to position [1422, 0]
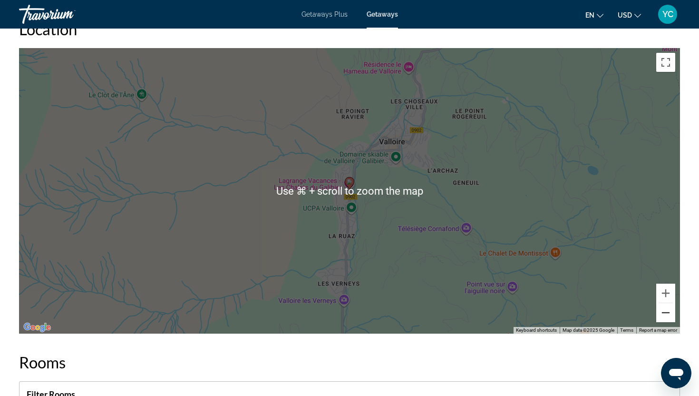
click at [666, 315] on button "Zoom out" at bounding box center [665, 312] width 19 height 19
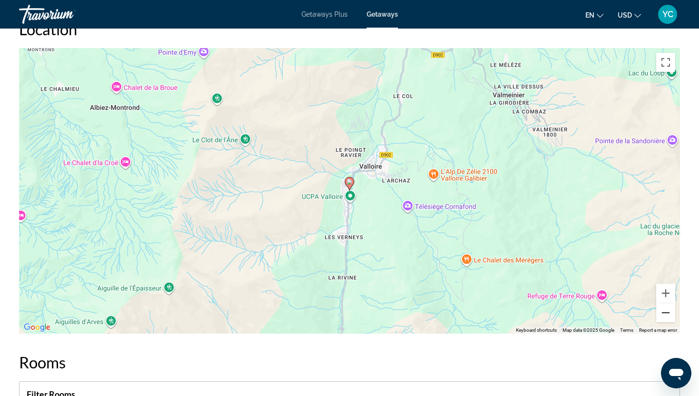
click at [666, 315] on button "Zoom out" at bounding box center [665, 312] width 19 height 19
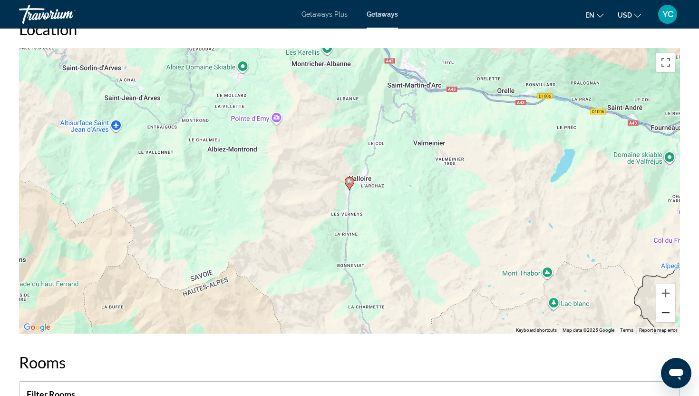
click at [666, 315] on button "Zoom out" at bounding box center [665, 312] width 19 height 19
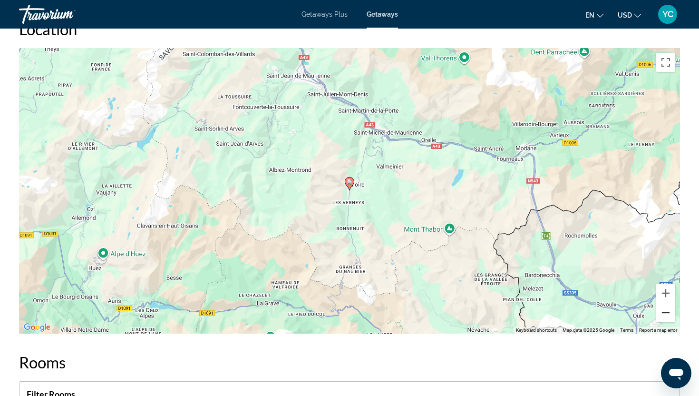
click at [666, 315] on button "Zoom out" at bounding box center [665, 312] width 19 height 19
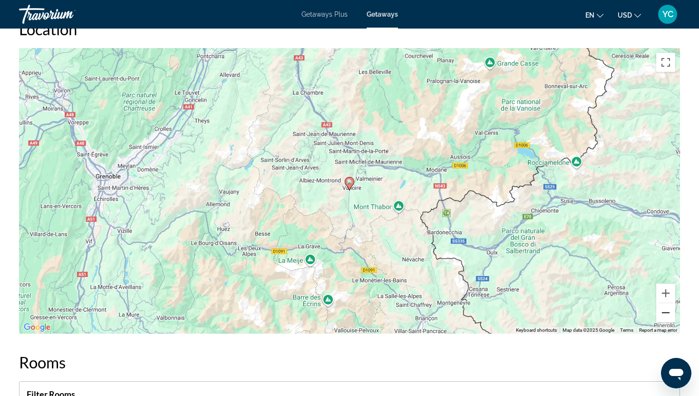
click at [666, 315] on button "Zoom out" at bounding box center [665, 312] width 19 height 19
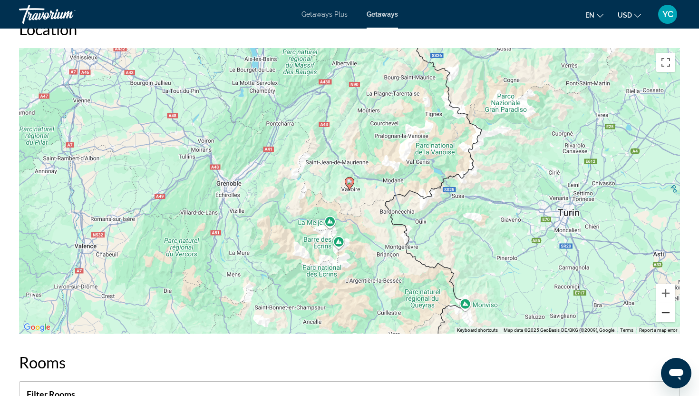
click at [666, 315] on button "Zoom out" at bounding box center [665, 312] width 19 height 19
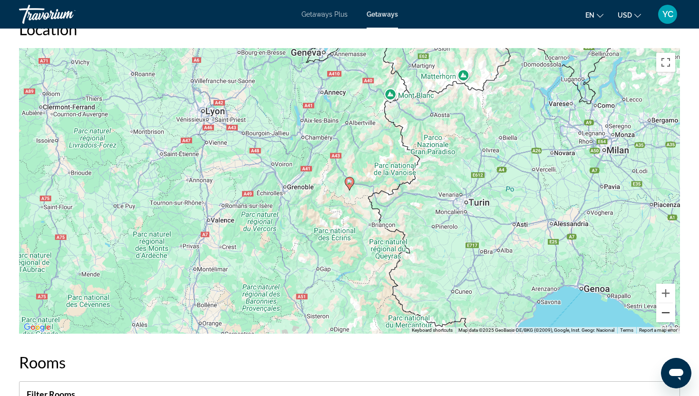
click at [666, 315] on button "Zoom out" at bounding box center [665, 312] width 19 height 19
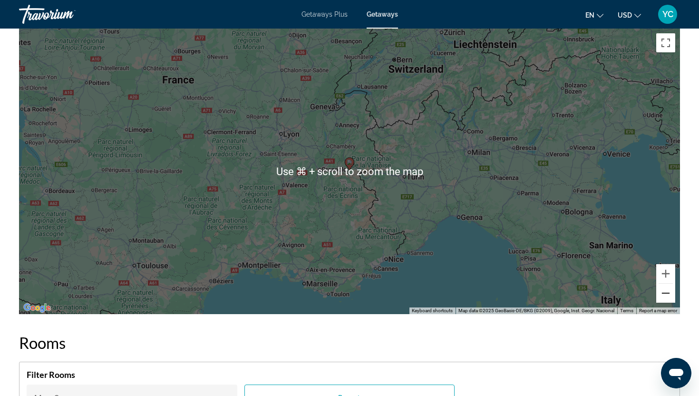
scroll to position [1443, 0]
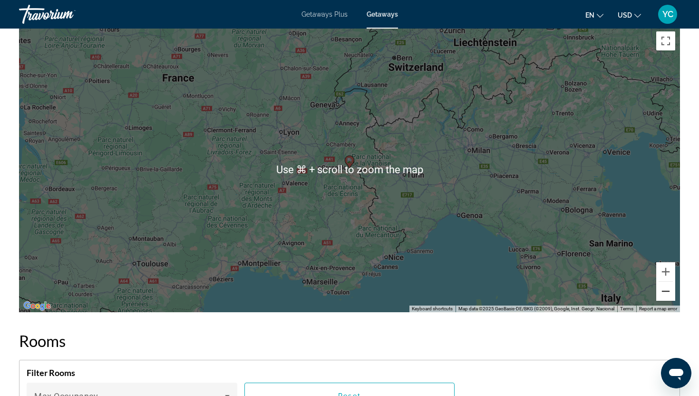
click at [660, 291] on button "Zoom out" at bounding box center [665, 291] width 19 height 19
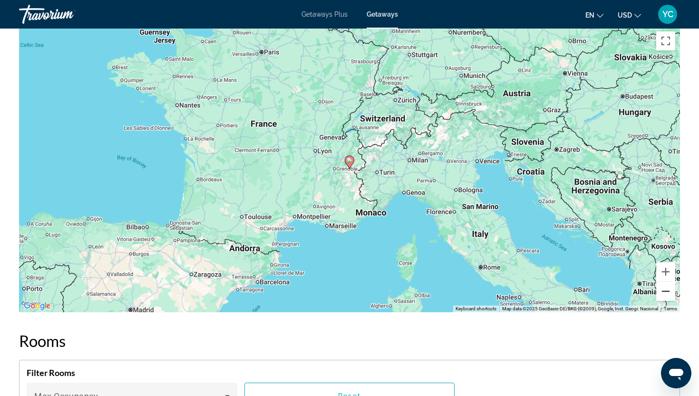
click at [662, 292] on button "Zoom out" at bounding box center [665, 291] width 19 height 19
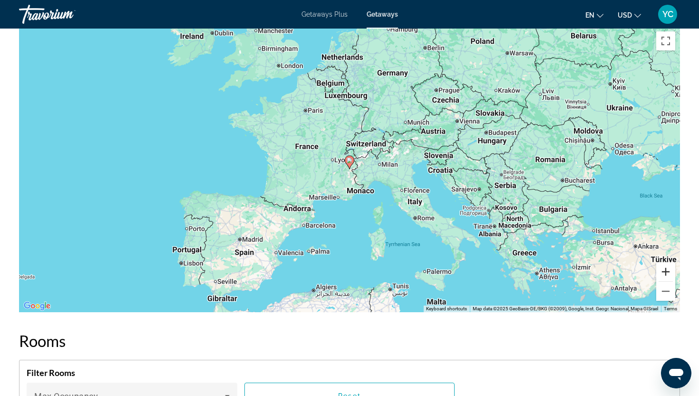
click at [665, 272] on button "Zoom in" at bounding box center [665, 271] width 19 height 19
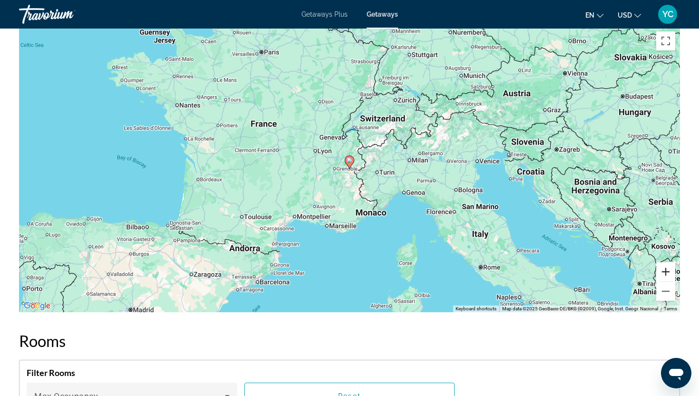
click at [665, 272] on button "Zoom in" at bounding box center [665, 271] width 19 height 19
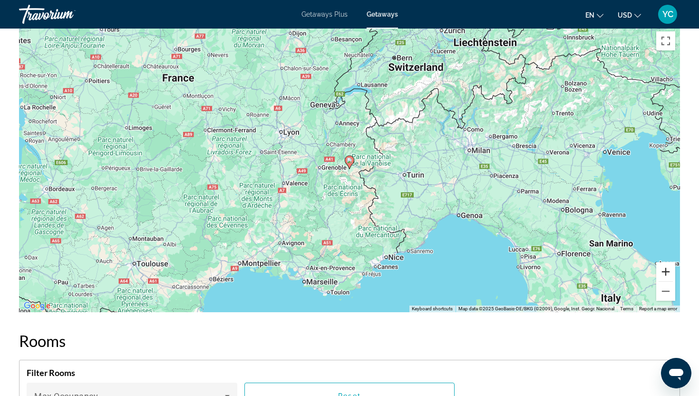
click at [665, 272] on button "Zoom in" at bounding box center [665, 271] width 19 height 19
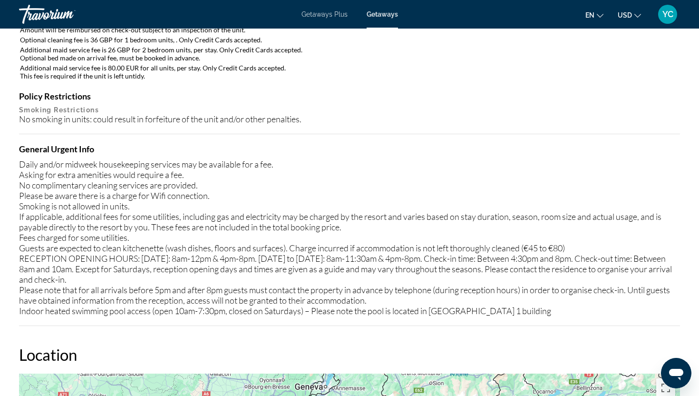
scroll to position [1047, 0]
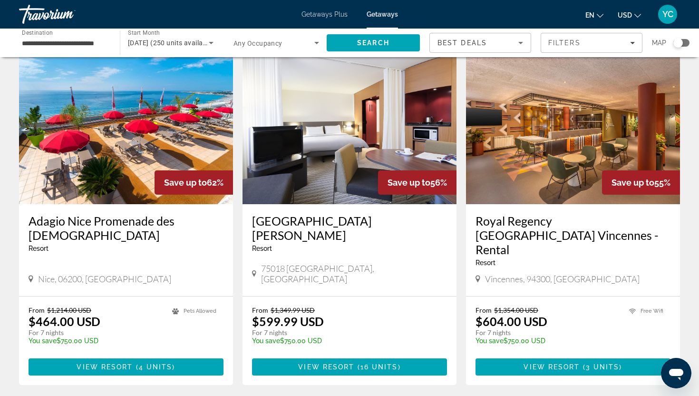
scroll to position [1060, 0]
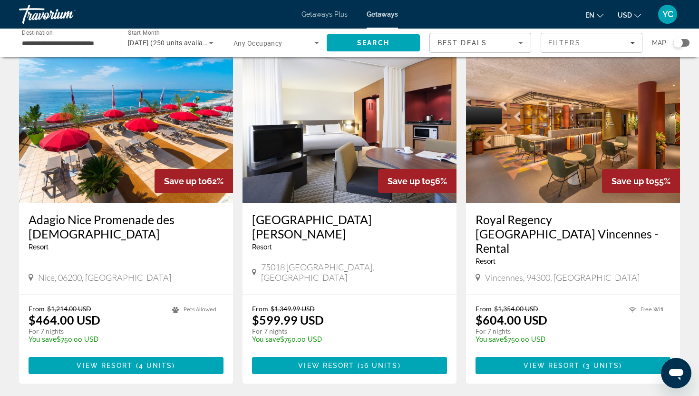
click at [526, 128] on img "Main content" at bounding box center [573, 126] width 214 height 152
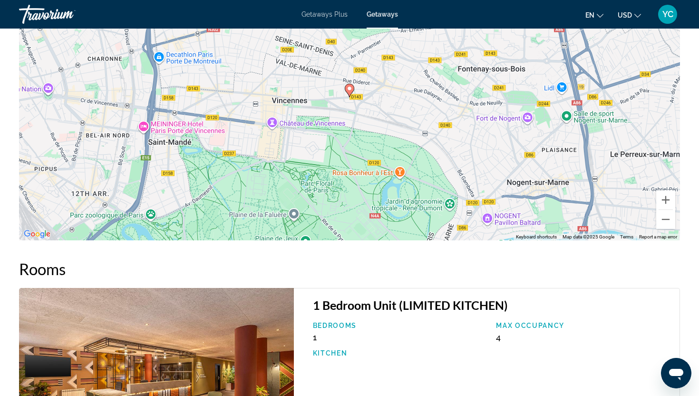
scroll to position [1267, 0]
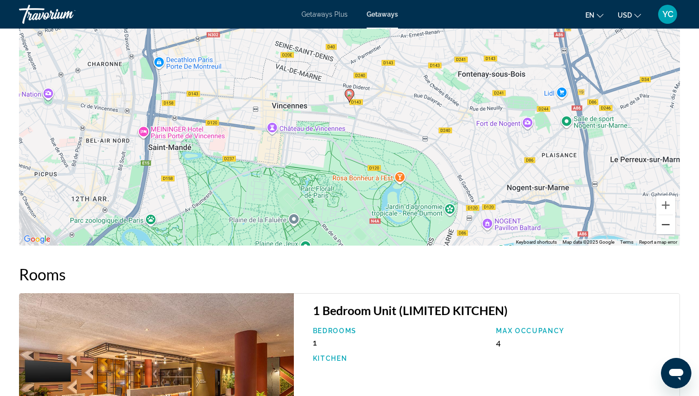
click at [667, 224] on button "Zoom out" at bounding box center [665, 224] width 19 height 19
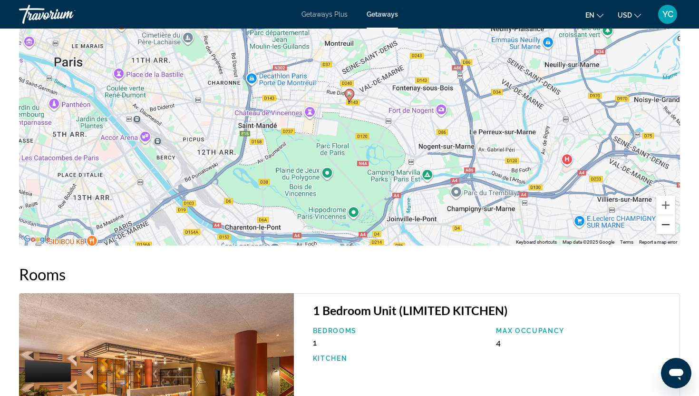
click at [667, 224] on button "Zoom out" at bounding box center [665, 224] width 19 height 19
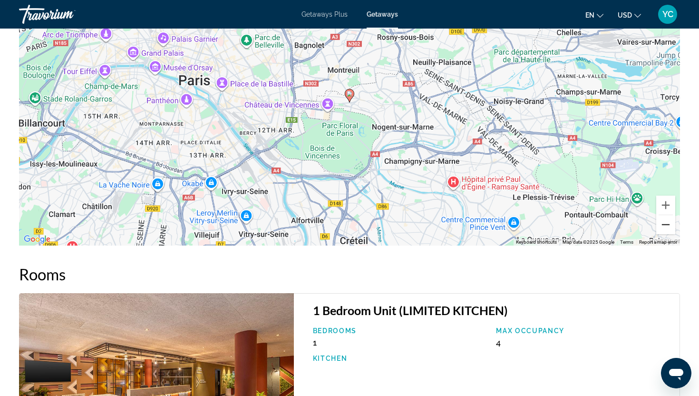
click at [667, 224] on button "Zoom out" at bounding box center [665, 224] width 19 height 19
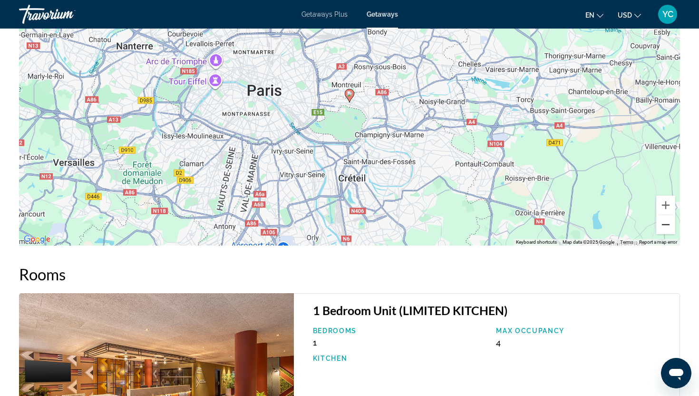
click at [667, 224] on button "Zoom out" at bounding box center [665, 224] width 19 height 19
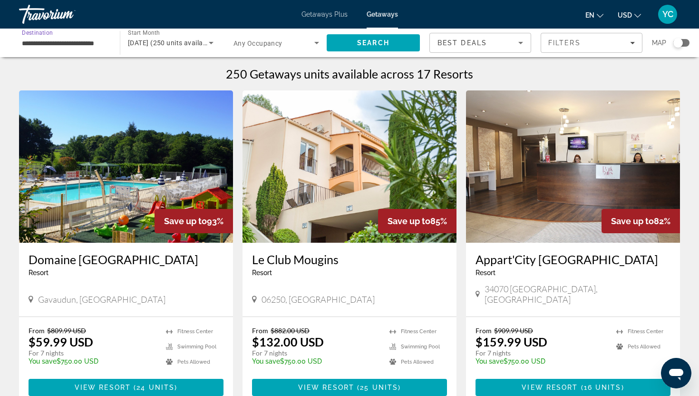
click at [31, 44] on input "**********" at bounding box center [65, 43] width 86 height 11
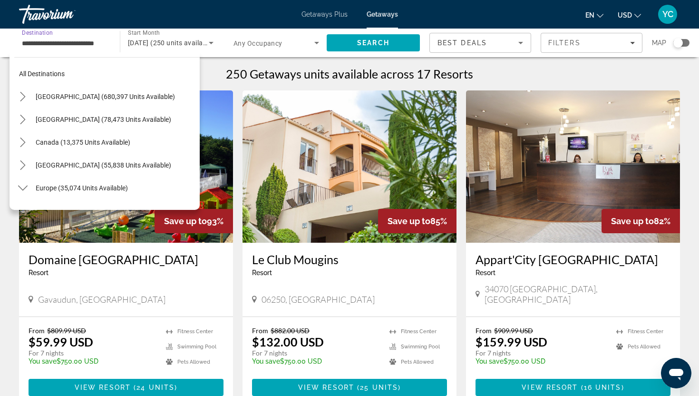
scroll to position [216, 0]
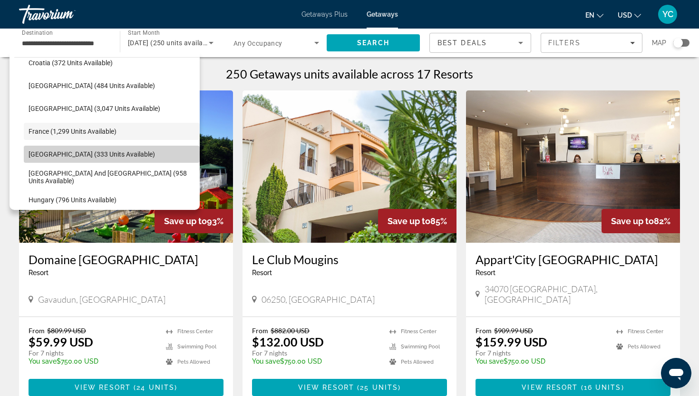
click at [42, 154] on span "[GEOGRAPHIC_DATA] (333 units available)" at bounding box center [92, 154] width 127 height 8
type input "**********"
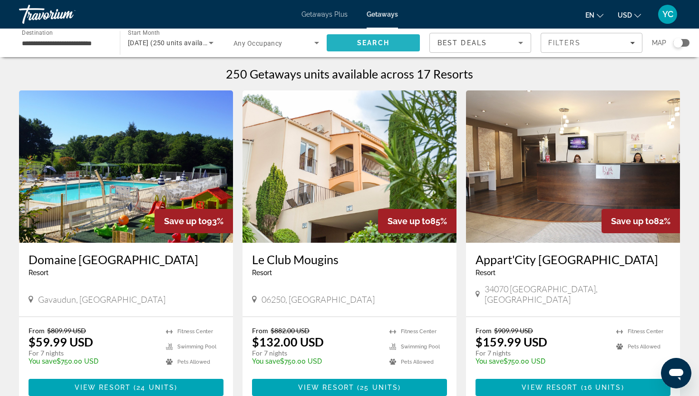
click at [357, 40] on span "Search" at bounding box center [373, 43] width 32 height 8
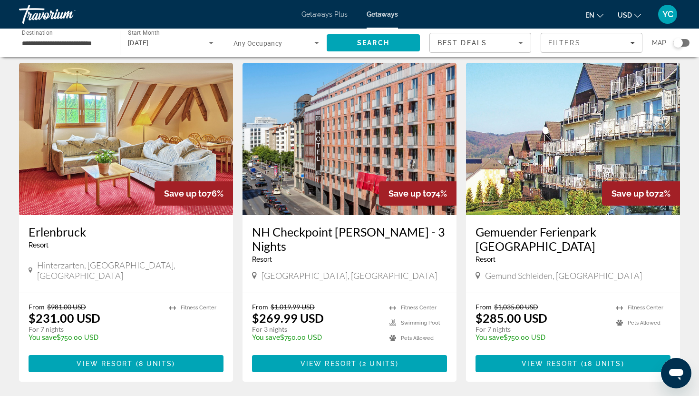
scroll to position [21, 0]
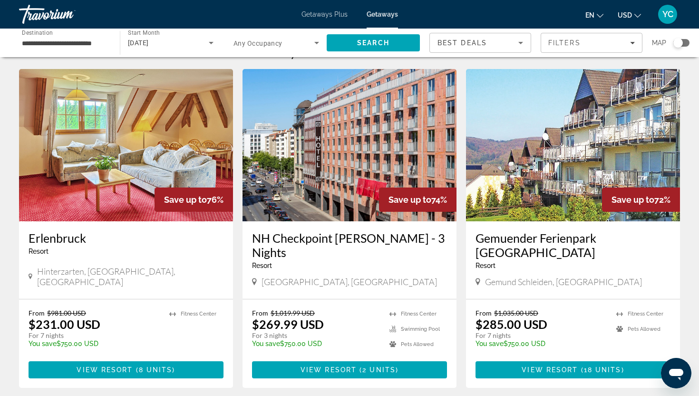
click at [527, 183] on img "Main content" at bounding box center [573, 145] width 214 height 152
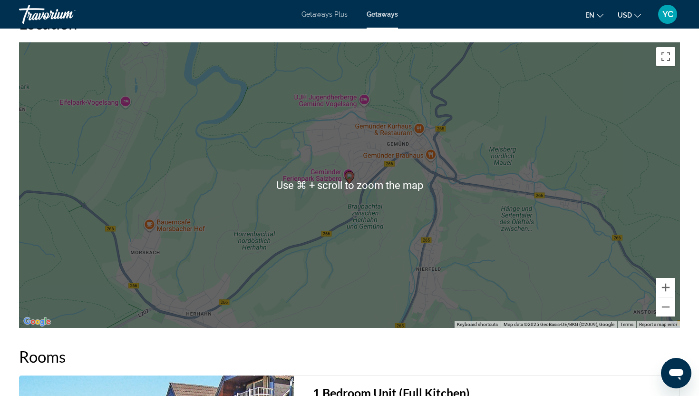
scroll to position [1124, 0]
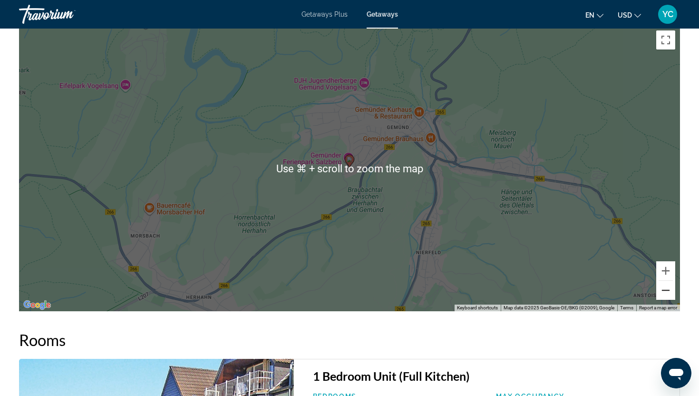
click at [660, 284] on button "Zoom out" at bounding box center [665, 290] width 19 height 19
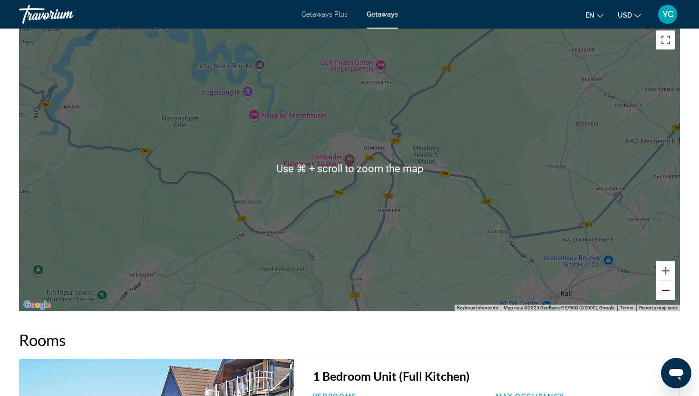
click at [660, 284] on button "Zoom out" at bounding box center [665, 290] width 19 height 19
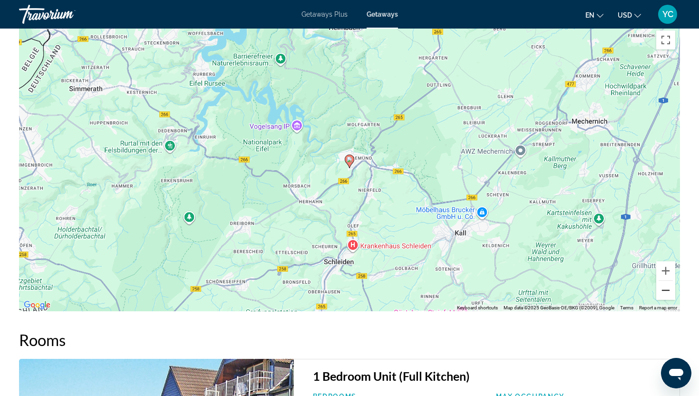
click at [660, 284] on button "Zoom out" at bounding box center [665, 290] width 19 height 19
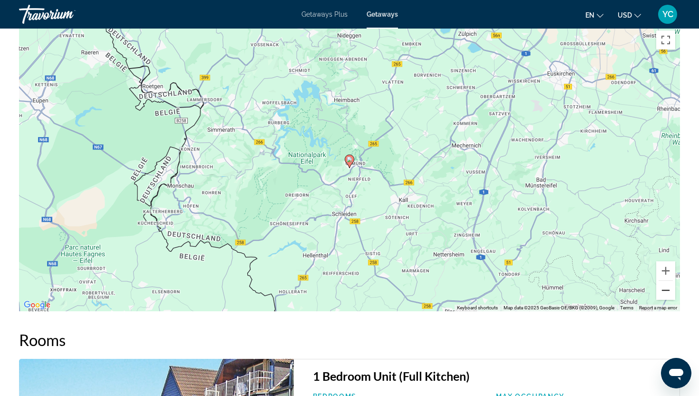
click at [664, 286] on button "Zoom out" at bounding box center [665, 290] width 19 height 19
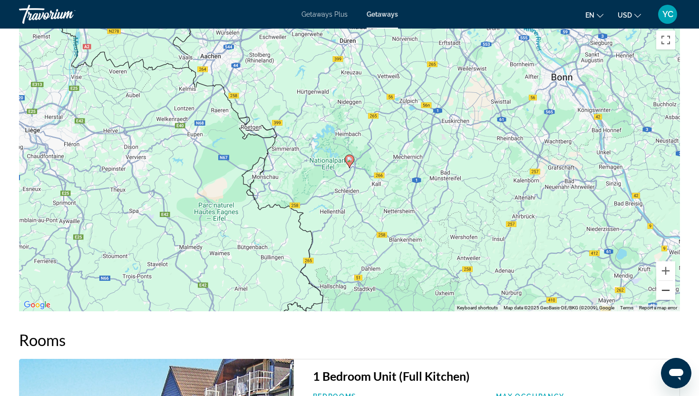
click at [664, 286] on button "Zoom out" at bounding box center [665, 290] width 19 height 19
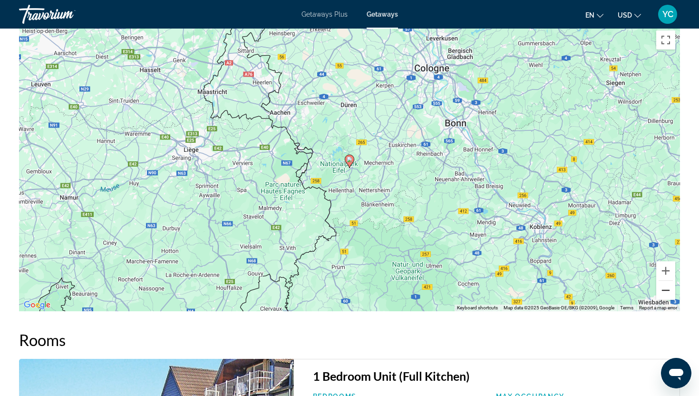
click at [664, 286] on button "Zoom out" at bounding box center [665, 290] width 19 height 19
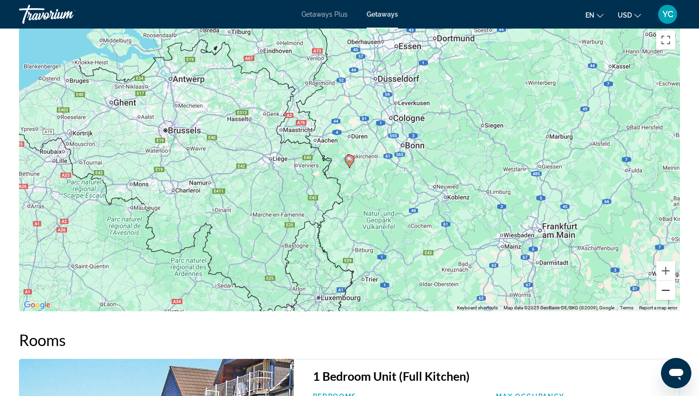
click at [664, 286] on button "Zoom out" at bounding box center [665, 290] width 19 height 19
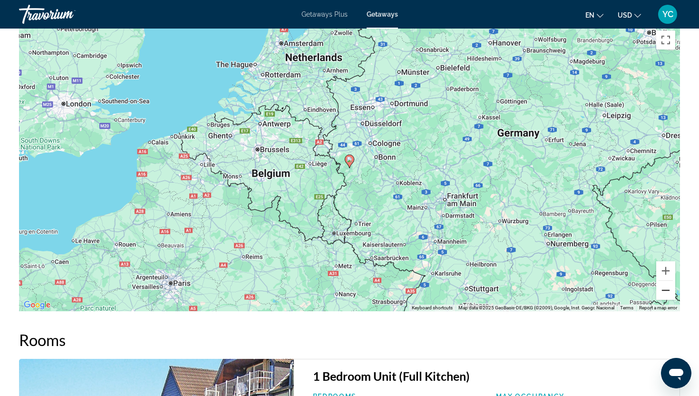
click at [664, 285] on button "Zoom out" at bounding box center [665, 290] width 19 height 19
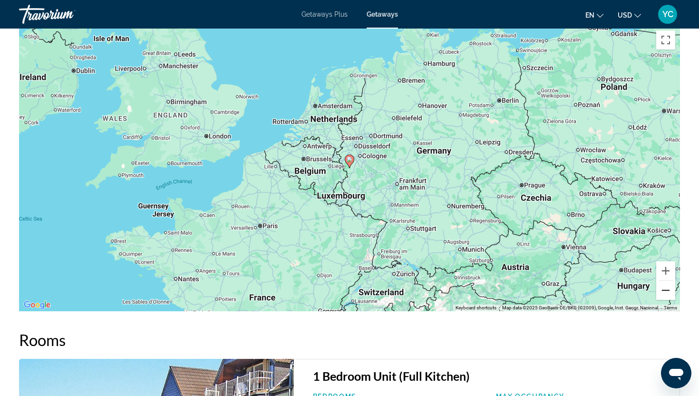
click at [664, 284] on button "Zoom out" at bounding box center [665, 290] width 19 height 19
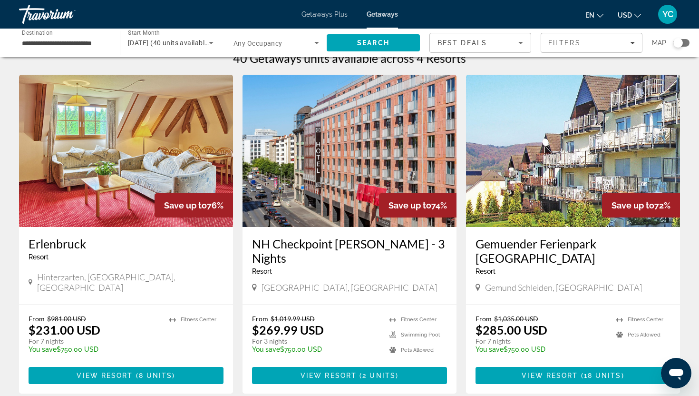
scroll to position [18, 0]
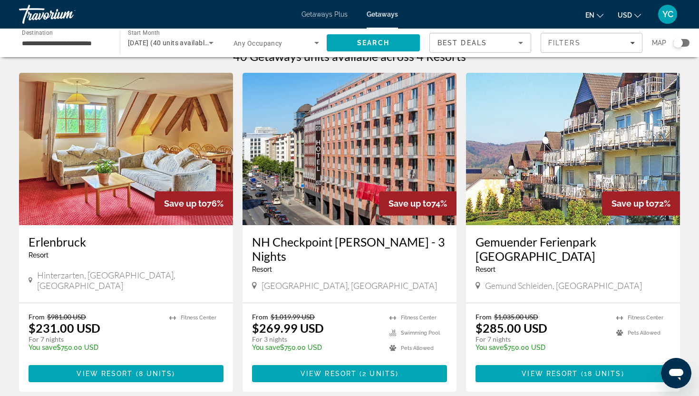
click at [154, 172] on img "Main content" at bounding box center [126, 149] width 214 height 152
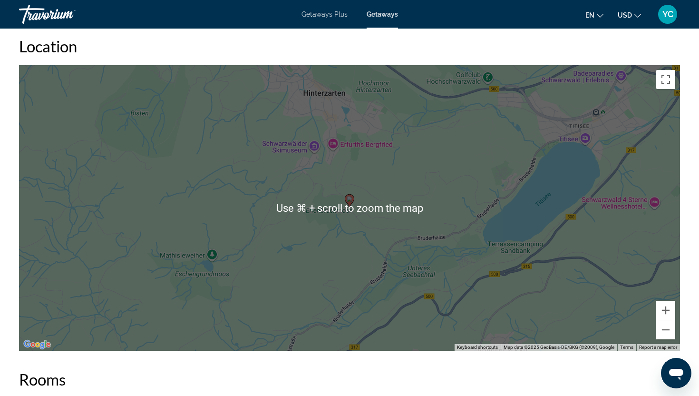
scroll to position [1282, 0]
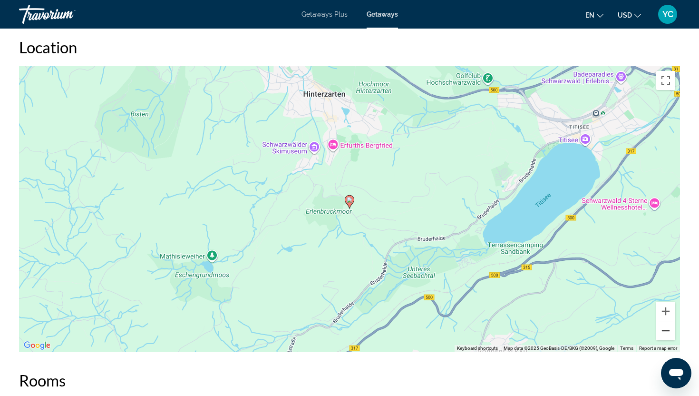
click at [665, 331] on button "Zoom out" at bounding box center [665, 330] width 19 height 19
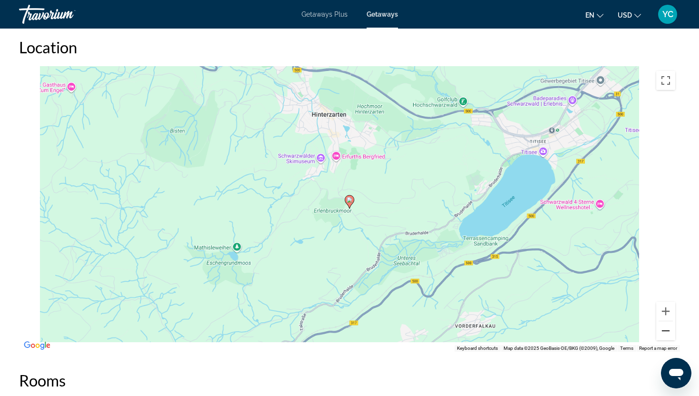
click at [665, 331] on button "Zoom out" at bounding box center [665, 330] width 19 height 19
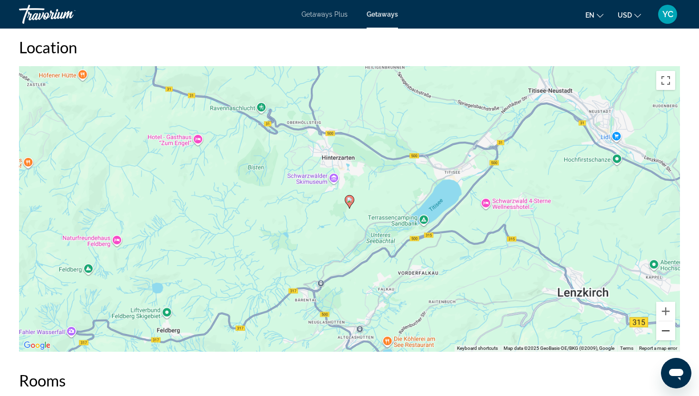
click at [665, 331] on button "Zoom out" at bounding box center [665, 330] width 19 height 19
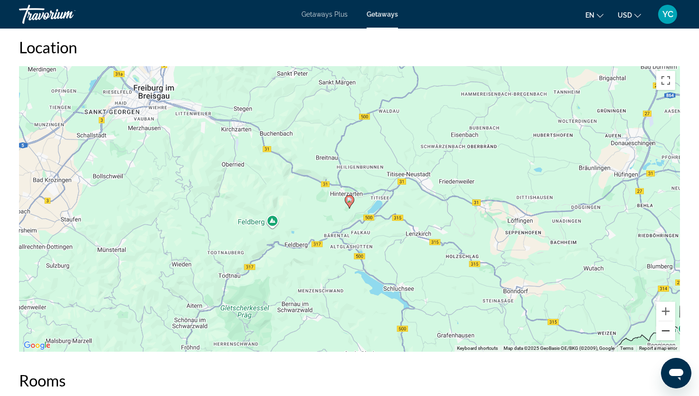
click at [665, 331] on button "Zoom out" at bounding box center [665, 330] width 19 height 19
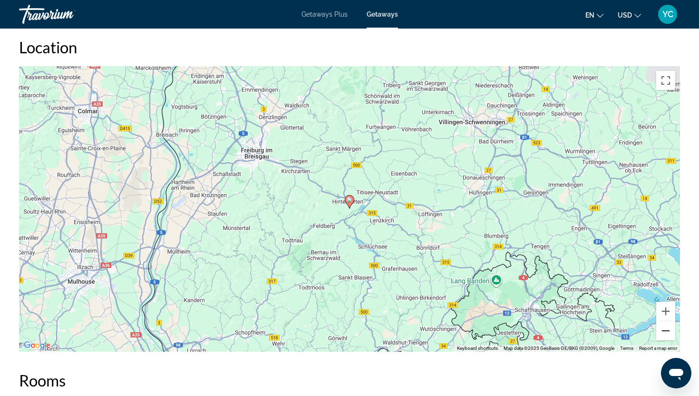
click at [665, 331] on button "Zoom out" at bounding box center [665, 330] width 19 height 19
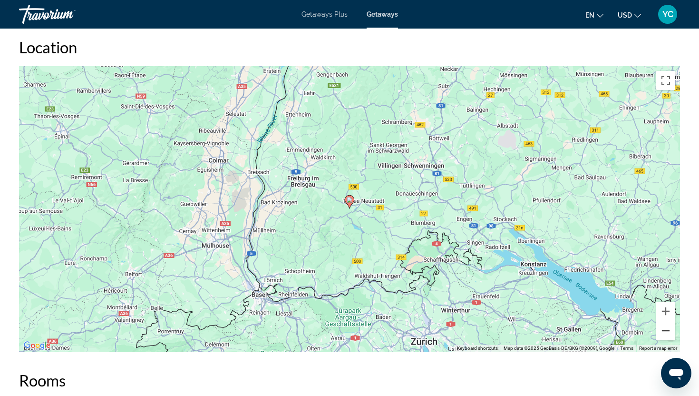
click at [665, 331] on button "Zoom out" at bounding box center [665, 330] width 19 height 19
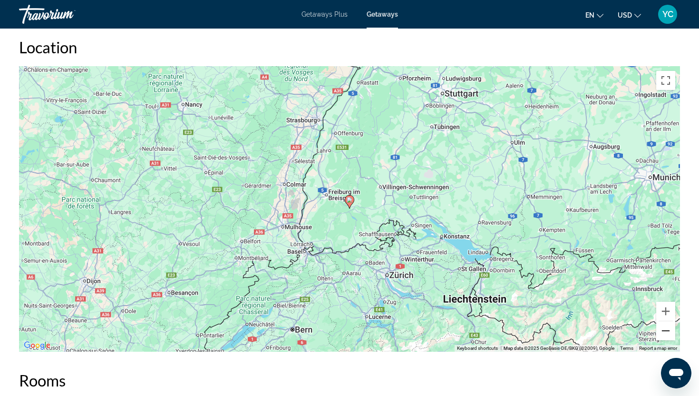
click at [665, 331] on button "Zoom out" at bounding box center [665, 330] width 19 height 19
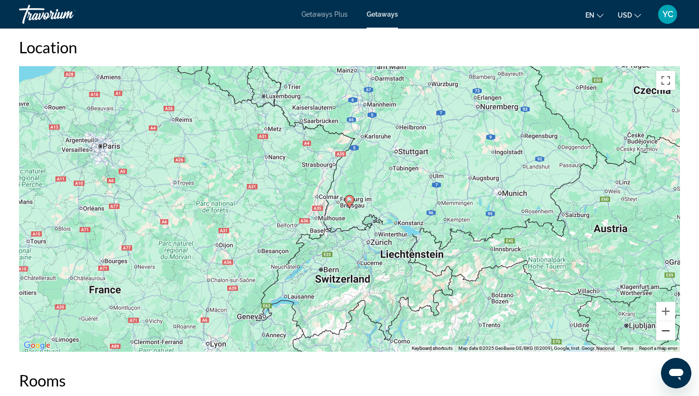
click at [665, 331] on button "Zoom out" at bounding box center [665, 330] width 19 height 19
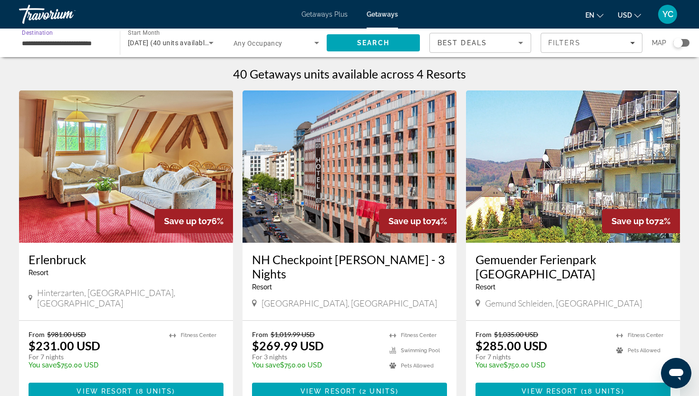
click at [60, 44] on input "**********" at bounding box center [65, 43] width 86 height 11
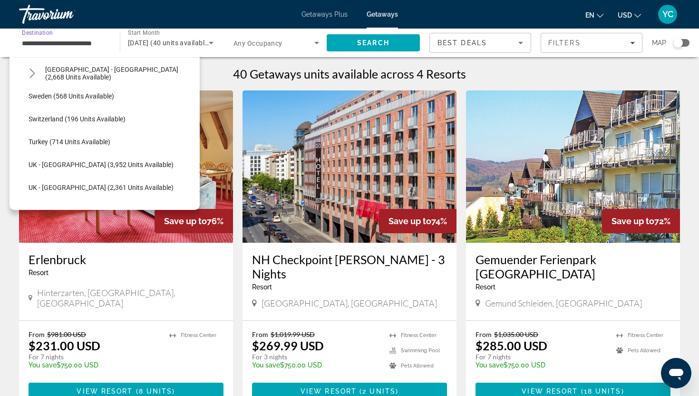
scroll to position [528, 0]
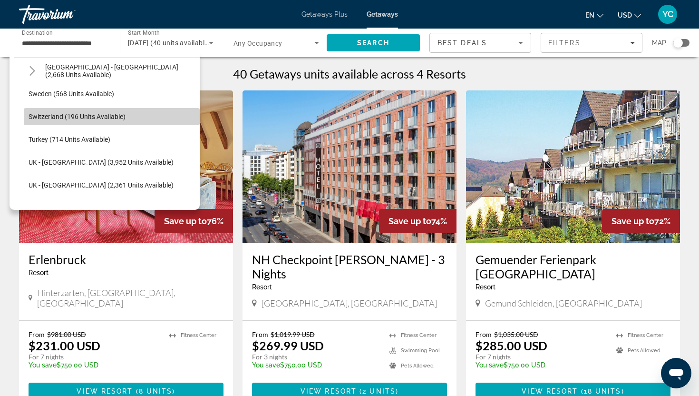
click at [62, 120] on span "Switzerland (196 units available)" at bounding box center [77, 117] width 97 height 8
type input "**********"
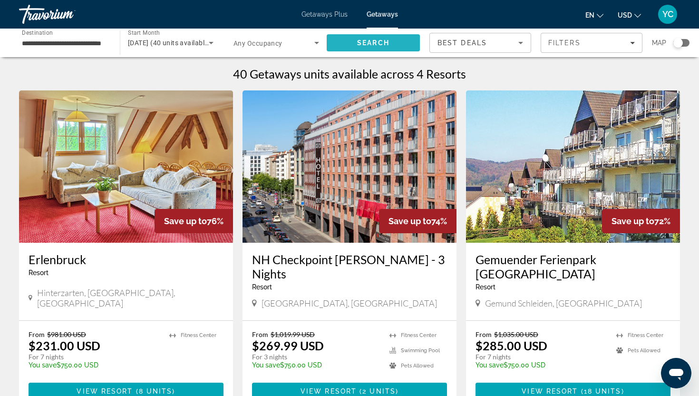
click at [344, 49] on span "Search" at bounding box center [373, 42] width 93 height 23
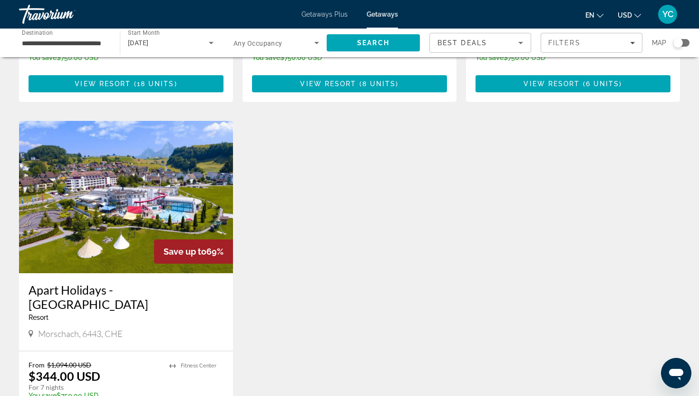
scroll to position [295, 0]
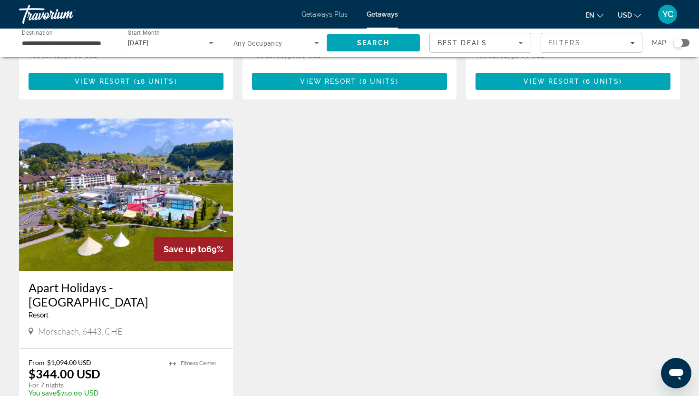
click at [196, 170] on img "Main content" at bounding box center [126, 194] width 214 height 152
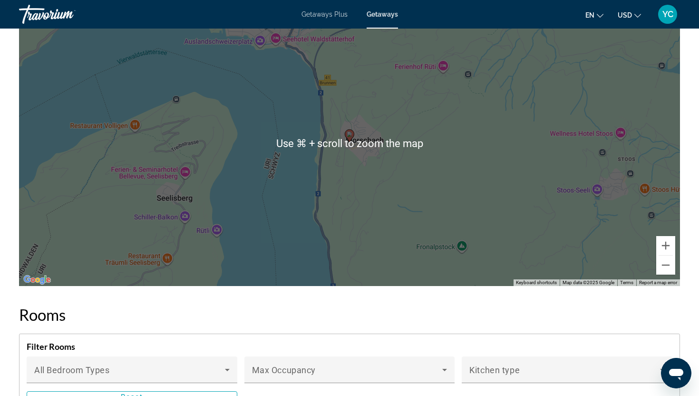
scroll to position [1252, 0]
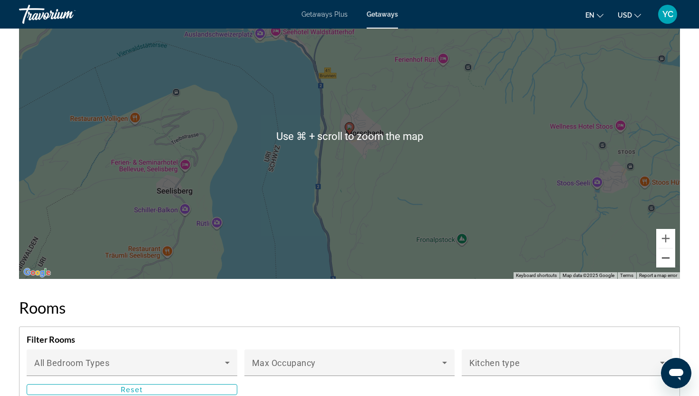
click at [661, 256] on button "Zoom out" at bounding box center [665, 257] width 19 height 19
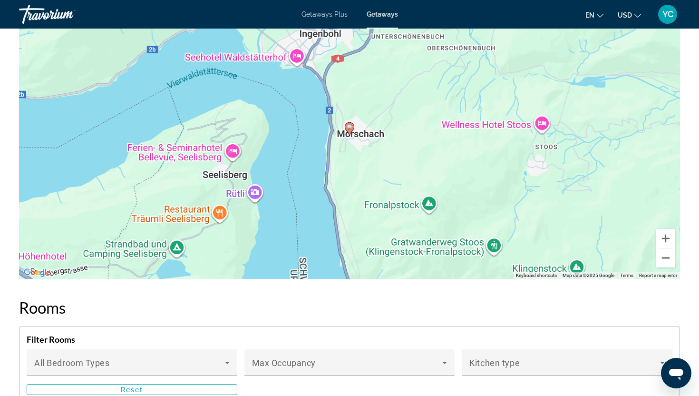
click at [661, 256] on button "Zoom out" at bounding box center [665, 257] width 19 height 19
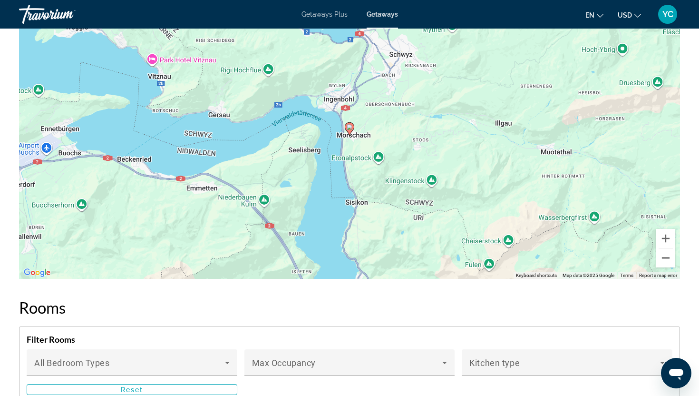
click at [661, 256] on button "Zoom out" at bounding box center [665, 257] width 19 height 19
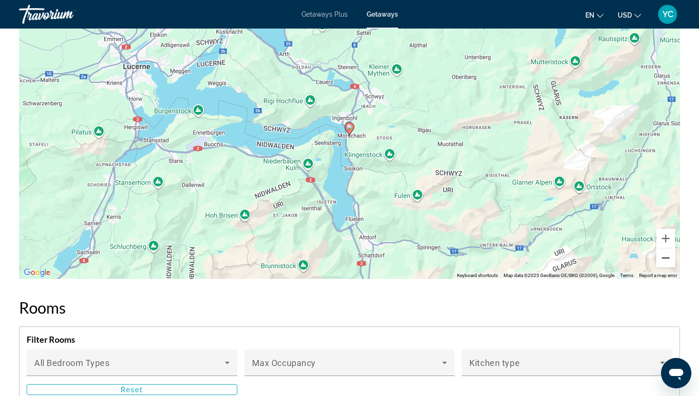
click at [661, 257] on button "Zoom out" at bounding box center [665, 257] width 19 height 19
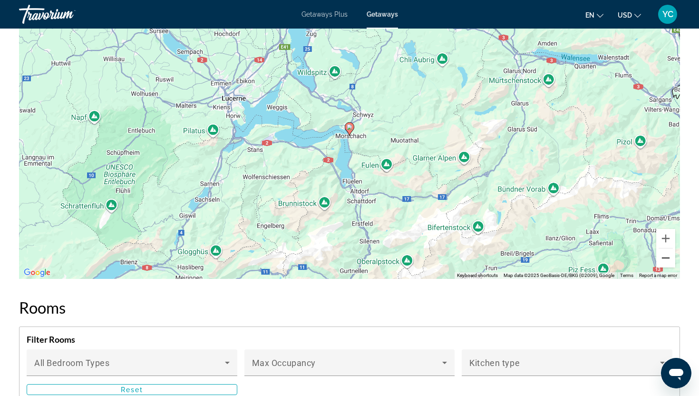
click at [661, 257] on button "Zoom out" at bounding box center [665, 257] width 19 height 19
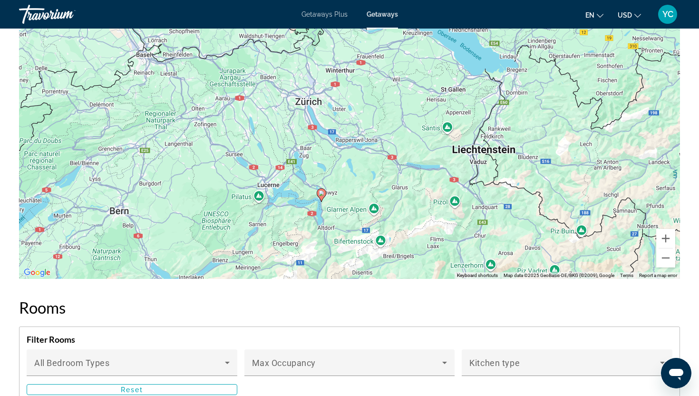
drag, startPoint x: 576, startPoint y: 132, endPoint x: 548, endPoint y: 198, distance: 71.4
click at [548, 198] on div "To activate drag with keyboard, press Alt + Enter. Once in keyboard drag state,…" at bounding box center [349, 135] width 661 height 285
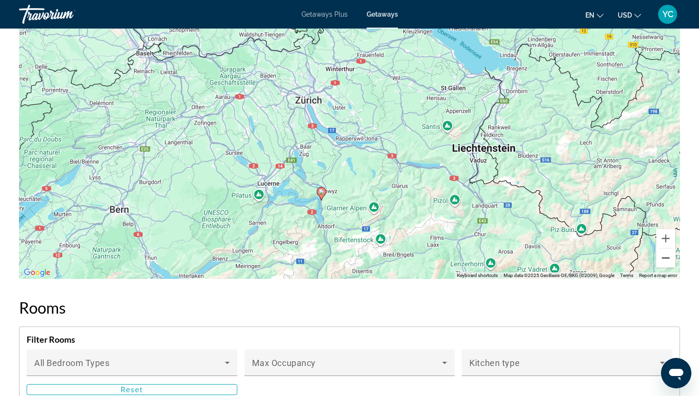
click at [665, 255] on button "Zoom out" at bounding box center [665, 257] width 19 height 19
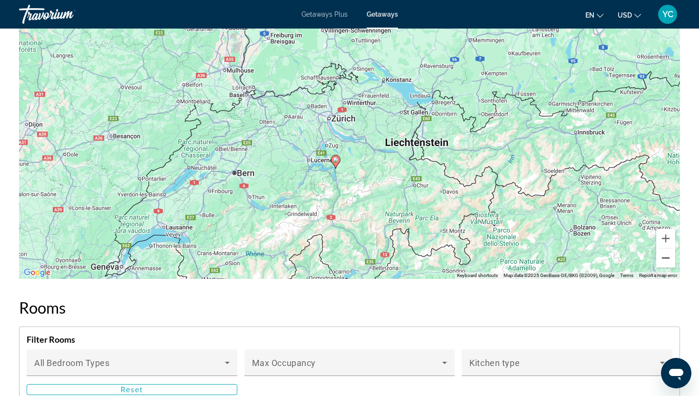
click at [665, 255] on button "Zoom out" at bounding box center [665, 257] width 19 height 19
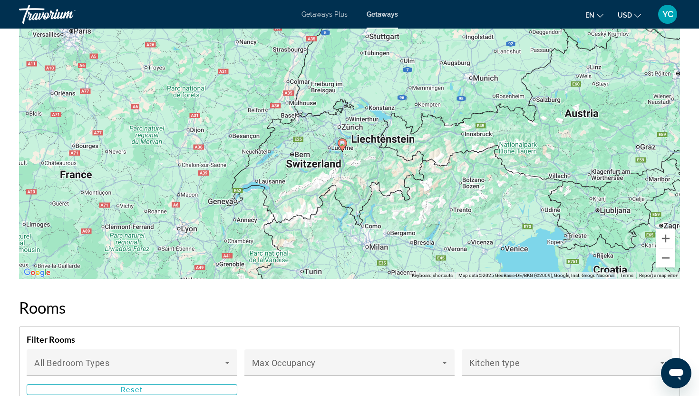
click at [665, 255] on button "Zoom out" at bounding box center [665, 257] width 19 height 19
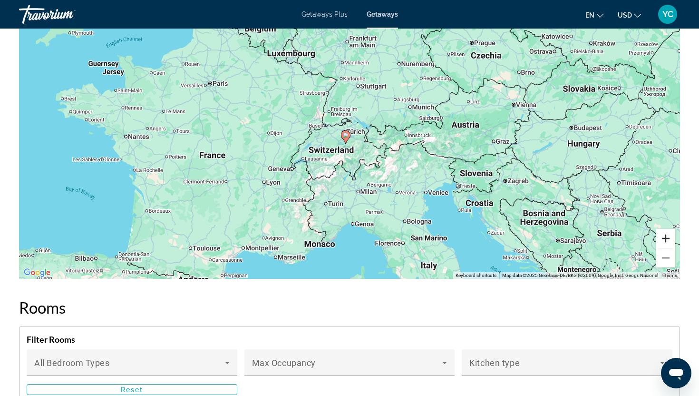
click at [667, 234] on button "Zoom in" at bounding box center [665, 238] width 19 height 19
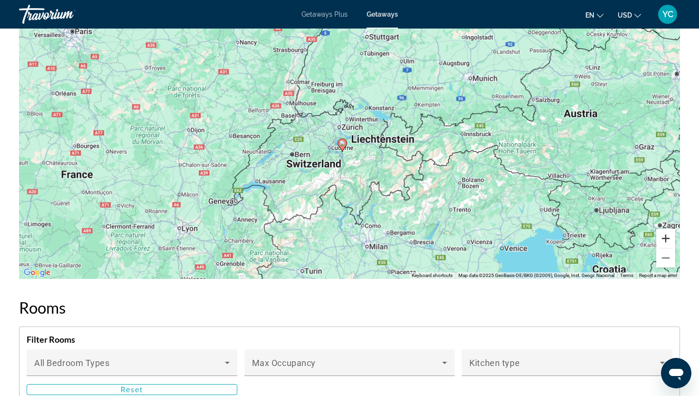
click at [667, 234] on button "Zoom in" at bounding box center [665, 238] width 19 height 19
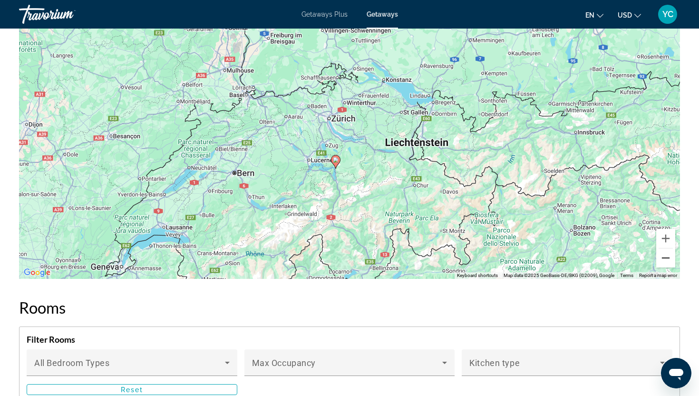
click at [667, 259] on button "Zoom out" at bounding box center [665, 257] width 19 height 19
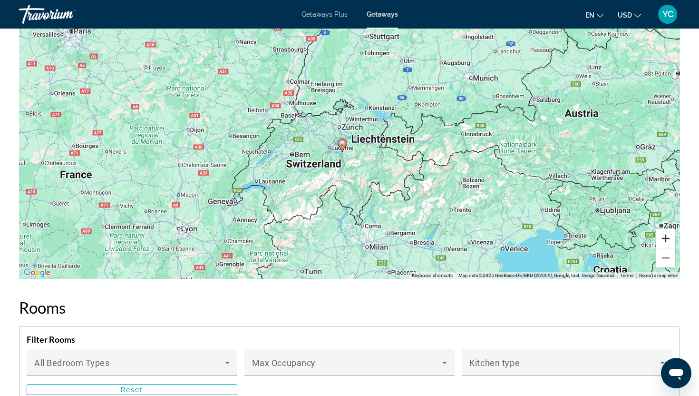
click at [669, 236] on button "Zoom in" at bounding box center [665, 238] width 19 height 19
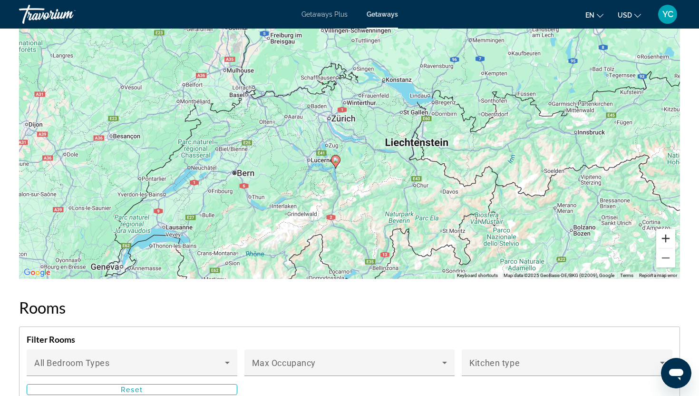
click at [669, 236] on button "Zoom in" at bounding box center [665, 238] width 19 height 19
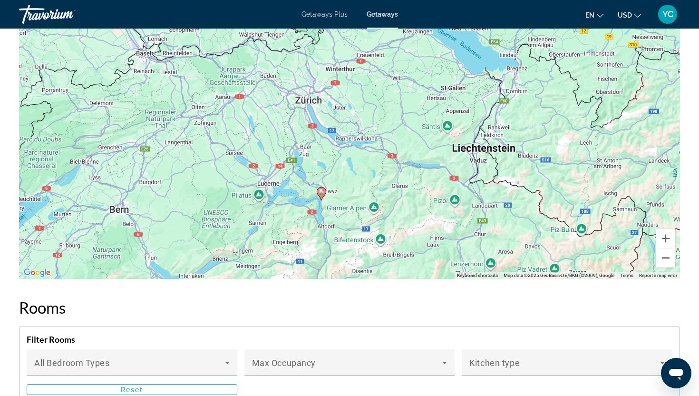
click at [665, 256] on button "Zoom out" at bounding box center [665, 257] width 19 height 19
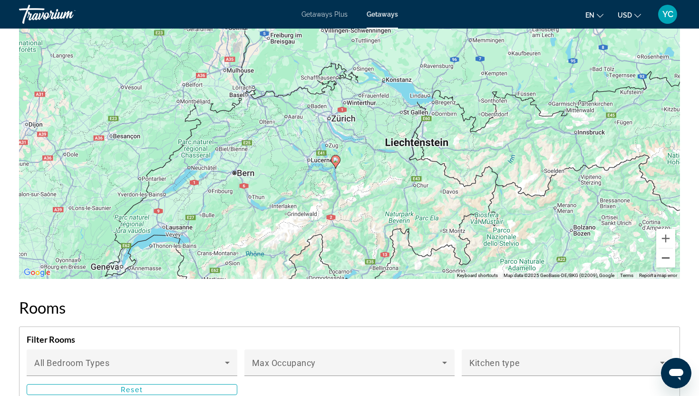
click at [665, 256] on button "Zoom out" at bounding box center [665, 257] width 19 height 19
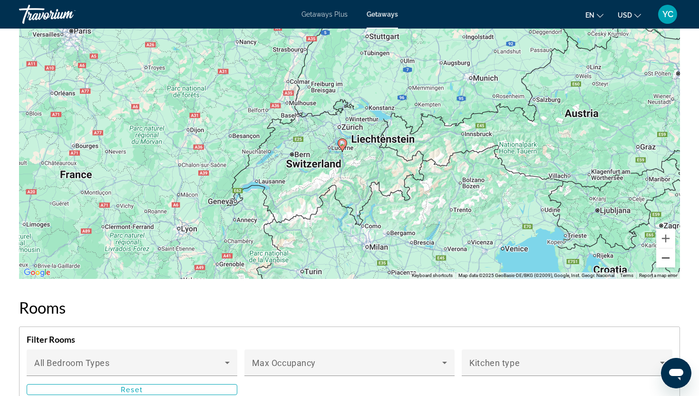
click at [665, 256] on button "Zoom out" at bounding box center [665, 257] width 19 height 19
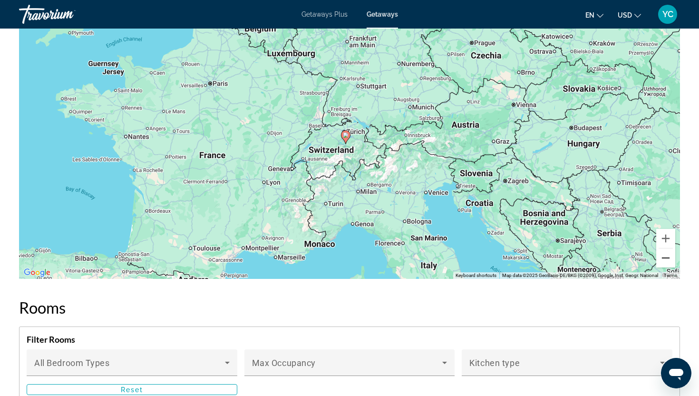
drag, startPoint x: 665, startPoint y: 256, endPoint x: 553, endPoint y: 240, distance: 112.9
click at [628, 253] on div "To activate drag with keyboard, press Alt + Enter. Once in keyboard drag state,…" at bounding box center [349, 135] width 661 height 285
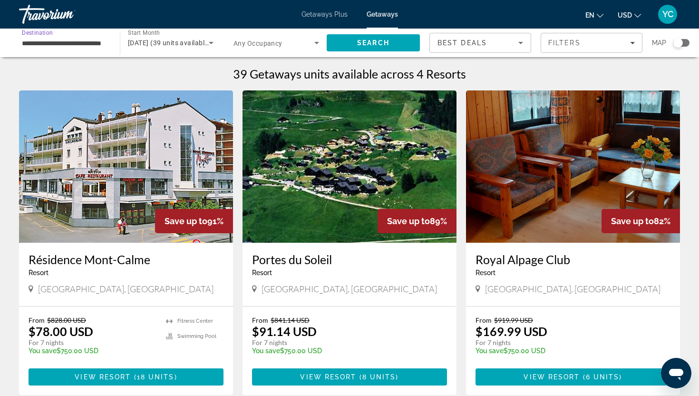
click at [32, 42] on input "**********" at bounding box center [65, 43] width 86 height 11
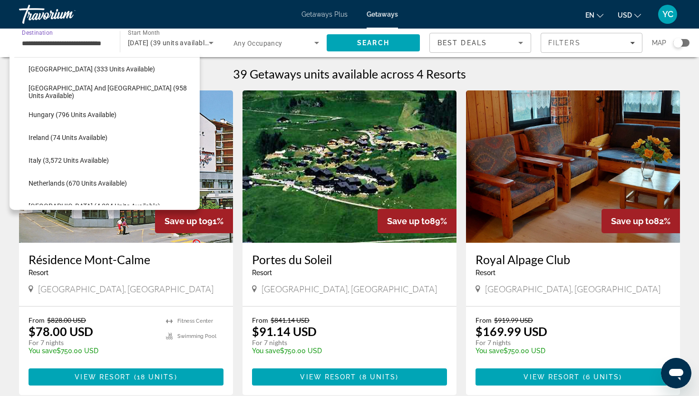
scroll to position [297, 0]
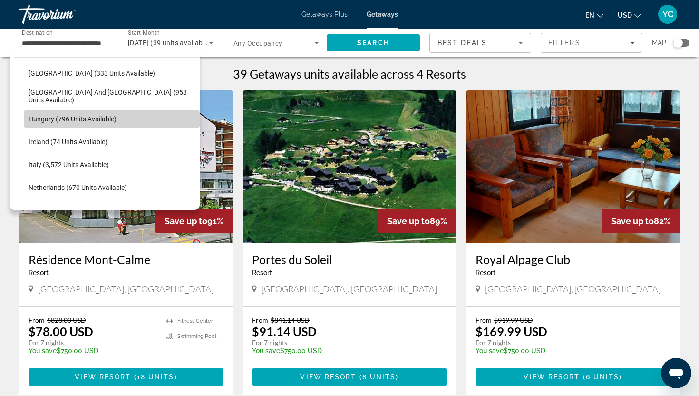
click at [35, 122] on span "Hungary (796 units available)" at bounding box center [73, 119] width 88 height 8
type input "**********"
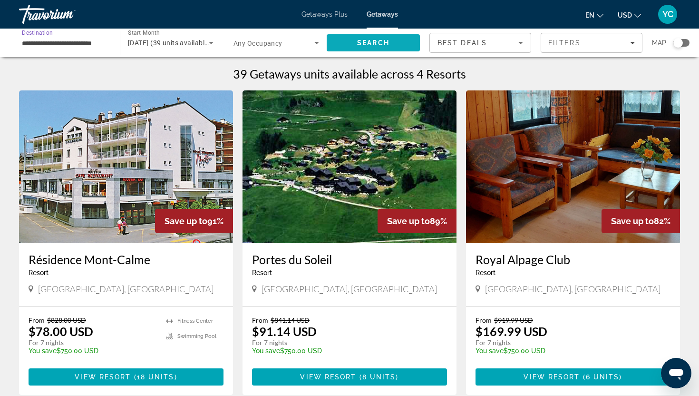
click at [355, 45] on span "Search" at bounding box center [373, 42] width 93 height 23
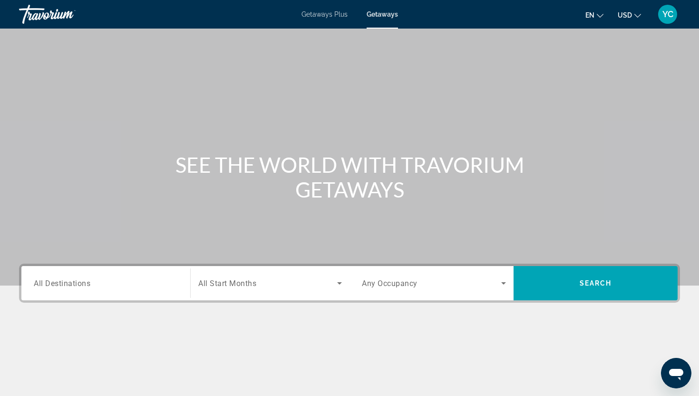
click at [47, 278] on input "Destination All Destinations" at bounding box center [106, 283] width 144 height 11
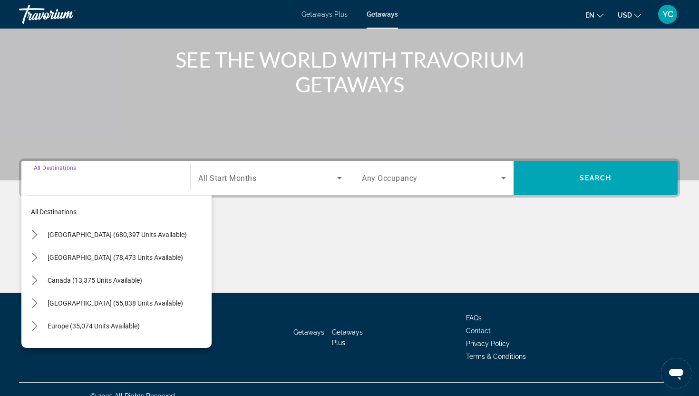
scroll to position [118, 0]
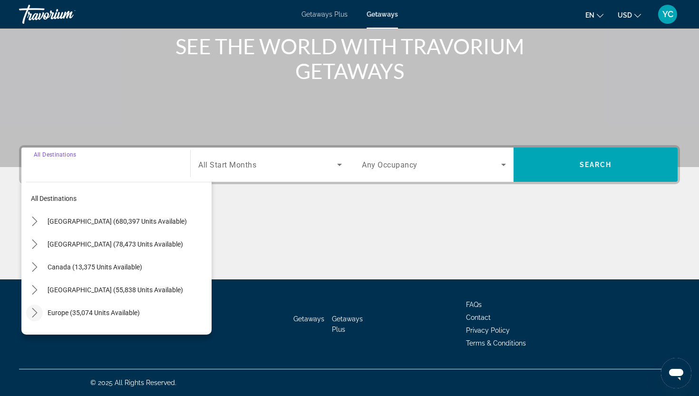
click at [34, 311] on icon "Toggle Europe (35,074 units available) submenu" at bounding box center [35, 313] width 10 height 10
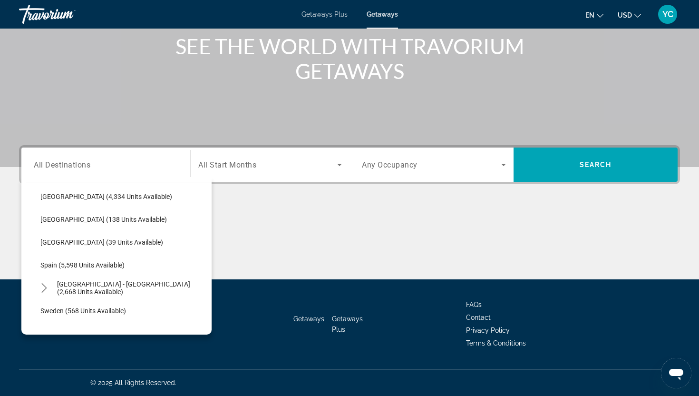
scroll to position [436, 0]
click at [60, 239] on span "[GEOGRAPHIC_DATA] (39 units available)" at bounding box center [101, 242] width 123 height 8
type input "**********"
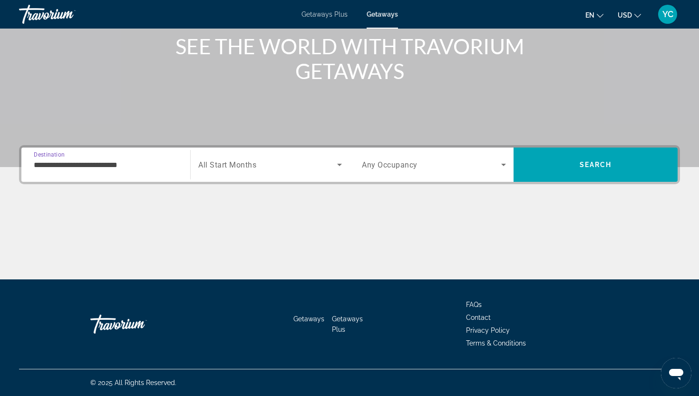
click at [278, 168] on span "Search widget" at bounding box center [267, 164] width 139 height 11
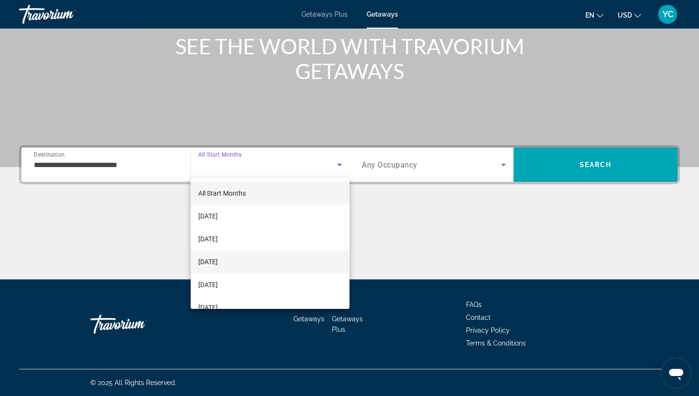
click at [218, 259] on span "[DATE]" at bounding box center [207, 261] width 19 height 11
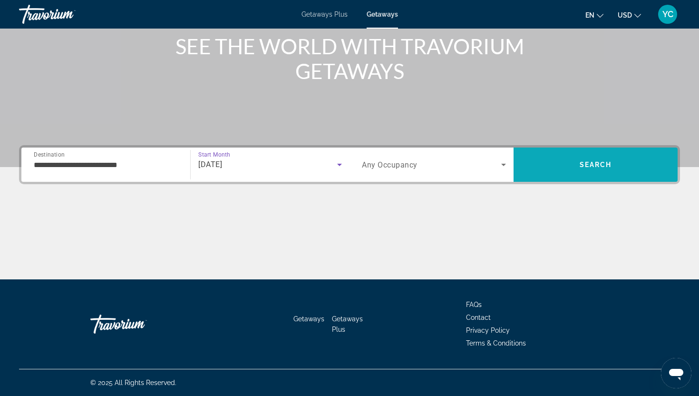
click at [526, 169] on span "Search" at bounding box center [596, 164] width 164 height 23
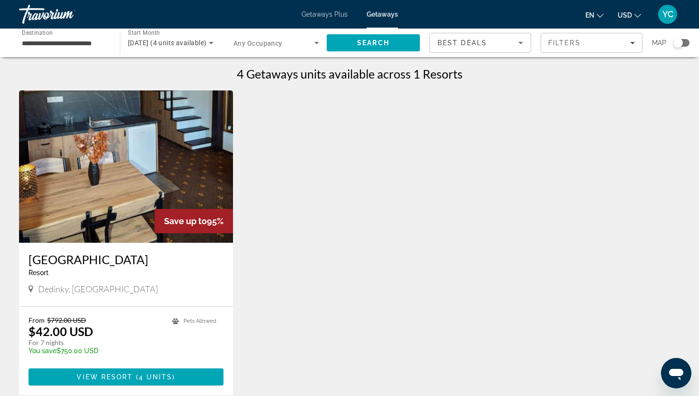
click at [131, 183] on img "Main content" at bounding box center [126, 166] width 214 height 152
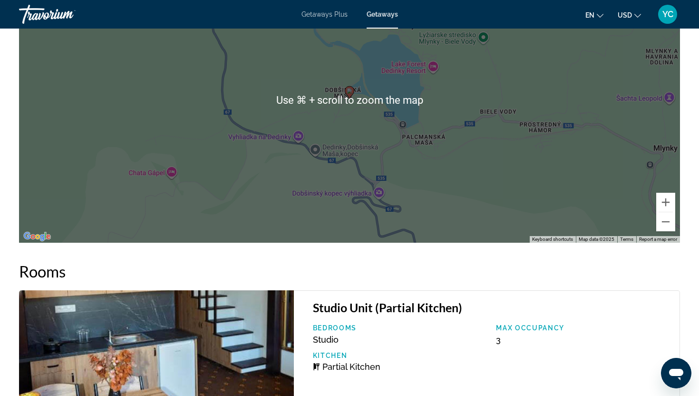
scroll to position [1076, 0]
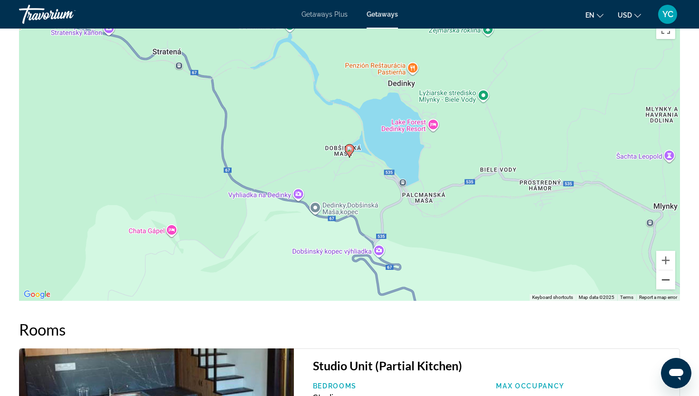
click at [666, 282] on button "Zoom out" at bounding box center [665, 279] width 19 height 19
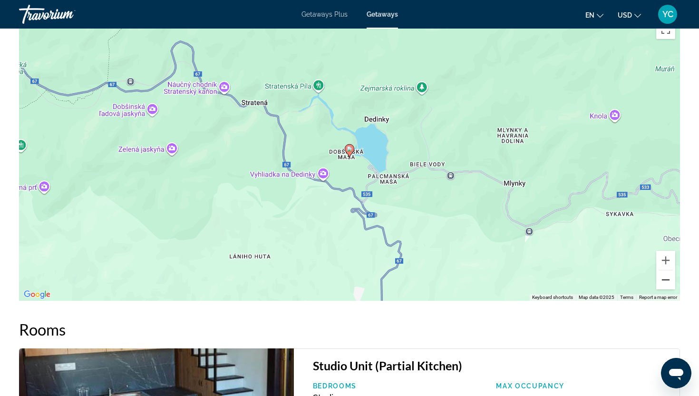
click at [666, 282] on button "Zoom out" at bounding box center [665, 279] width 19 height 19
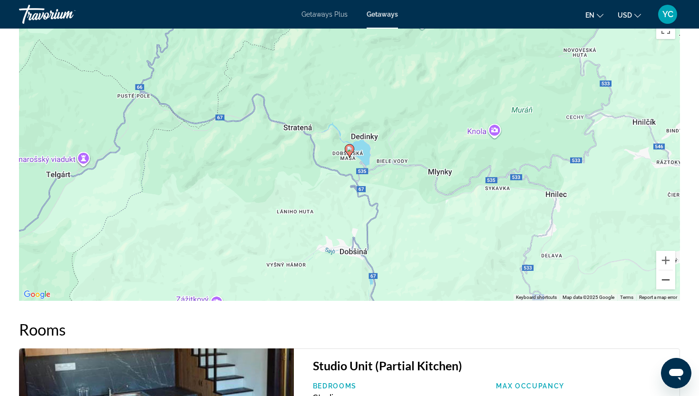
click at [666, 282] on button "Zoom out" at bounding box center [665, 279] width 19 height 19
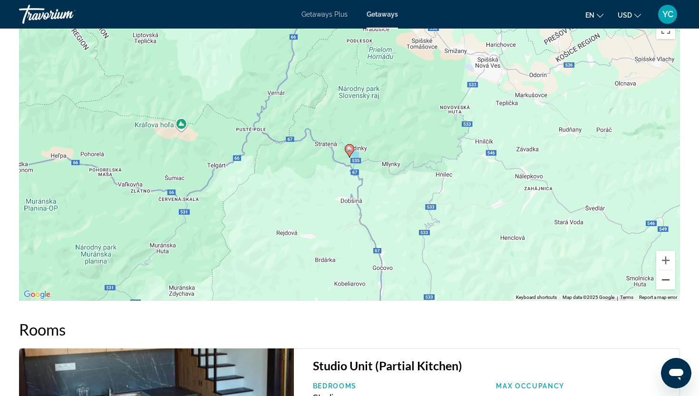
click at [666, 282] on button "Zoom out" at bounding box center [665, 279] width 19 height 19
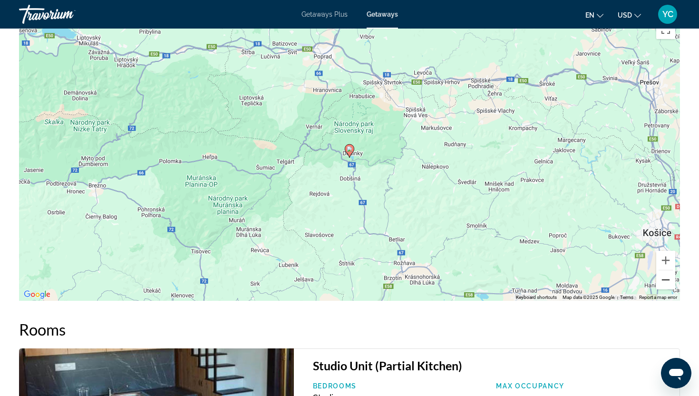
click at [666, 282] on button "Zoom out" at bounding box center [665, 279] width 19 height 19
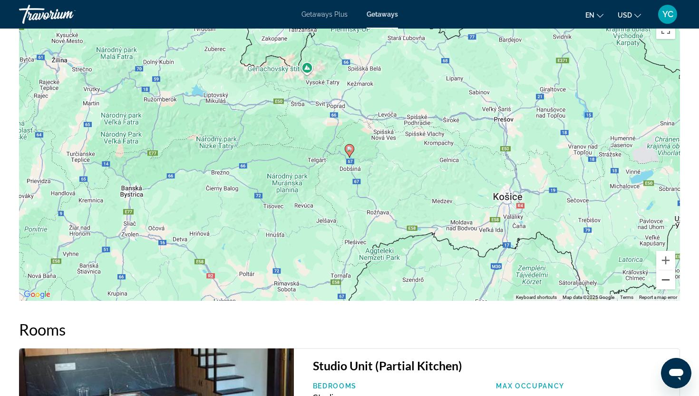
click at [666, 282] on button "Zoom out" at bounding box center [665, 279] width 19 height 19
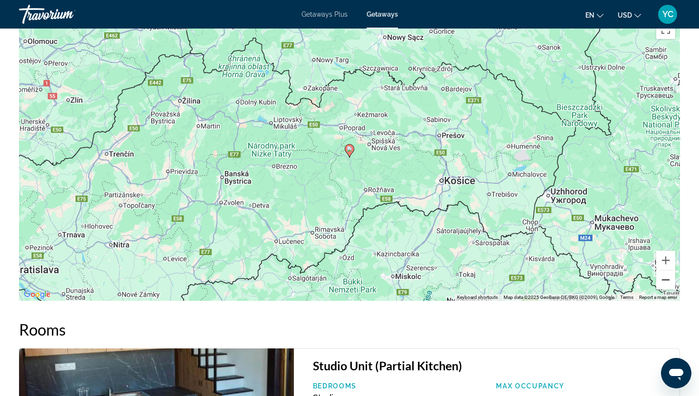
click at [666, 282] on button "Zoom out" at bounding box center [665, 279] width 19 height 19
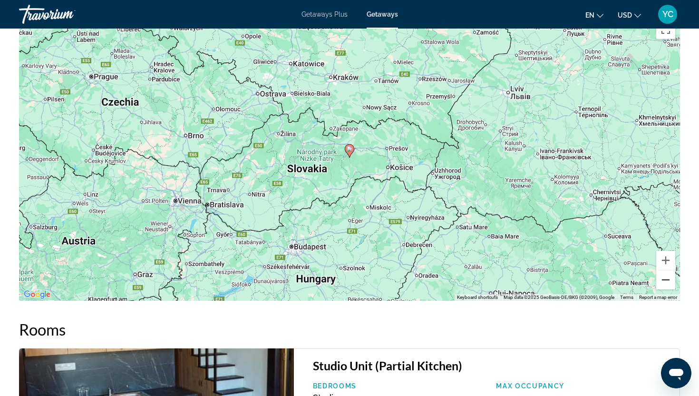
click at [666, 282] on button "Zoom out" at bounding box center [665, 279] width 19 height 19
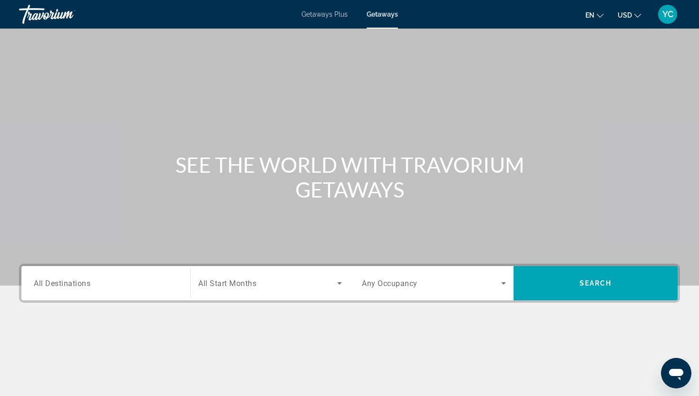
click at [58, 285] on span "All Destinations" at bounding box center [62, 282] width 57 height 9
click at [58, 285] on input "Destination All Destinations" at bounding box center [106, 283] width 144 height 11
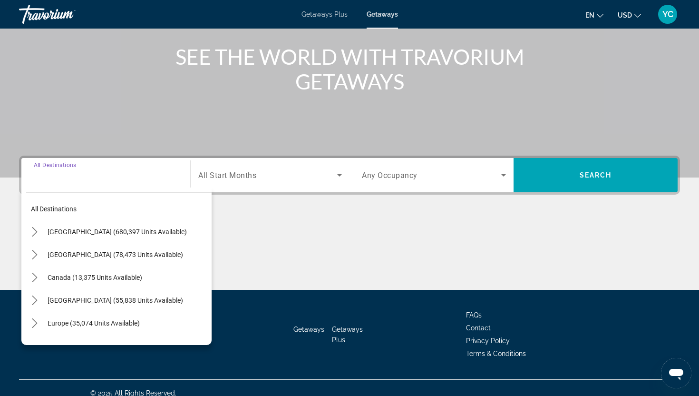
scroll to position [118, 0]
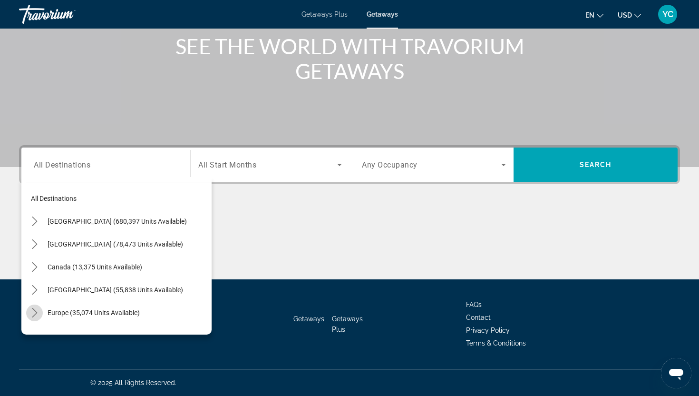
click at [36, 311] on icon "Toggle Europe (35,074 units available) submenu" at bounding box center [35, 313] width 10 height 10
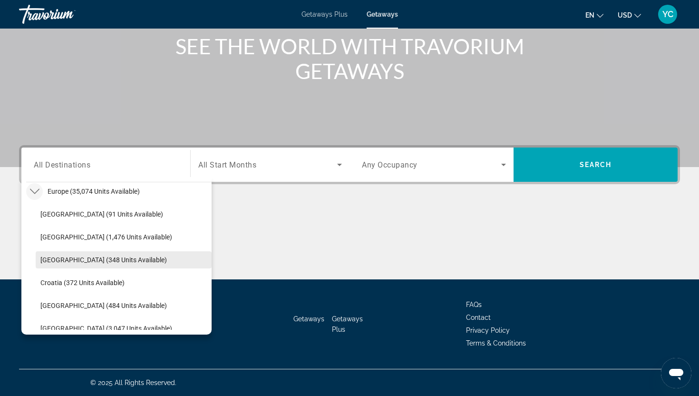
scroll to position [122, 0]
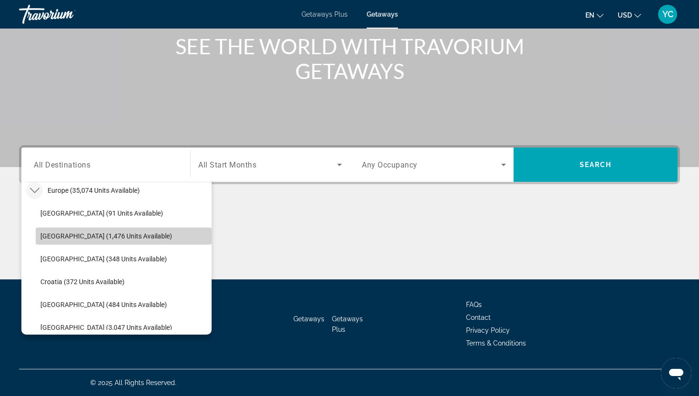
click at [94, 240] on span "Select destination: Austria (1,476 units available)" at bounding box center [124, 235] width 176 height 23
type input "**********"
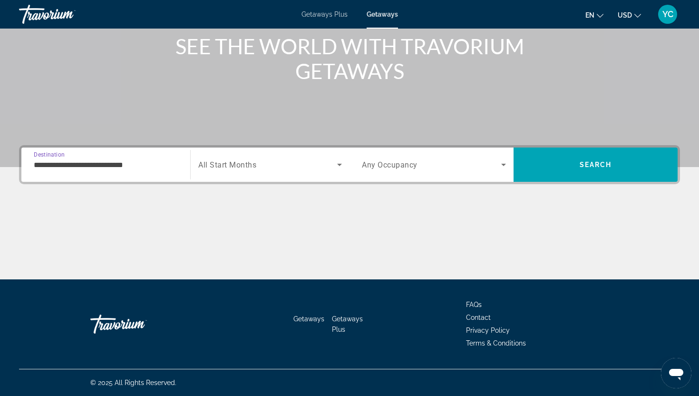
click at [220, 161] on span "All Start Months" at bounding box center [227, 164] width 58 height 9
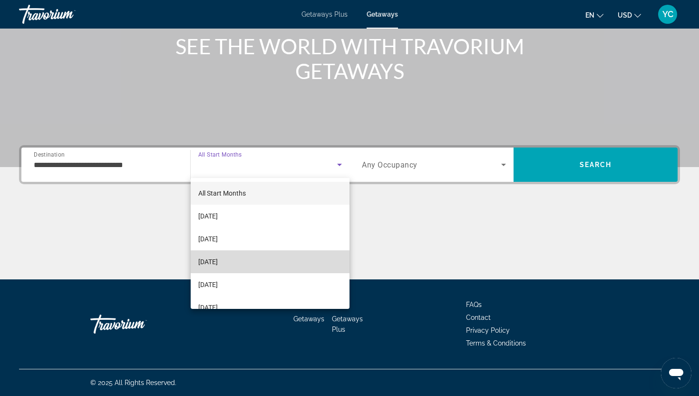
click at [218, 258] on span "[DATE]" at bounding box center [207, 261] width 19 height 11
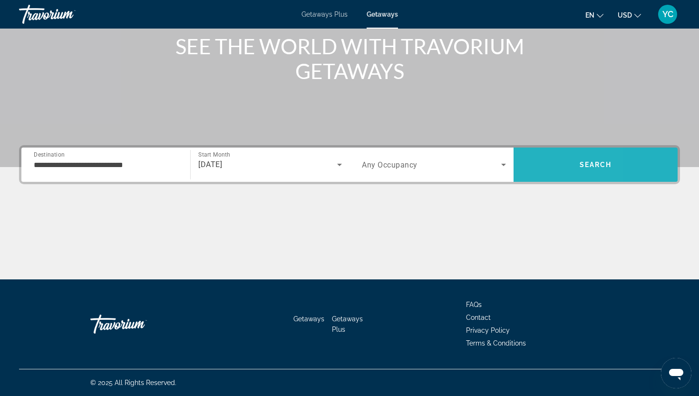
click at [531, 155] on span "Search" at bounding box center [596, 164] width 164 height 23
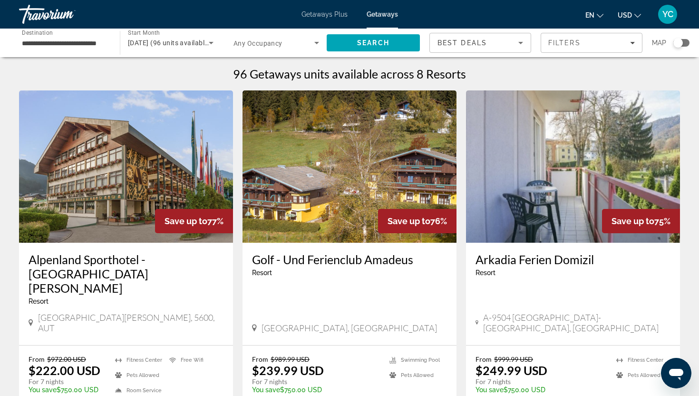
click at [191, 198] on img "Main content" at bounding box center [126, 166] width 214 height 152
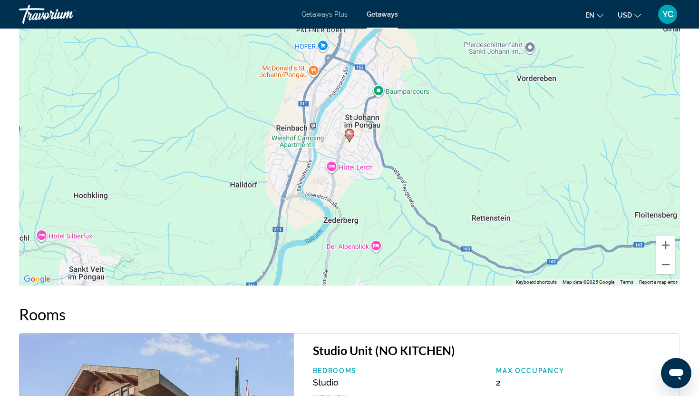
scroll to position [1314, 0]
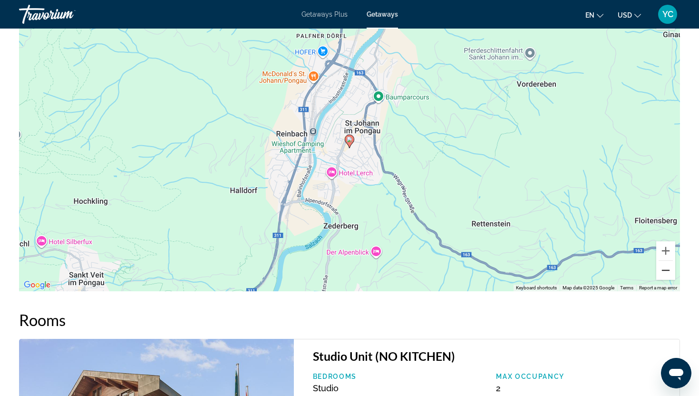
click at [667, 261] on button "Zoom out" at bounding box center [665, 270] width 19 height 19
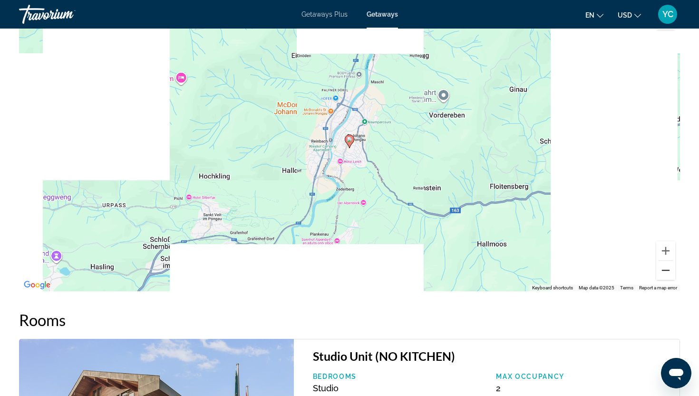
click at [667, 261] on button "Zoom out" at bounding box center [665, 270] width 19 height 19
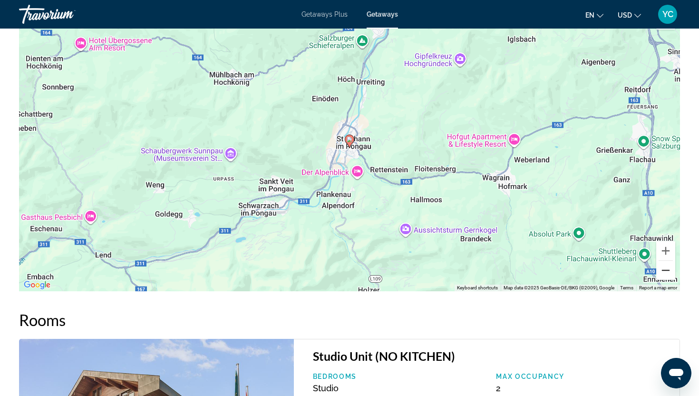
click at [667, 261] on button "Zoom out" at bounding box center [665, 270] width 19 height 19
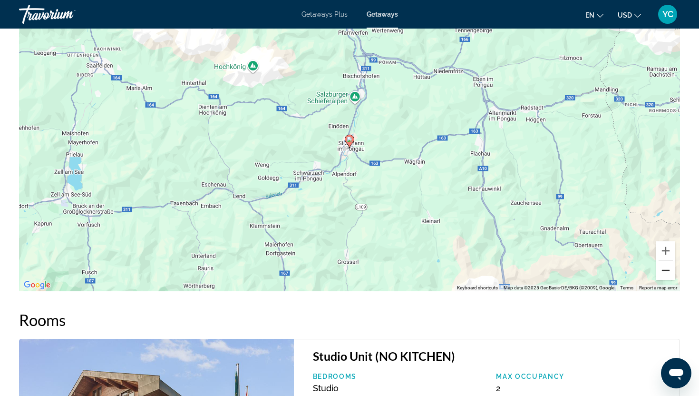
click at [667, 261] on button "Zoom out" at bounding box center [665, 270] width 19 height 19
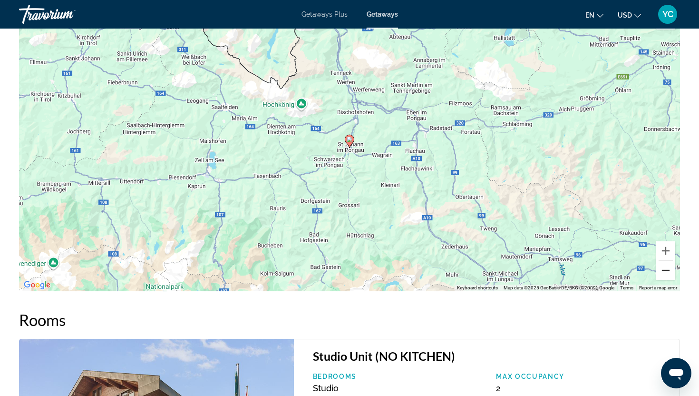
click at [667, 261] on button "Zoom out" at bounding box center [665, 270] width 19 height 19
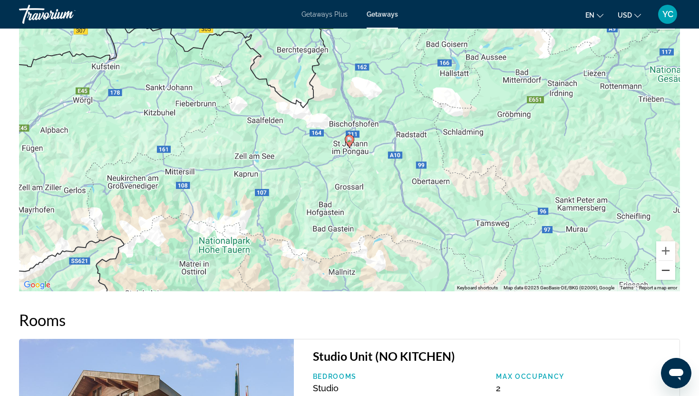
click at [667, 261] on button "Zoom out" at bounding box center [665, 270] width 19 height 19
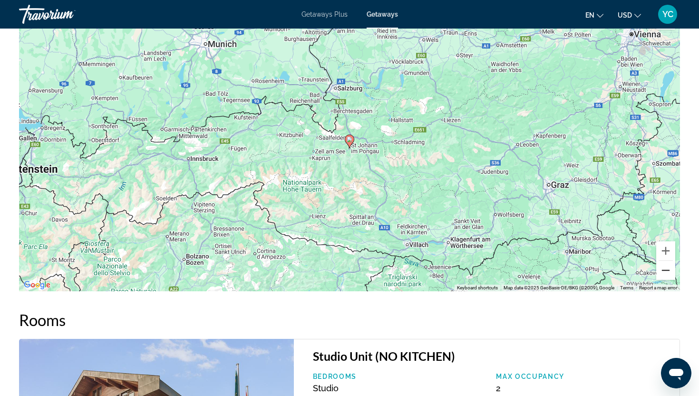
click at [667, 261] on button "Zoom out" at bounding box center [665, 270] width 19 height 19
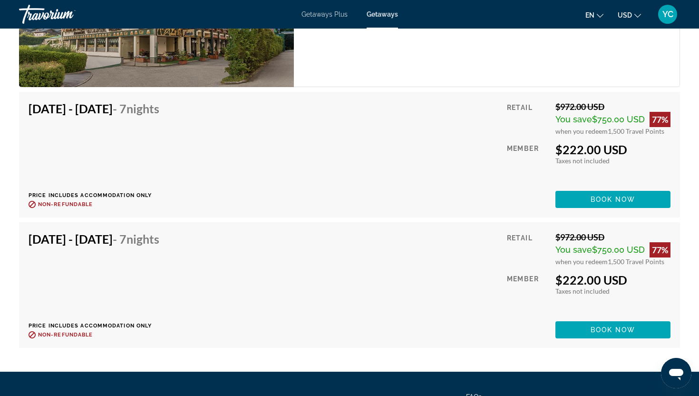
scroll to position [1754, 0]
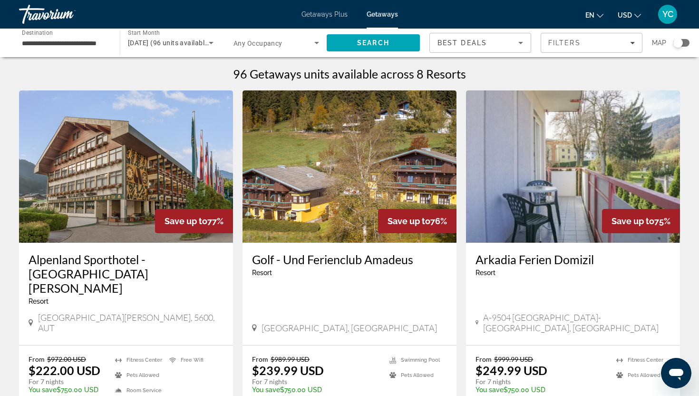
click at [339, 201] on img "Main content" at bounding box center [350, 166] width 214 height 152
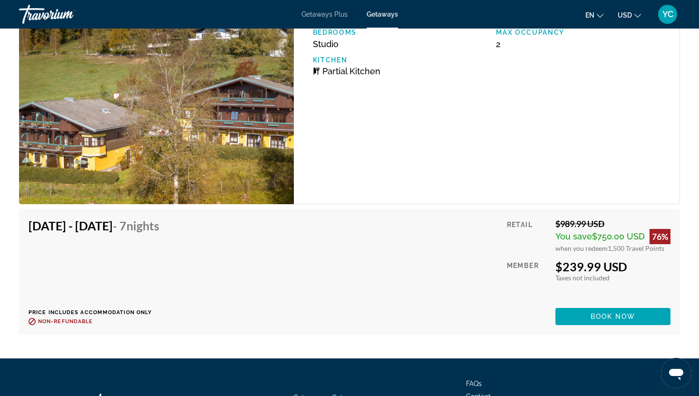
scroll to position [2046, 0]
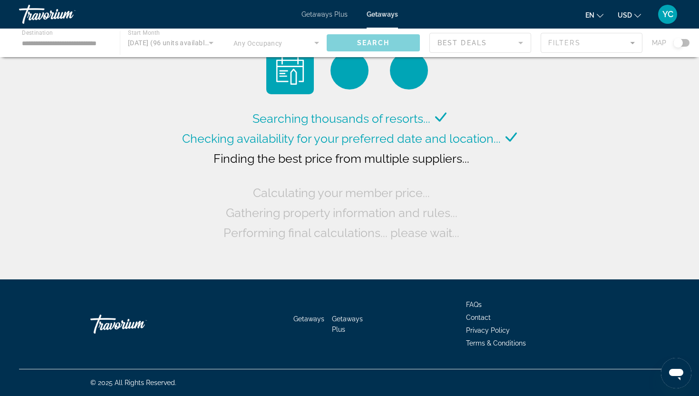
click at [89, 44] on div "Main content" at bounding box center [349, 43] width 699 height 29
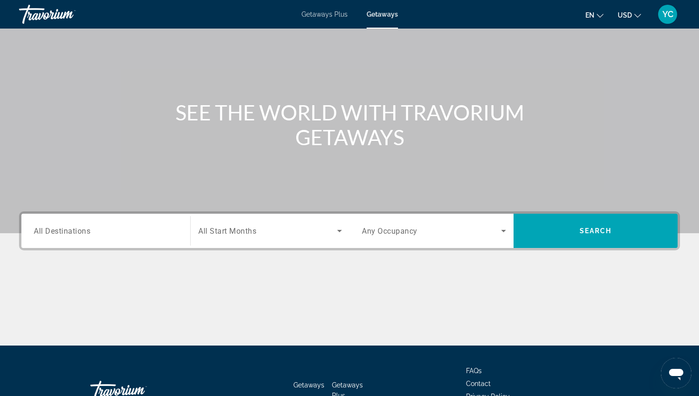
click at [64, 228] on span "All Destinations" at bounding box center [62, 230] width 57 height 9
click at [64, 228] on input "Destination All Destinations" at bounding box center [106, 230] width 144 height 11
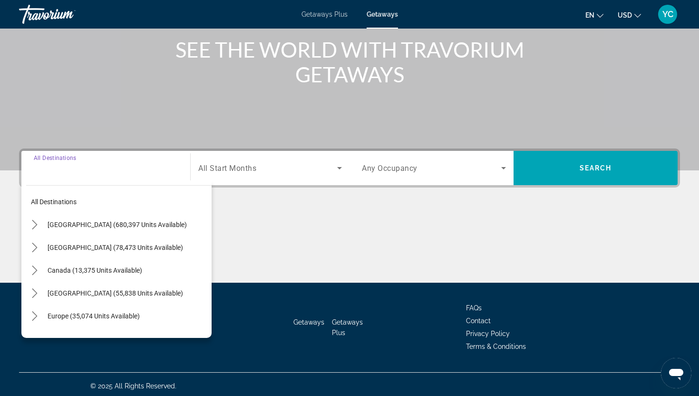
scroll to position [118, 0]
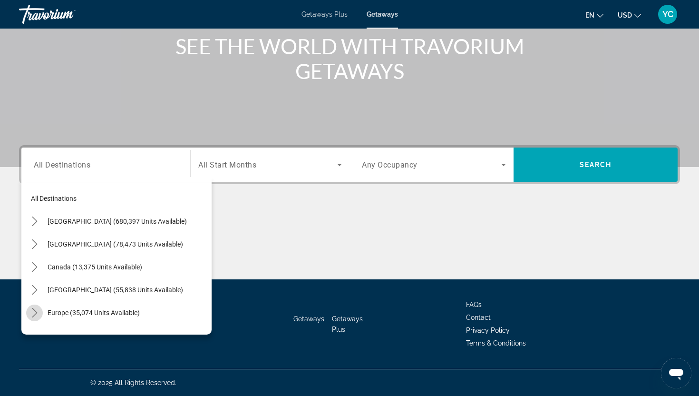
click at [33, 308] on icon "Toggle Europe (35,074 units available) submenu" at bounding box center [35, 313] width 10 height 10
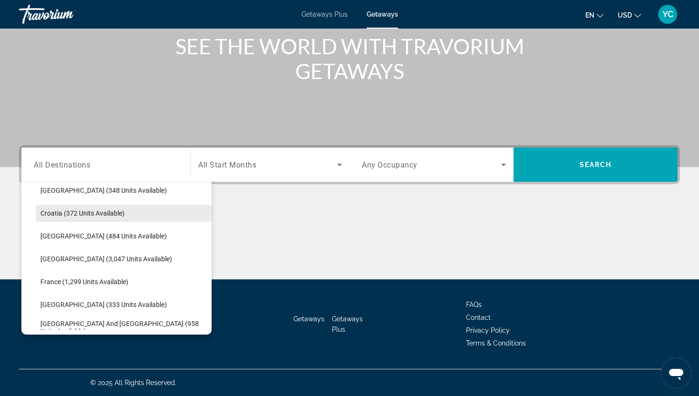
scroll to position [192, 0]
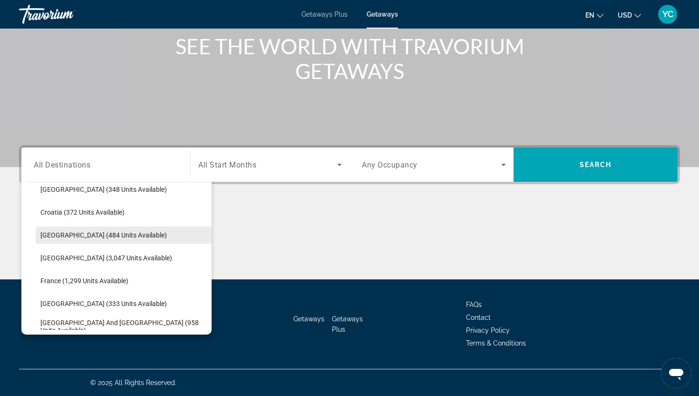
click at [88, 237] on span "[GEOGRAPHIC_DATA] (484 units available)" at bounding box center [103, 235] width 127 height 8
type input "**********"
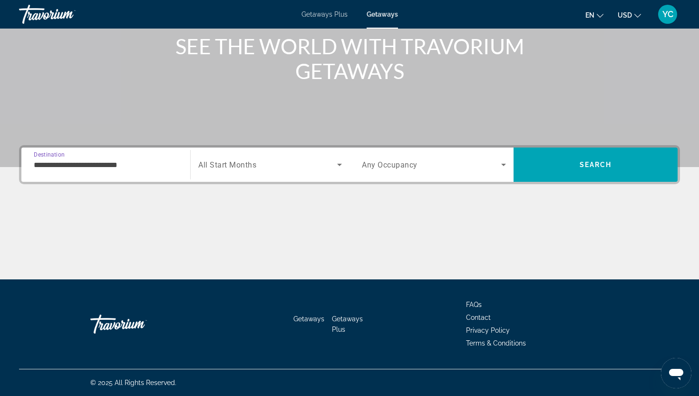
click at [264, 166] on span "Search widget" at bounding box center [267, 164] width 139 height 11
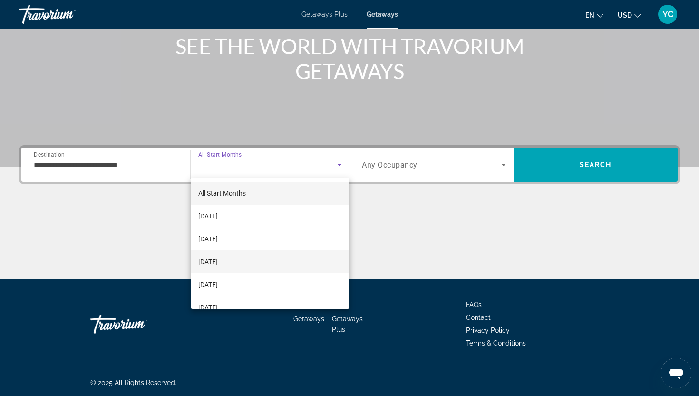
click at [218, 264] on span "[DATE]" at bounding box center [207, 261] width 19 height 11
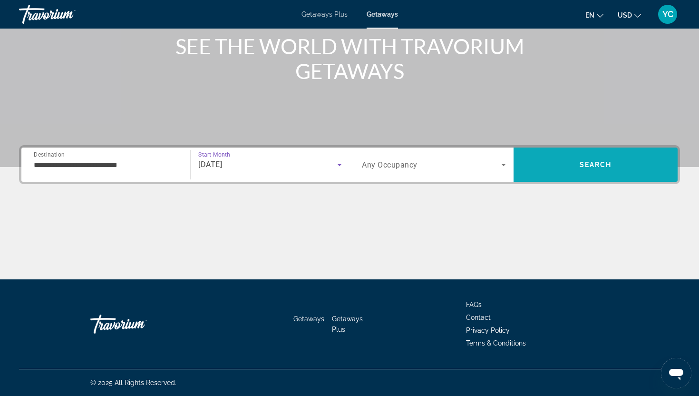
click at [571, 163] on span "Search" at bounding box center [596, 164] width 164 height 23
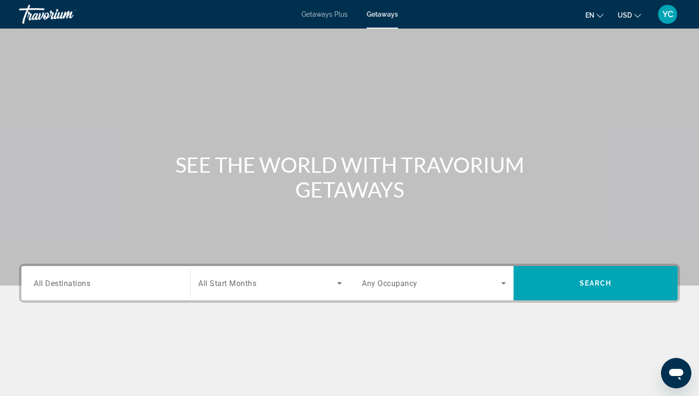
click at [53, 279] on span "All Destinations" at bounding box center [62, 282] width 57 height 9
click at [53, 279] on input "Destination All Destinations" at bounding box center [106, 283] width 144 height 11
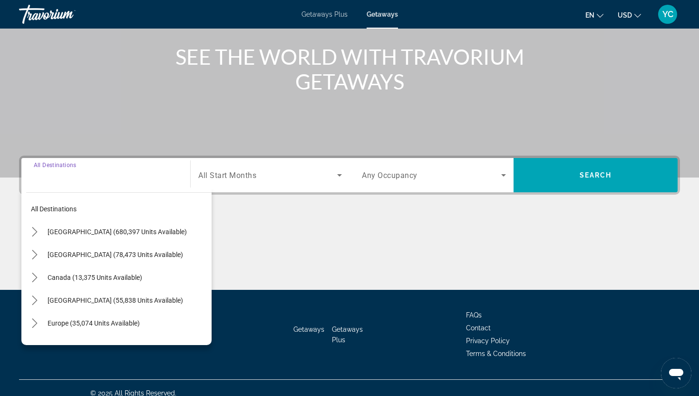
scroll to position [118, 0]
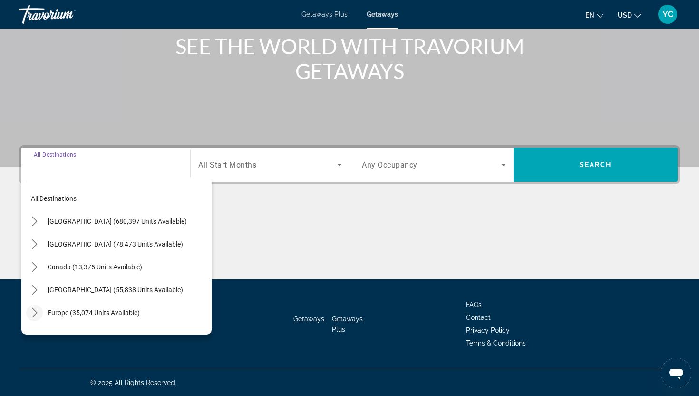
click at [36, 308] on icon "Toggle Europe (35,074 units available) submenu" at bounding box center [35, 313] width 10 height 10
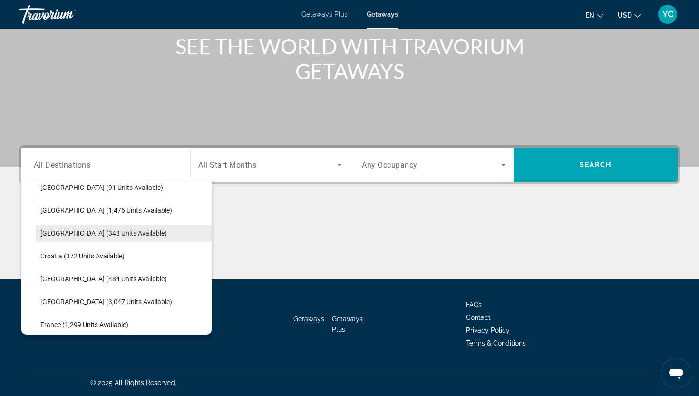
scroll to position [147, 0]
click at [84, 260] on span "Select destination: Croatia (372 units available)" at bounding box center [124, 256] width 176 height 23
type input "**********"
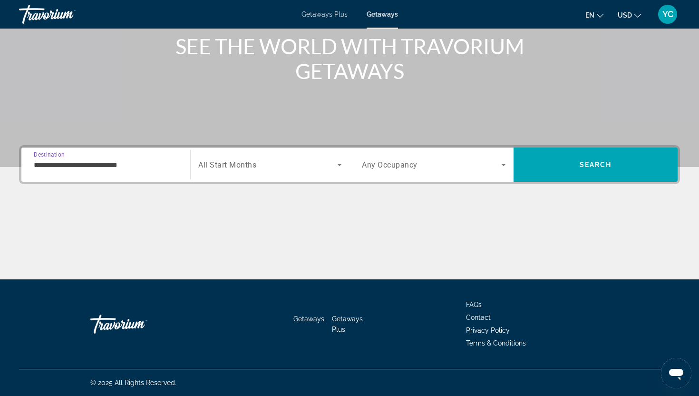
click at [222, 161] on span "All Start Months" at bounding box center [227, 164] width 58 height 9
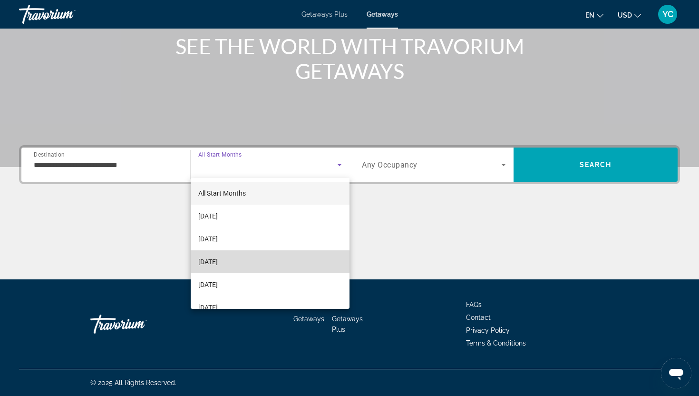
click at [218, 261] on span "[DATE]" at bounding box center [207, 261] width 19 height 11
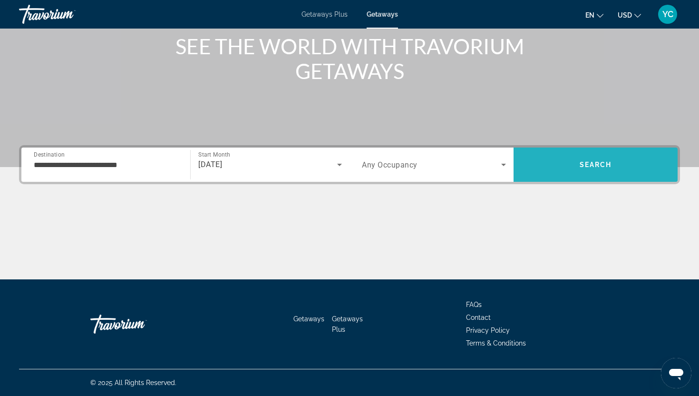
click at [537, 166] on span "Search" at bounding box center [596, 164] width 164 height 23
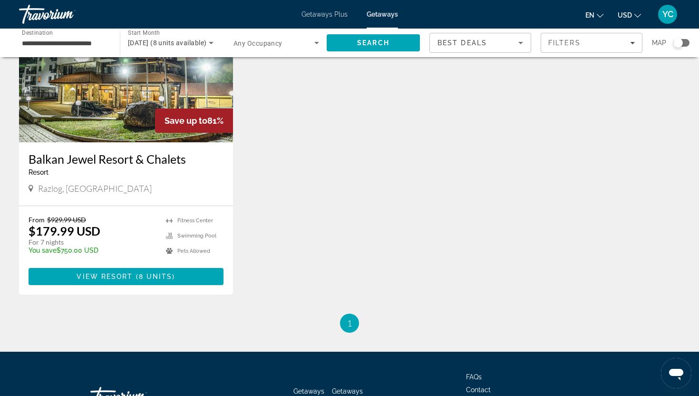
scroll to position [99, 0]
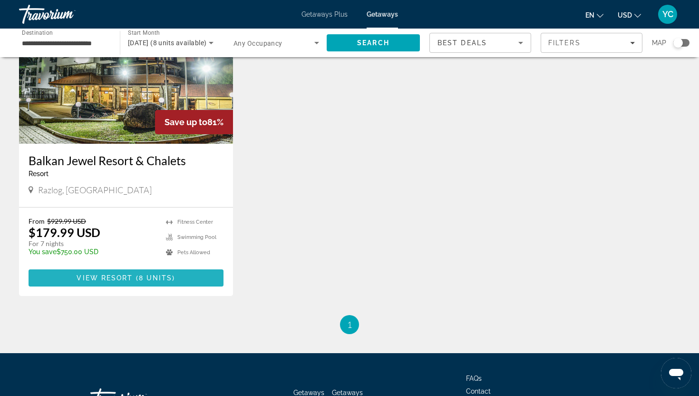
click at [148, 278] on span "8 units" at bounding box center [156, 278] width 34 height 8
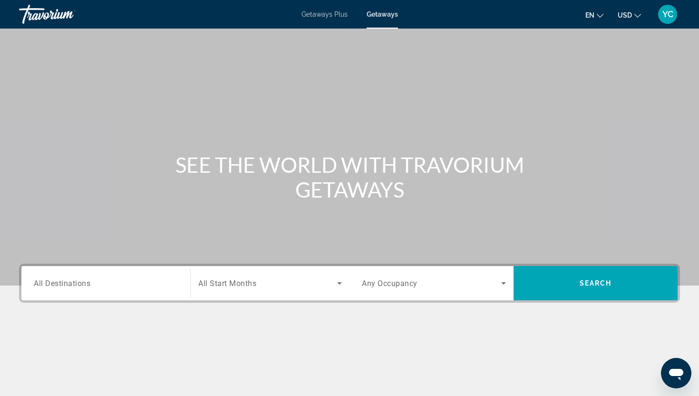
click at [73, 283] on span "All Destinations" at bounding box center [62, 282] width 57 height 9
click at [73, 283] on input "Destination All Destinations" at bounding box center [106, 283] width 144 height 11
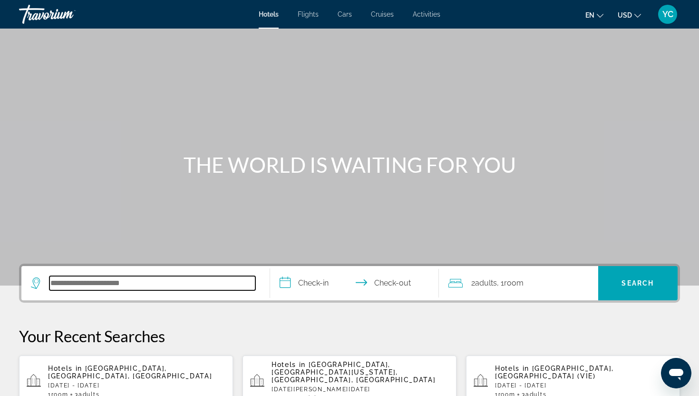
click at [62, 284] on input "Search hotel destination" at bounding box center [152, 283] width 206 height 14
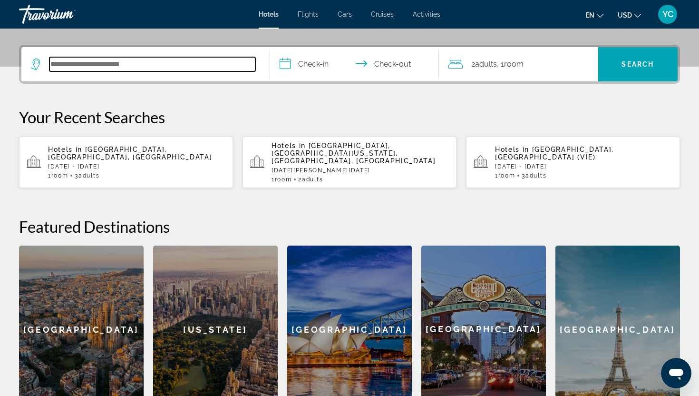
scroll to position [233, 0]
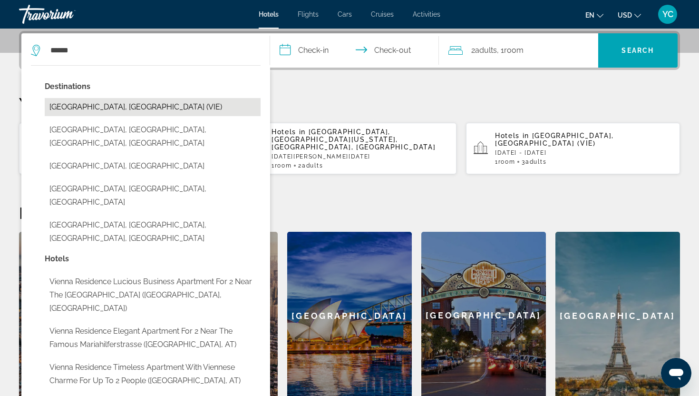
click at [97, 104] on button "Vienna, Austria (VIE)" at bounding box center [153, 107] width 216 height 18
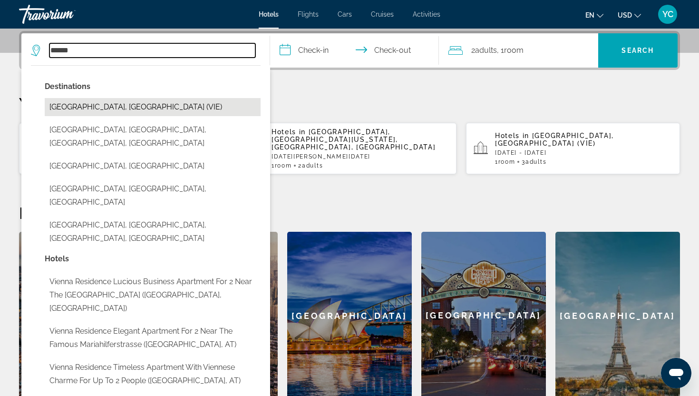
type input "**********"
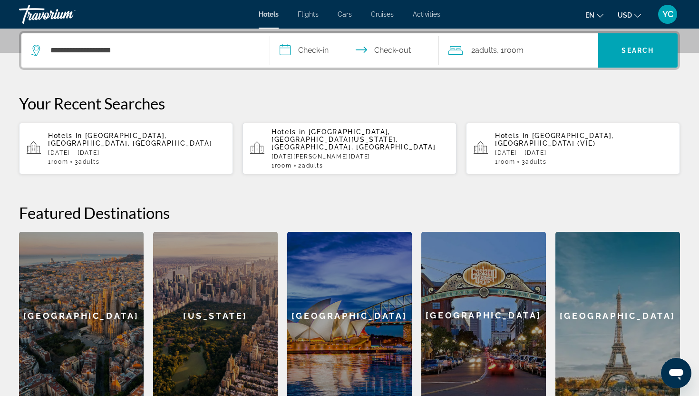
click at [313, 50] on input "**********" at bounding box center [356, 51] width 173 height 37
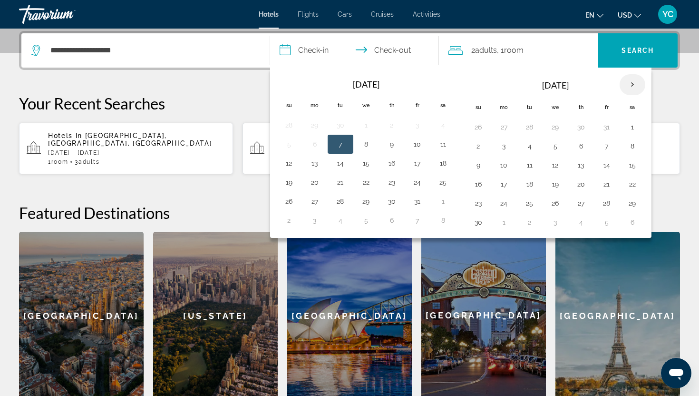
click at [633, 88] on th "Next month" at bounding box center [633, 84] width 26 height 21
click at [609, 160] on button "19" at bounding box center [606, 164] width 15 height 13
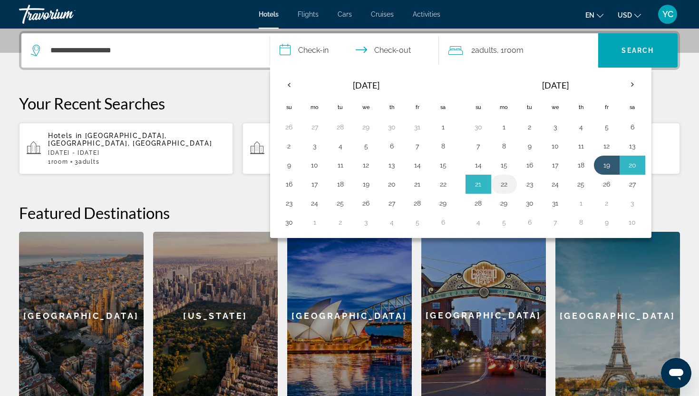
click at [507, 183] on button "22" at bounding box center [504, 183] width 15 height 13
type input "**********"
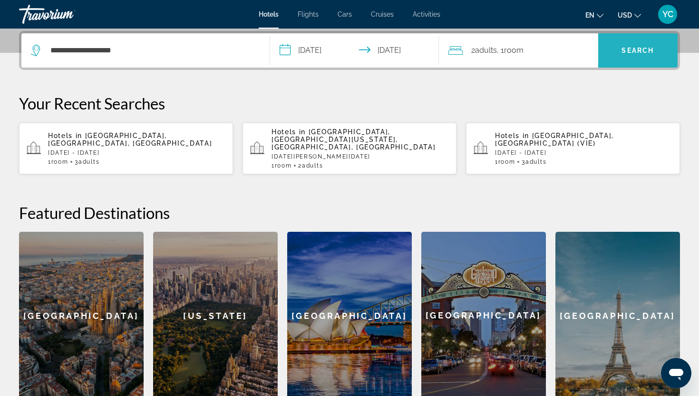
click at [633, 49] on span "Search" at bounding box center [638, 51] width 32 height 8
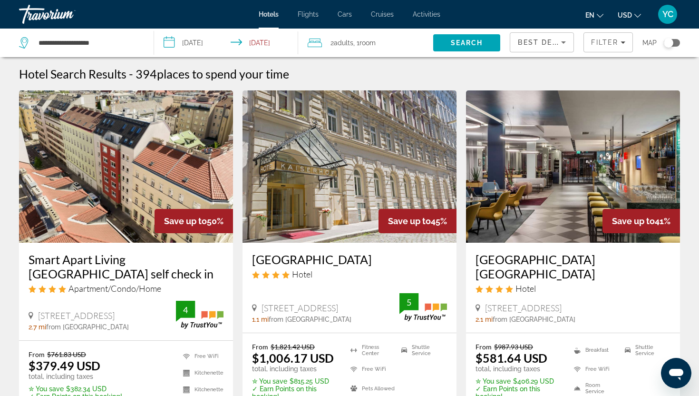
scroll to position [0, 0]
click at [110, 231] on img "Main content" at bounding box center [126, 166] width 214 height 152
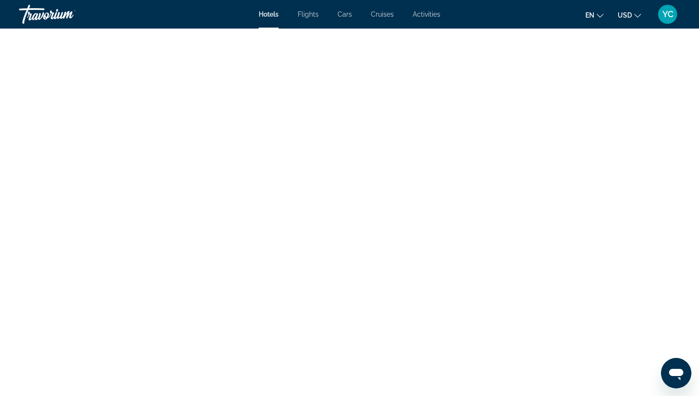
scroll to position [2056, 0]
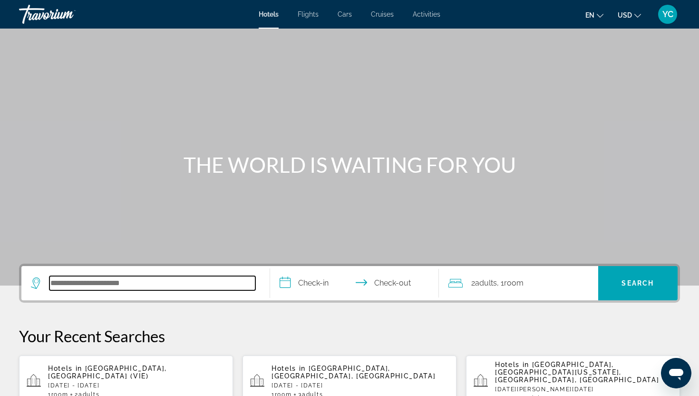
click at [99, 281] on input "Search hotel destination" at bounding box center [152, 283] width 206 height 14
